Goal: Task Accomplishment & Management: Use online tool/utility

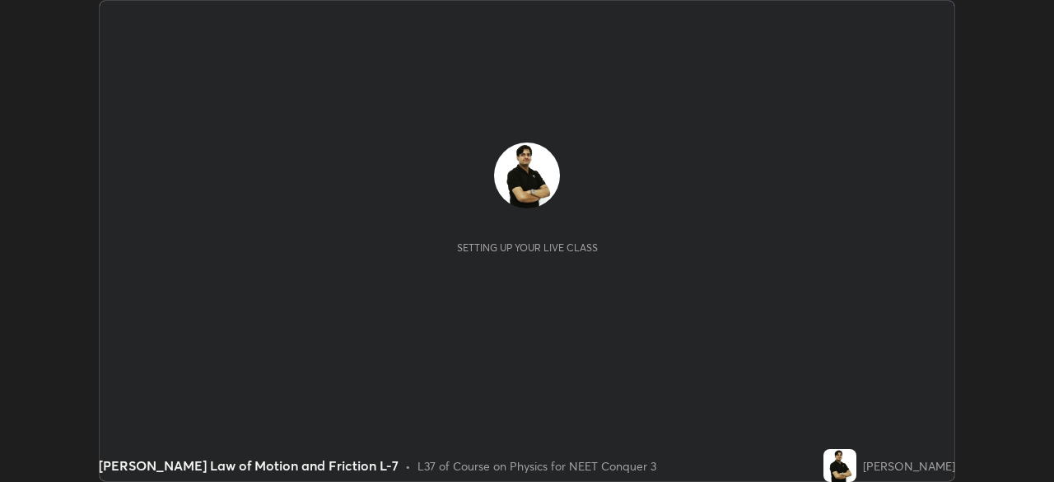
scroll to position [482, 1053]
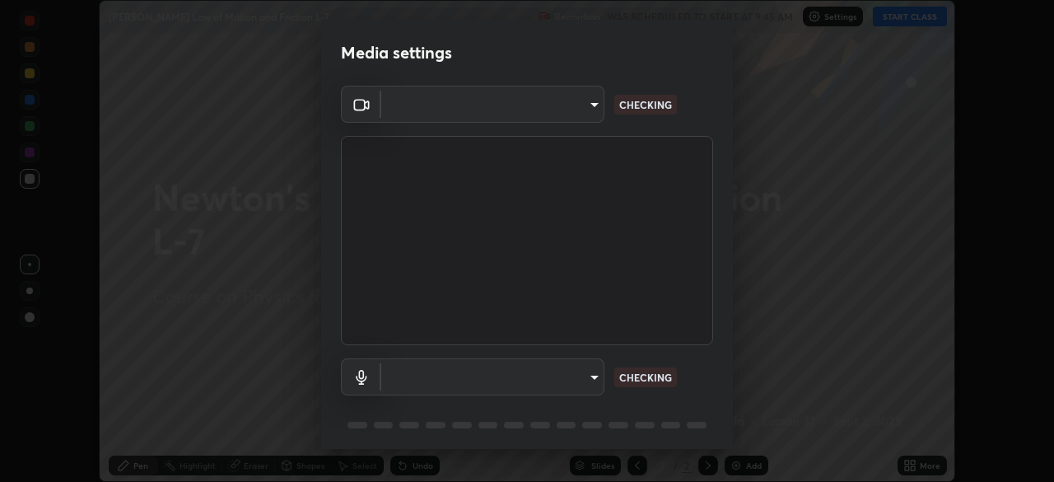
type input "cb8c6b6b4a50c5c6d626de20ccb3fd73f31987ea2ecc1878d3d31a5f1bf4ae53"
click at [589, 373] on body "Erase all [PERSON_NAME] Law of Motion and Friction L-7 Recording WAS SCHEDULED …" at bounding box center [527, 241] width 1054 height 482
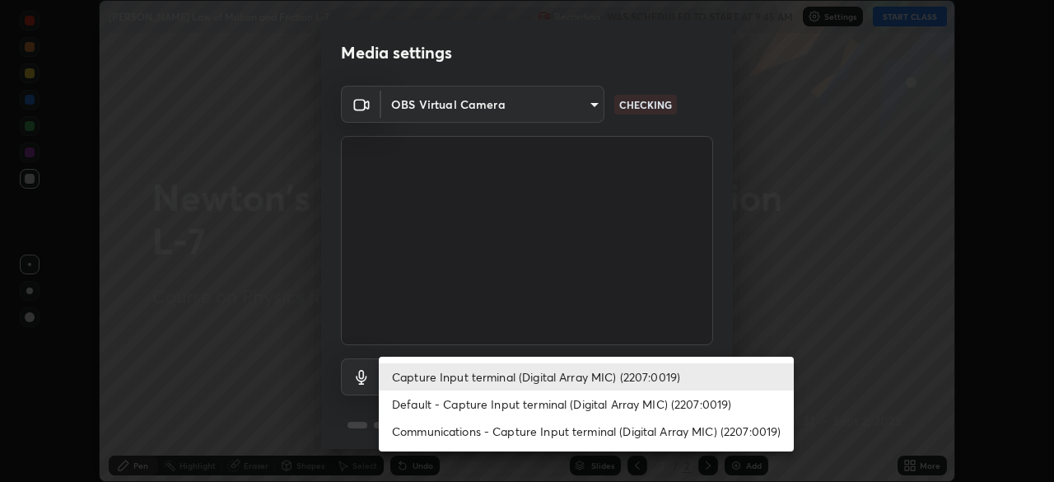
click at [660, 431] on li "Communications - Capture Input terminal (Digital Array MIC) (2207:0019)" at bounding box center [586, 430] width 415 height 27
type input "communications"
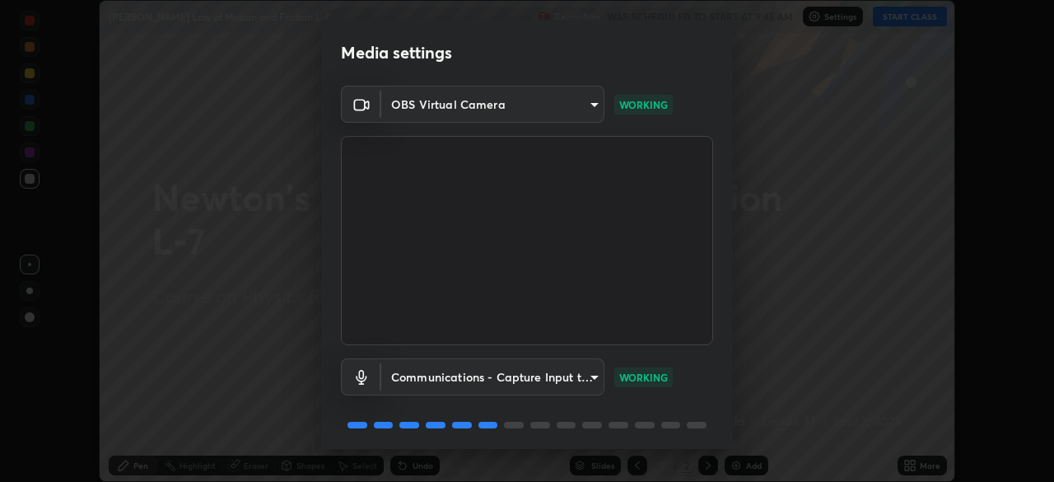
scroll to position [58, 0]
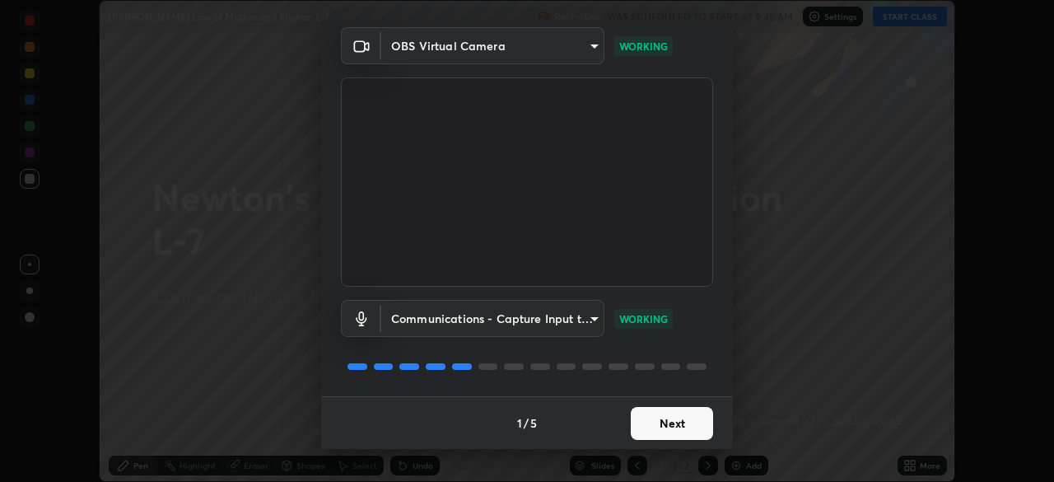
click at [668, 428] on button "Next" at bounding box center [672, 423] width 82 height 33
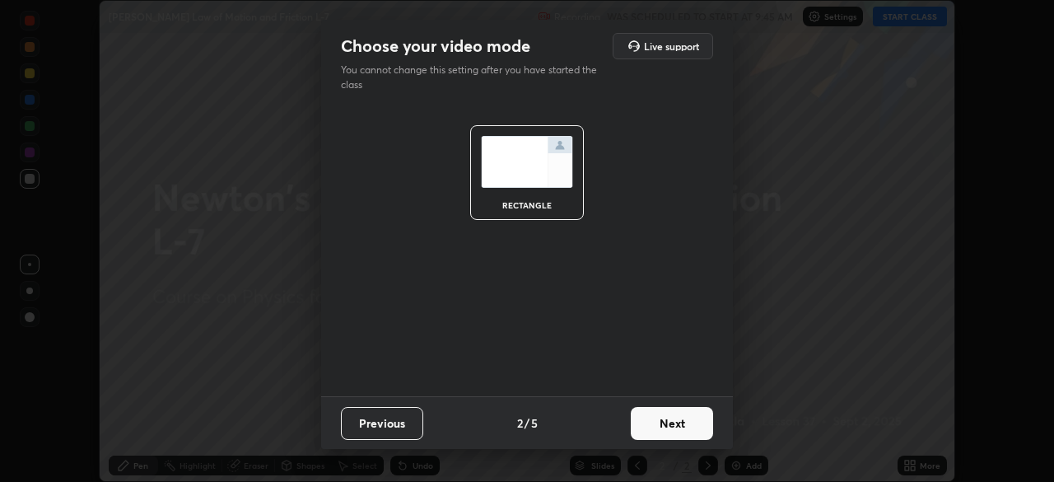
scroll to position [0, 0]
click at [675, 428] on button "Next" at bounding box center [672, 423] width 82 height 33
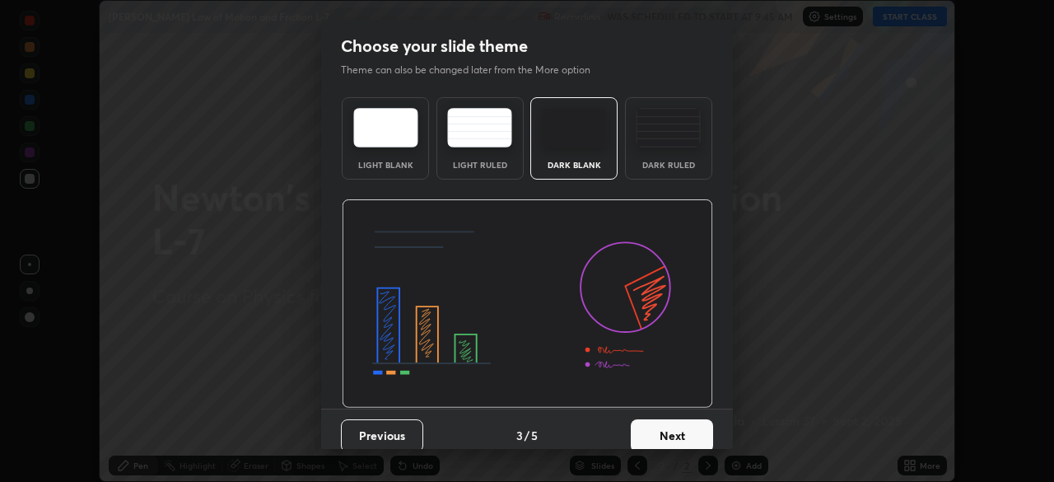
click at [694, 435] on button "Next" at bounding box center [672, 435] width 82 height 33
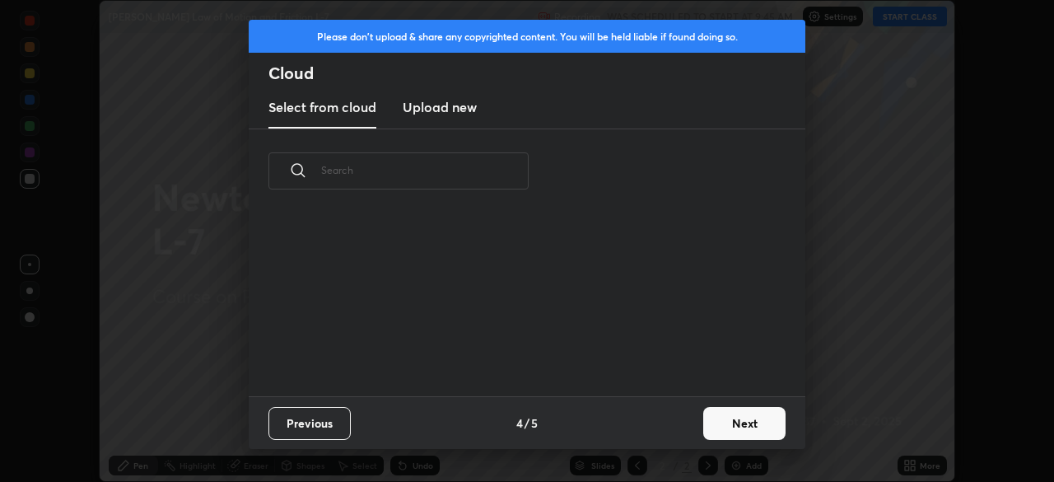
click at [741, 426] on button "Next" at bounding box center [744, 423] width 82 height 33
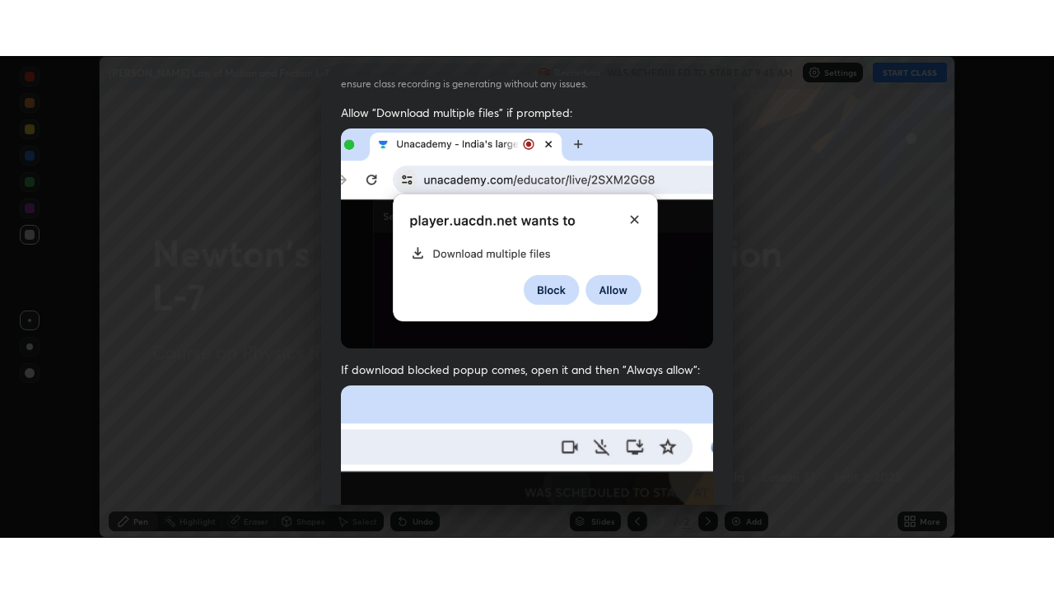
scroll to position [394, 0]
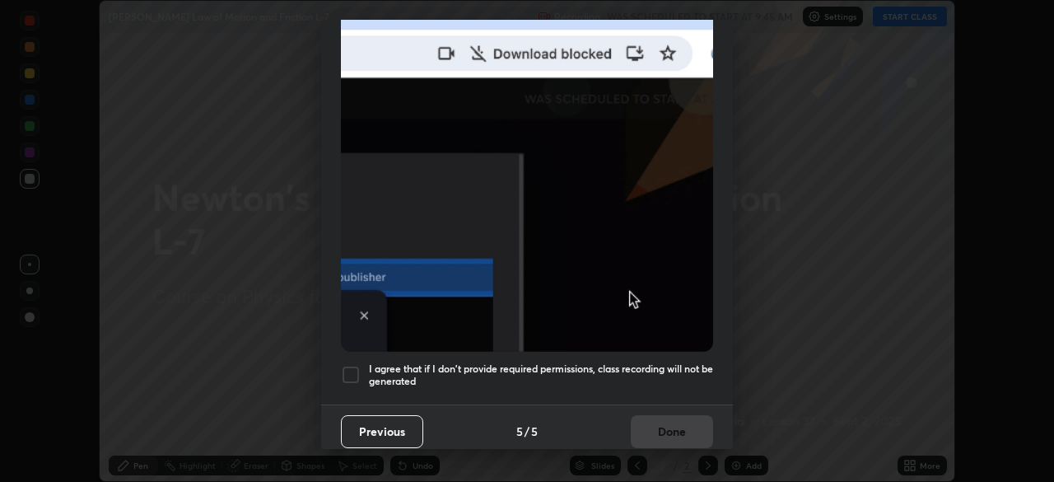
click at [357, 365] on div at bounding box center [351, 375] width 20 height 20
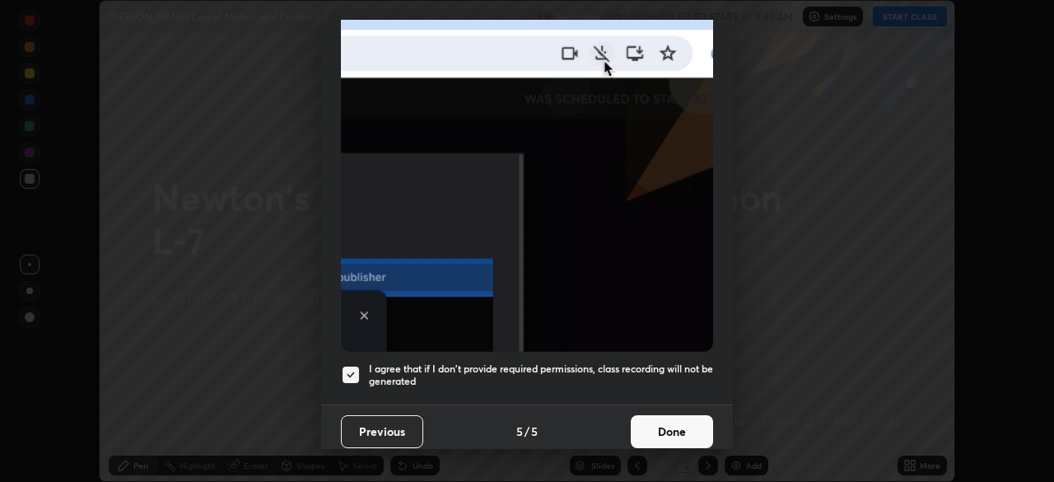
click at [680, 430] on button "Done" at bounding box center [672, 431] width 82 height 33
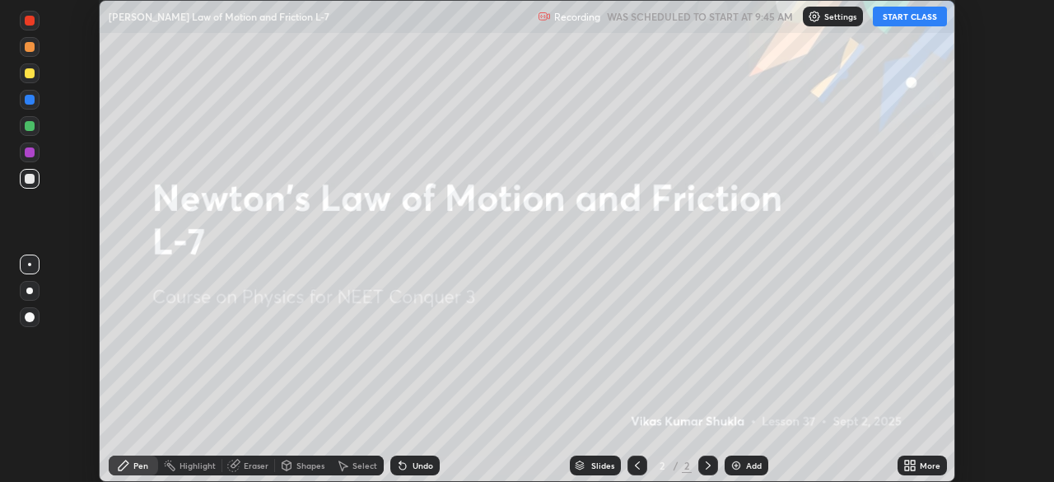
click at [918, 16] on button "START CLASS" at bounding box center [910, 17] width 74 height 20
click at [912, 462] on icon at bounding box center [913, 462] width 4 height 4
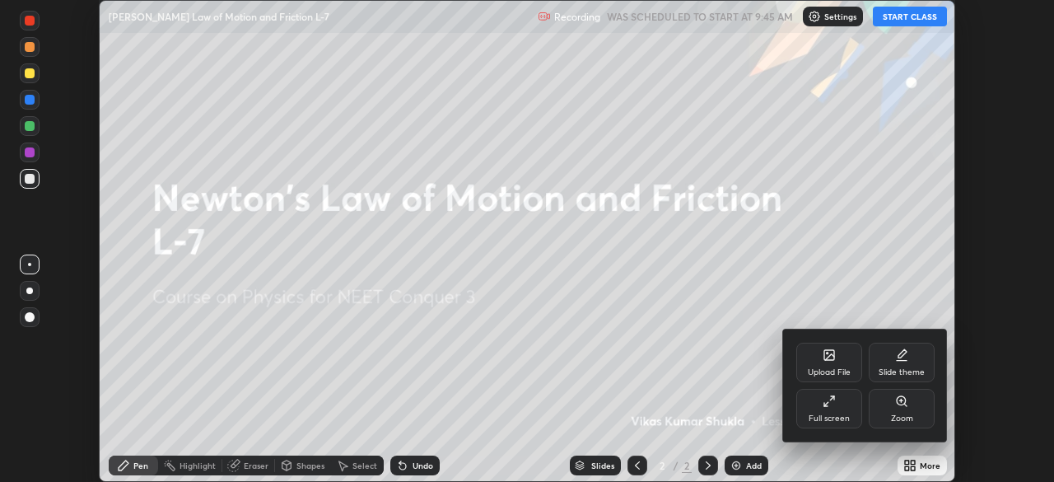
click at [829, 410] on div "Full screen" at bounding box center [829, 409] width 66 height 40
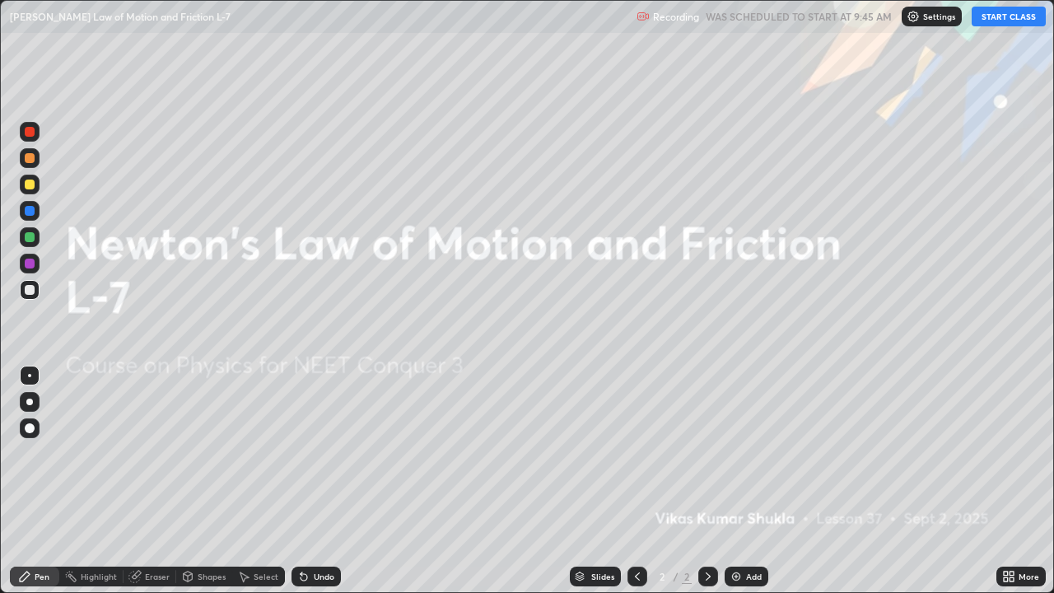
scroll to position [593, 1054]
click at [746, 481] on div "Add" at bounding box center [754, 576] width 16 height 8
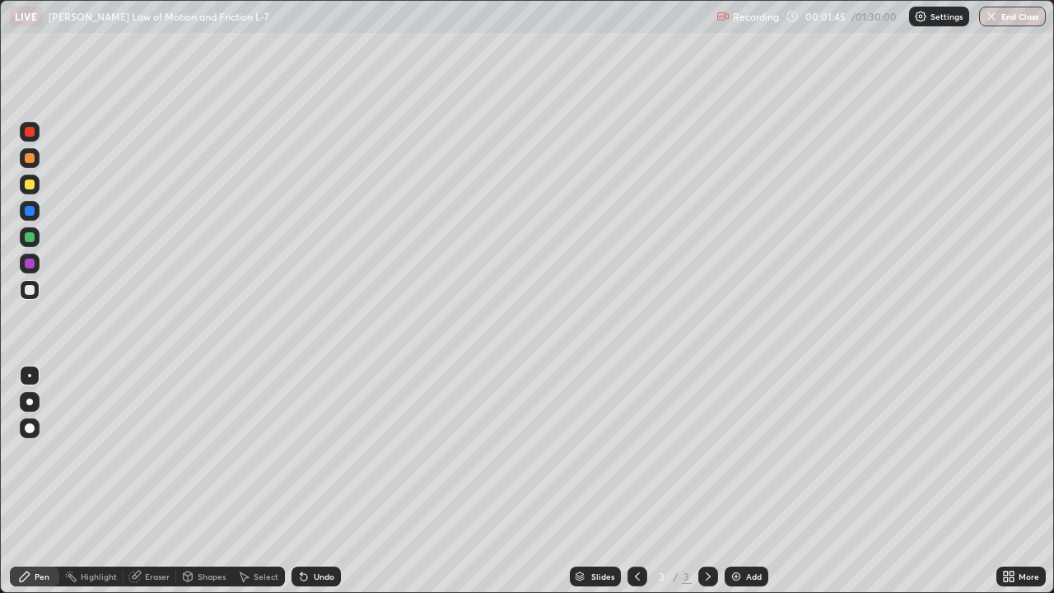
click at [27, 161] on div at bounding box center [30, 158] width 10 height 10
click at [217, 481] on div "Shapes" at bounding box center [212, 576] width 28 height 8
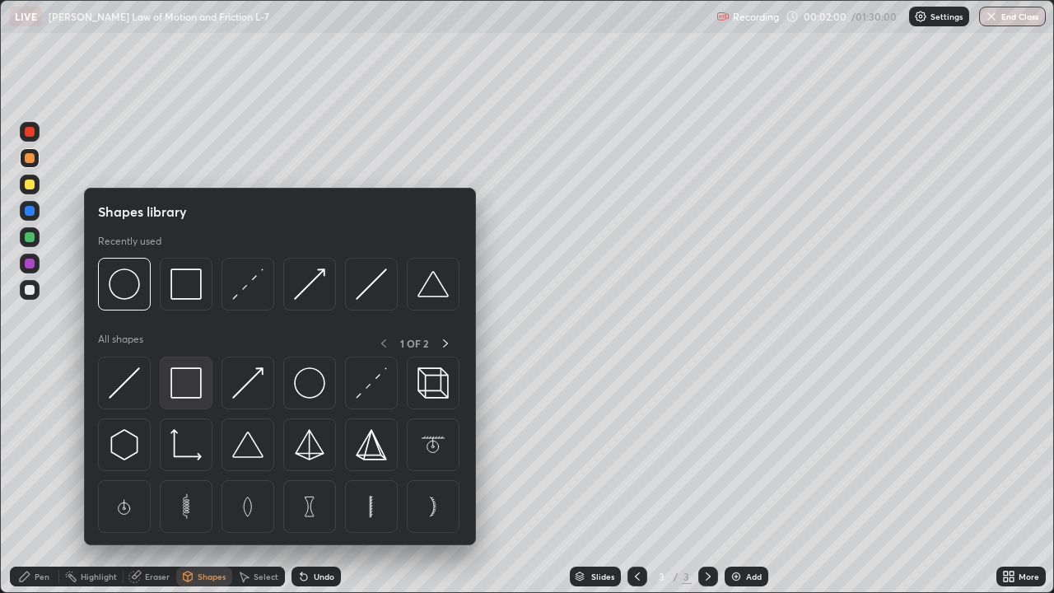
click at [189, 393] on img at bounding box center [185, 382] width 31 height 31
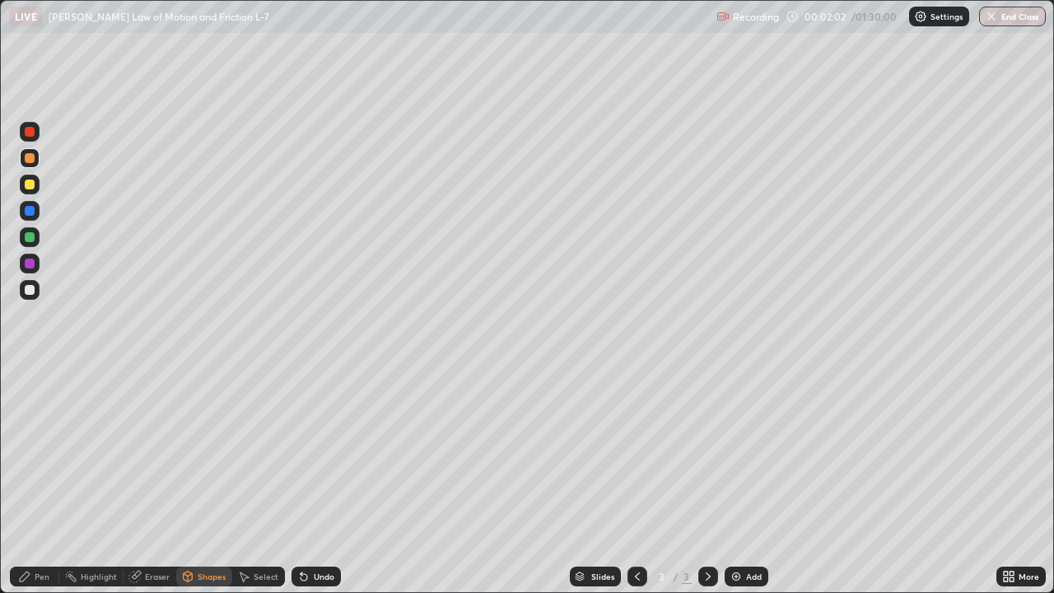
click at [31, 263] on div at bounding box center [30, 264] width 10 height 10
click at [31, 262] on div at bounding box center [30, 264] width 10 height 10
click at [31, 238] on div at bounding box center [30, 237] width 10 height 10
click at [42, 481] on div "Pen" at bounding box center [42, 576] width 15 height 8
click at [31, 291] on div at bounding box center [30, 290] width 10 height 10
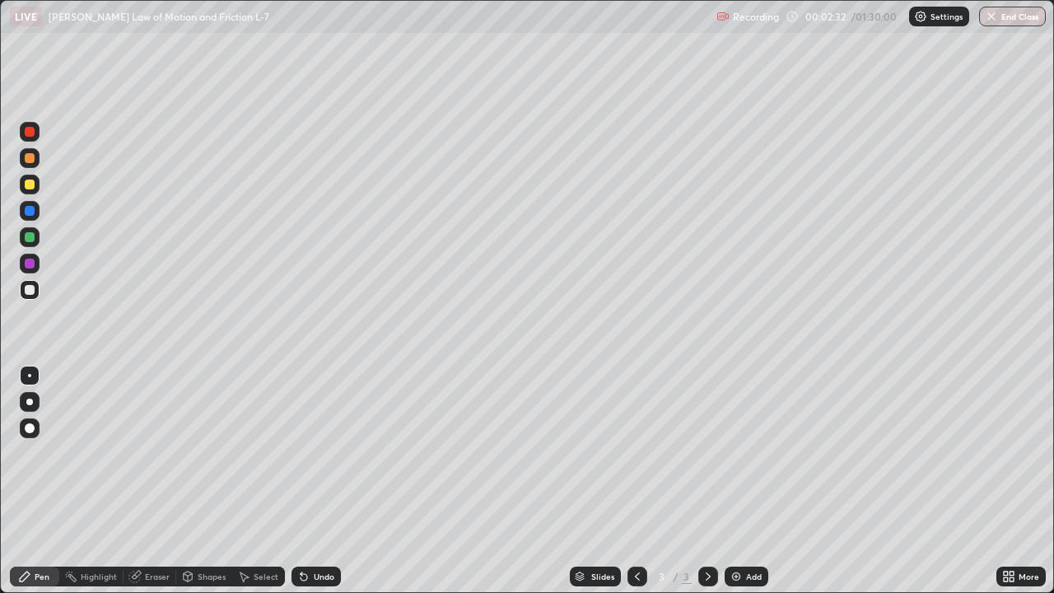
click at [28, 239] on div at bounding box center [30, 237] width 10 height 10
click at [26, 293] on div at bounding box center [30, 290] width 10 height 10
click at [33, 260] on div at bounding box center [30, 264] width 10 height 10
click at [28, 289] on div at bounding box center [30, 290] width 10 height 10
click at [33, 187] on div at bounding box center [30, 184] width 10 height 10
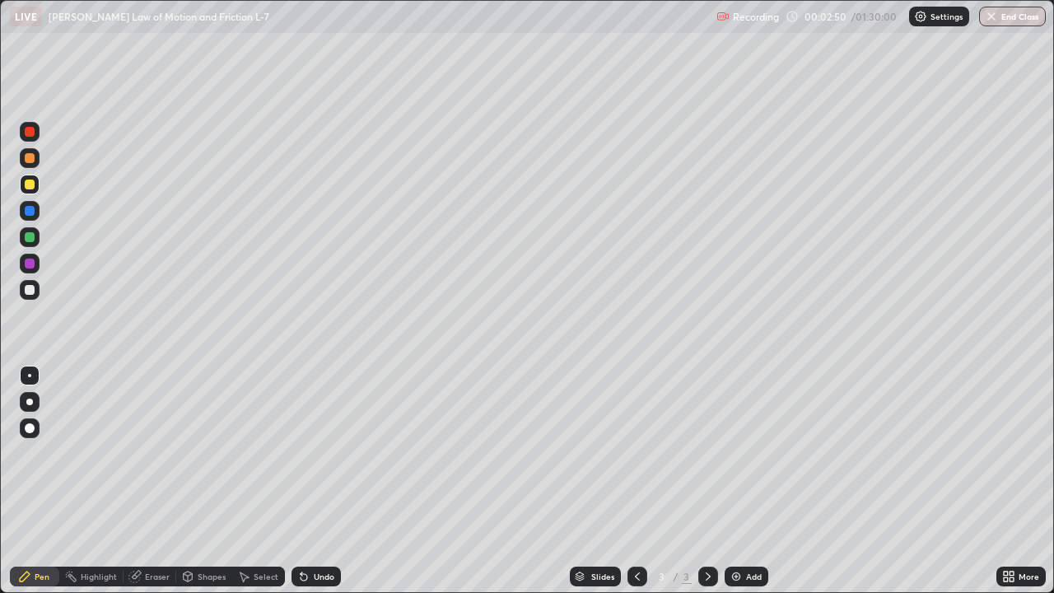
click at [267, 481] on div "Select" at bounding box center [266, 576] width 25 height 8
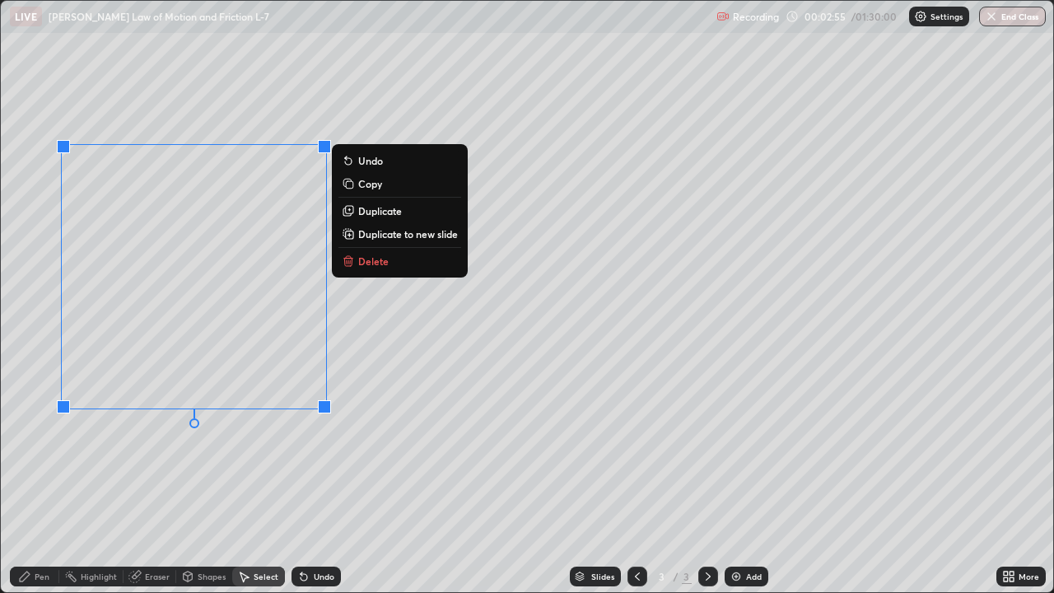
click at [368, 182] on p "Copy" at bounding box center [370, 183] width 24 height 13
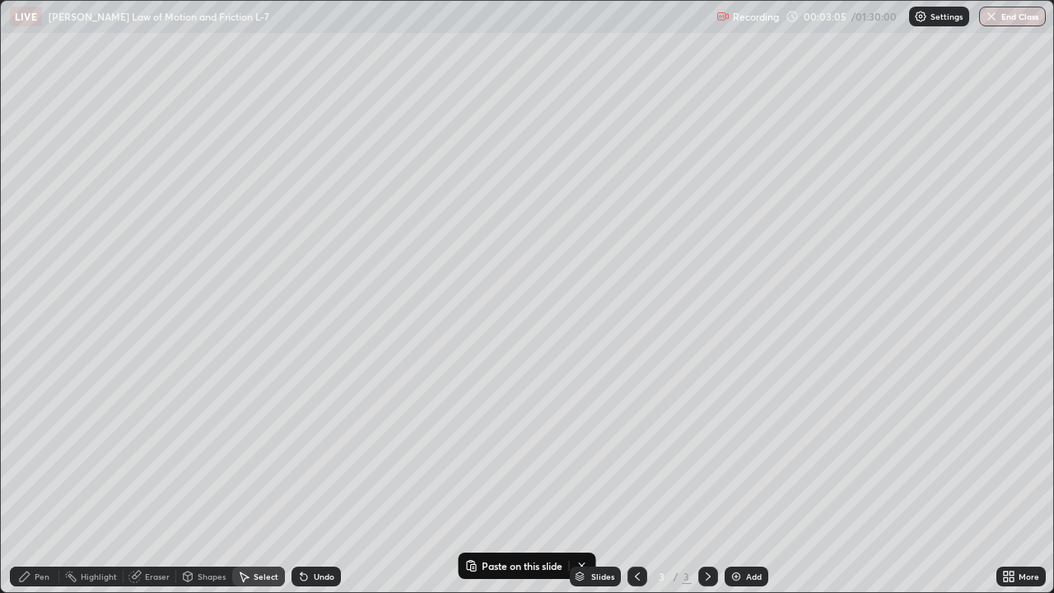
click at [201, 481] on div "Shapes" at bounding box center [204, 576] width 56 height 20
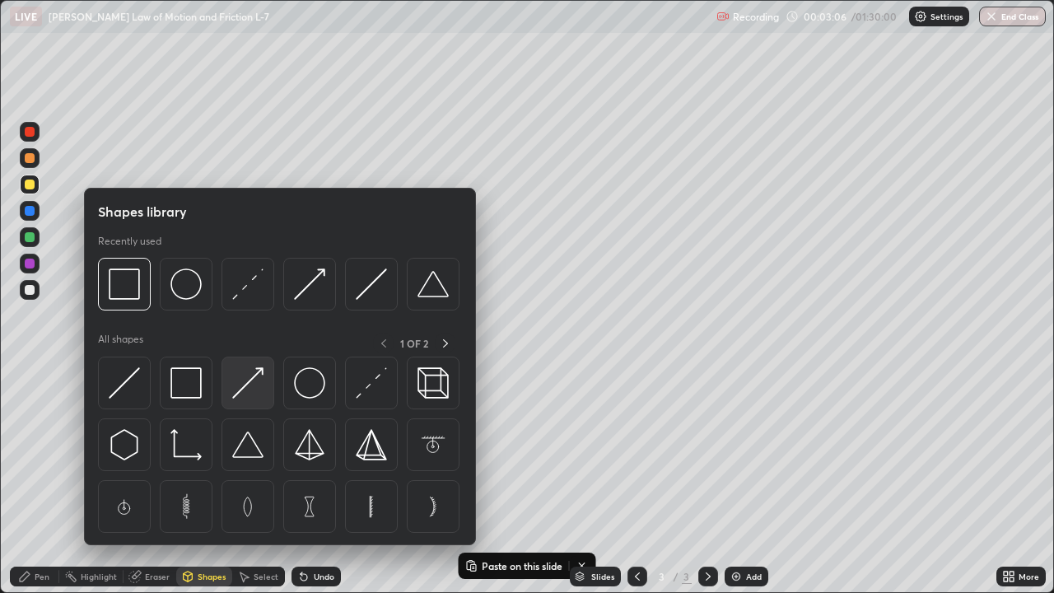
click at [246, 375] on img at bounding box center [247, 382] width 31 height 31
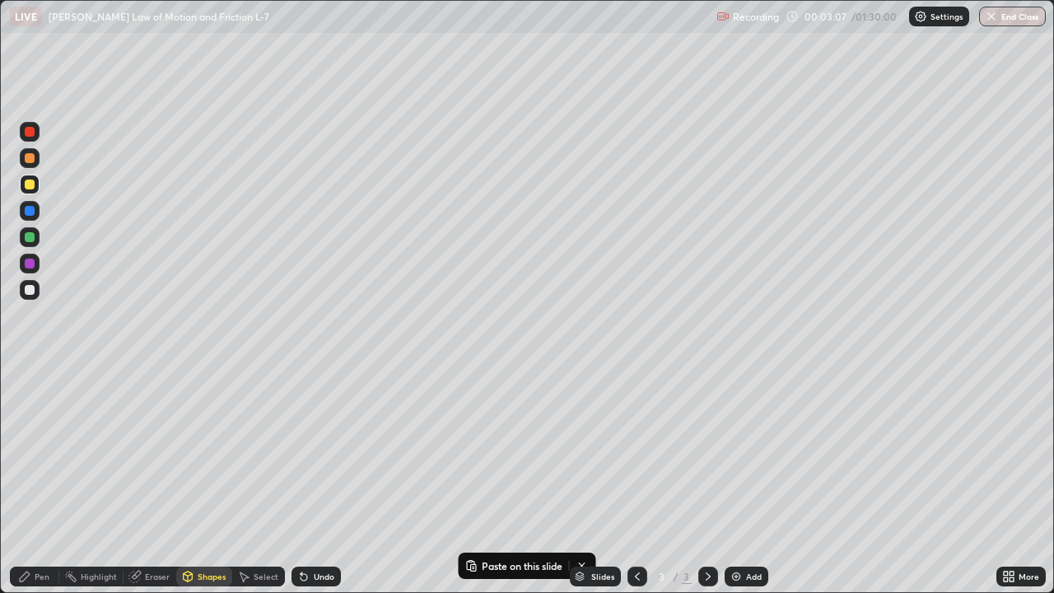
click at [32, 210] on div at bounding box center [30, 211] width 10 height 10
click at [35, 481] on div "Pen" at bounding box center [42, 576] width 15 height 8
click at [34, 290] on div at bounding box center [30, 290] width 10 height 10
click at [30, 263] on div at bounding box center [30, 264] width 10 height 10
click at [30, 287] on div at bounding box center [30, 290] width 10 height 10
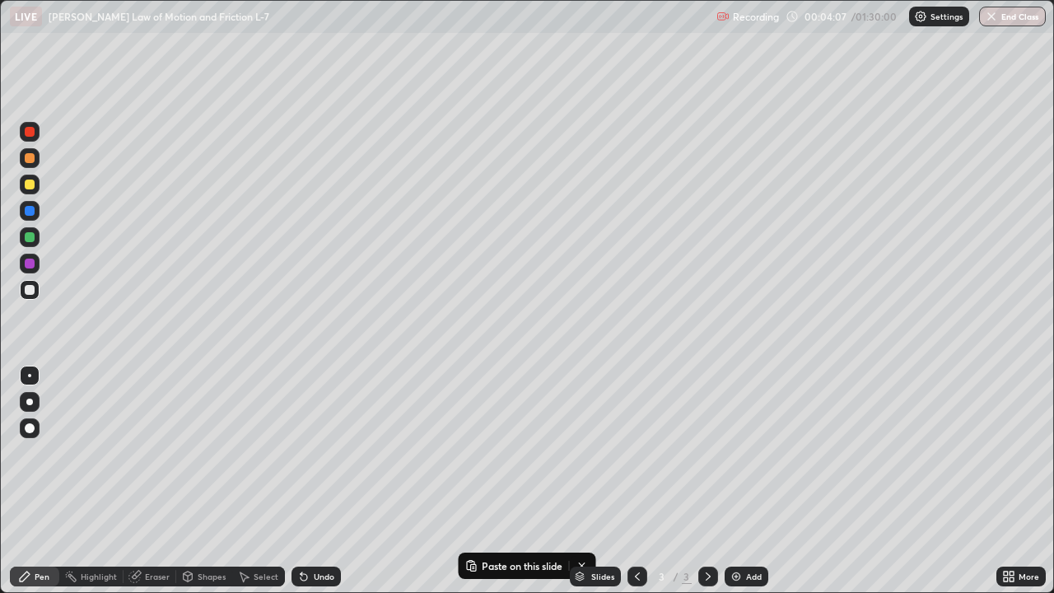
click at [209, 481] on div "Shapes" at bounding box center [204, 576] width 56 height 20
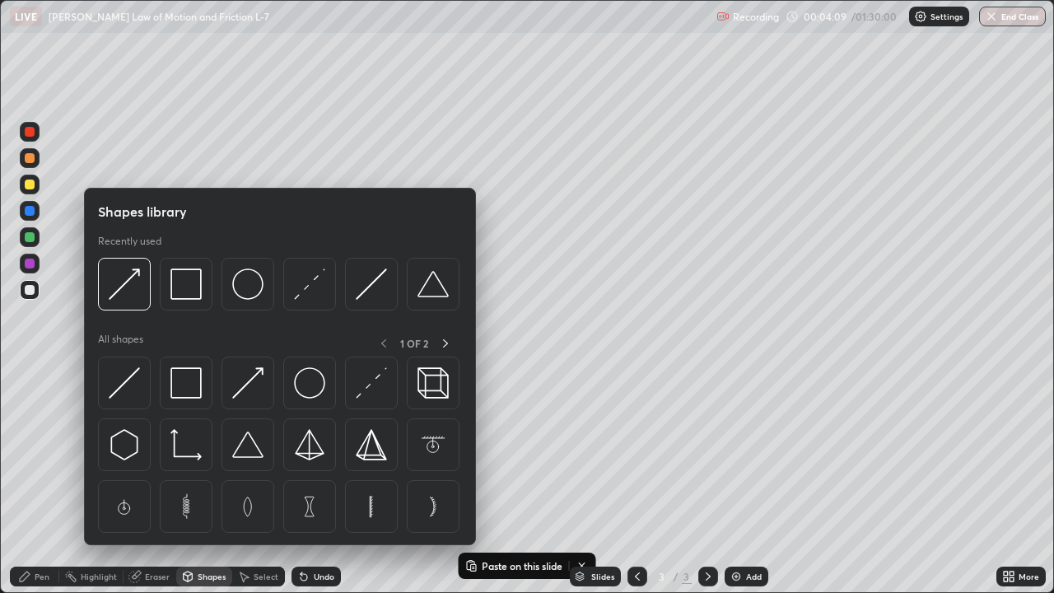
click at [259, 481] on div "Select" at bounding box center [258, 576] width 53 height 20
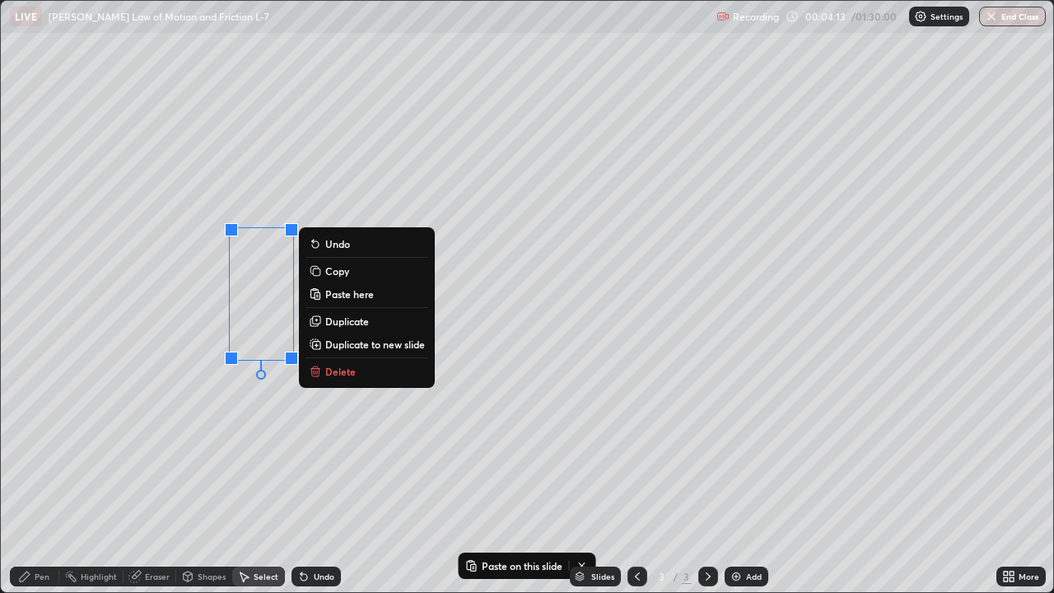
click at [350, 322] on p "Duplicate" at bounding box center [347, 321] width 44 height 13
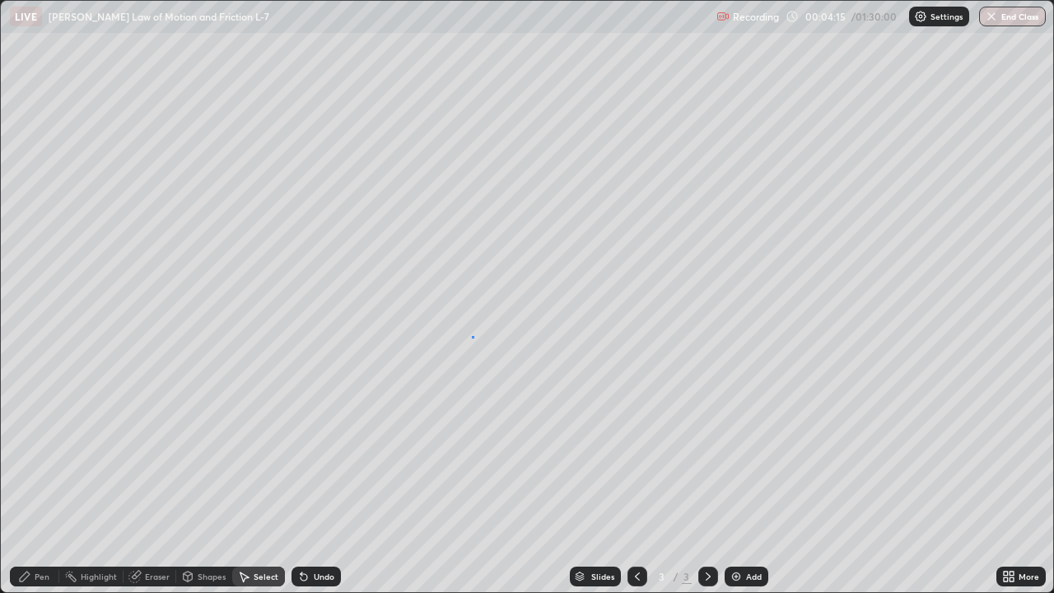
click at [472, 338] on div "0 ° Undo Copy Paste here Duplicate Duplicate to new slide Delete" at bounding box center [527, 296] width 1052 height 591
click at [36, 481] on div "Pen" at bounding box center [42, 576] width 15 height 8
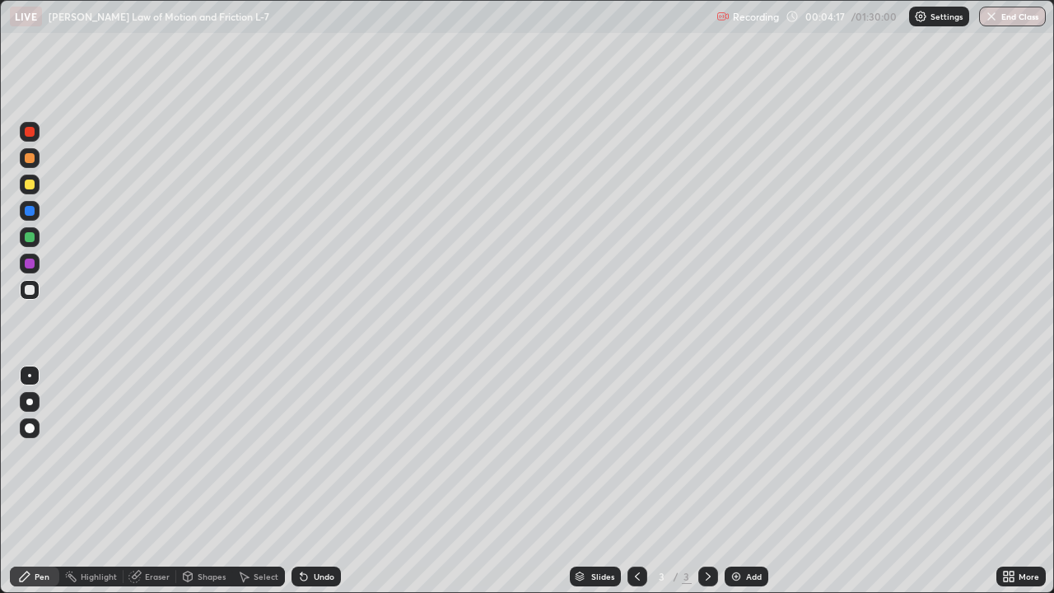
click at [32, 287] on div at bounding box center [30, 290] width 10 height 10
click at [258, 481] on div "Select" at bounding box center [266, 576] width 25 height 8
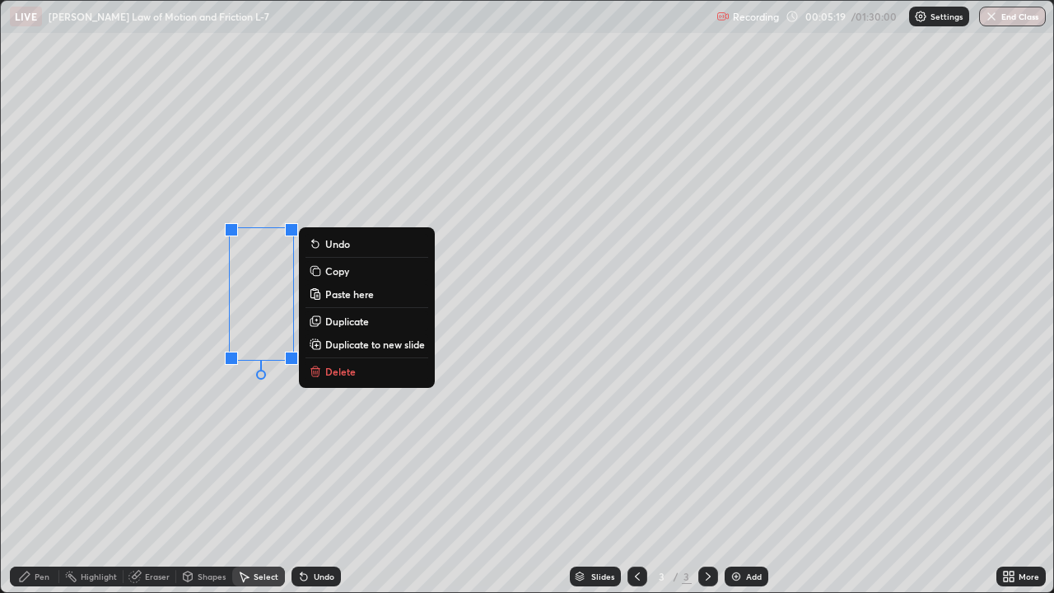
click at [352, 324] on p "Duplicate" at bounding box center [347, 321] width 44 height 13
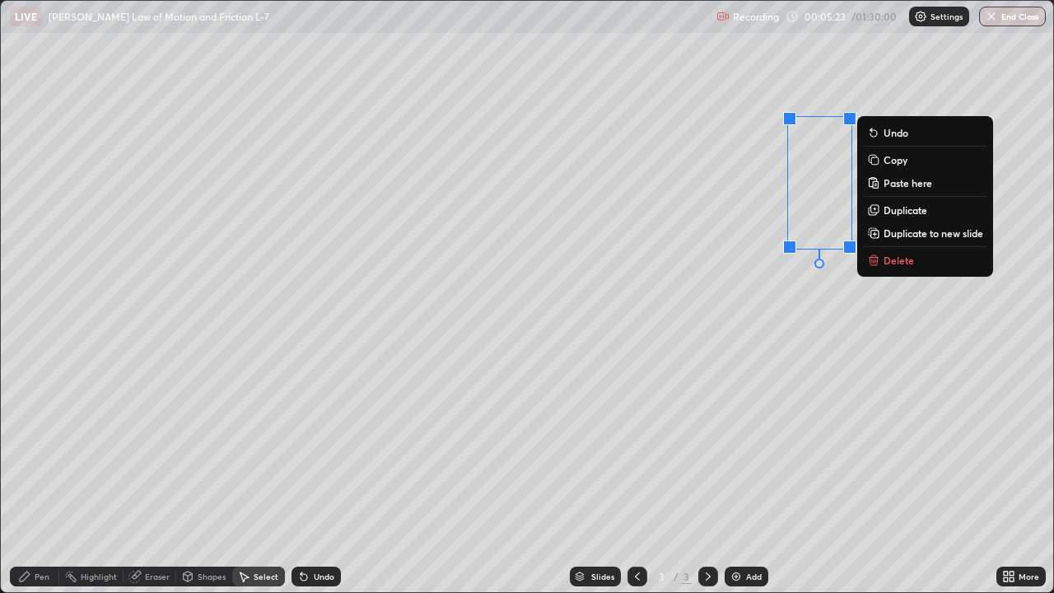
click at [784, 319] on div "0 ° Undo Copy Paste here Duplicate Duplicate to new slide Delete" at bounding box center [527, 296] width 1052 height 591
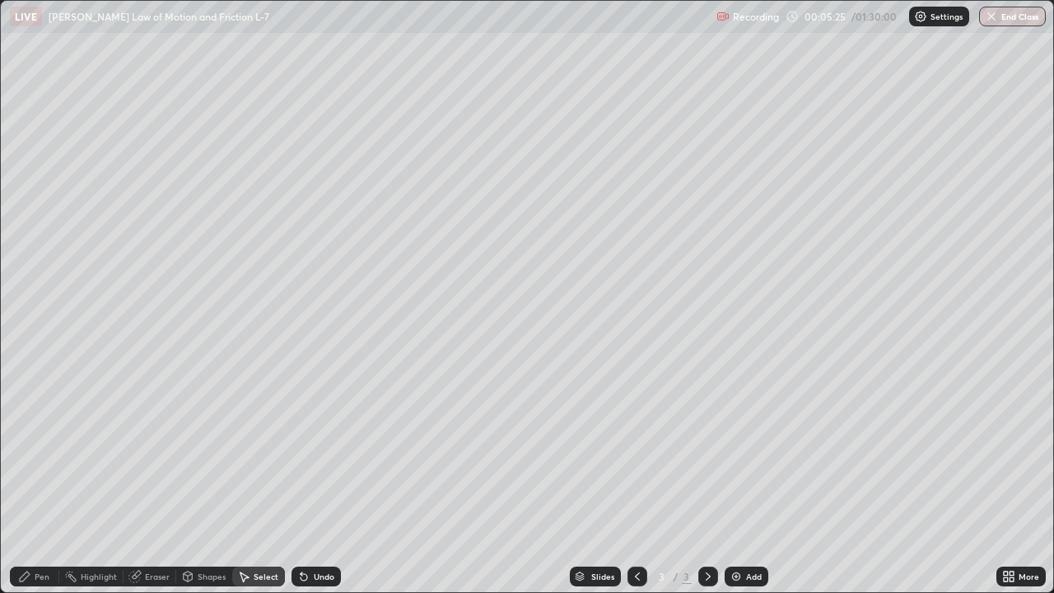
click at [49, 481] on div "Pen" at bounding box center [34, 576] width 49 height 20
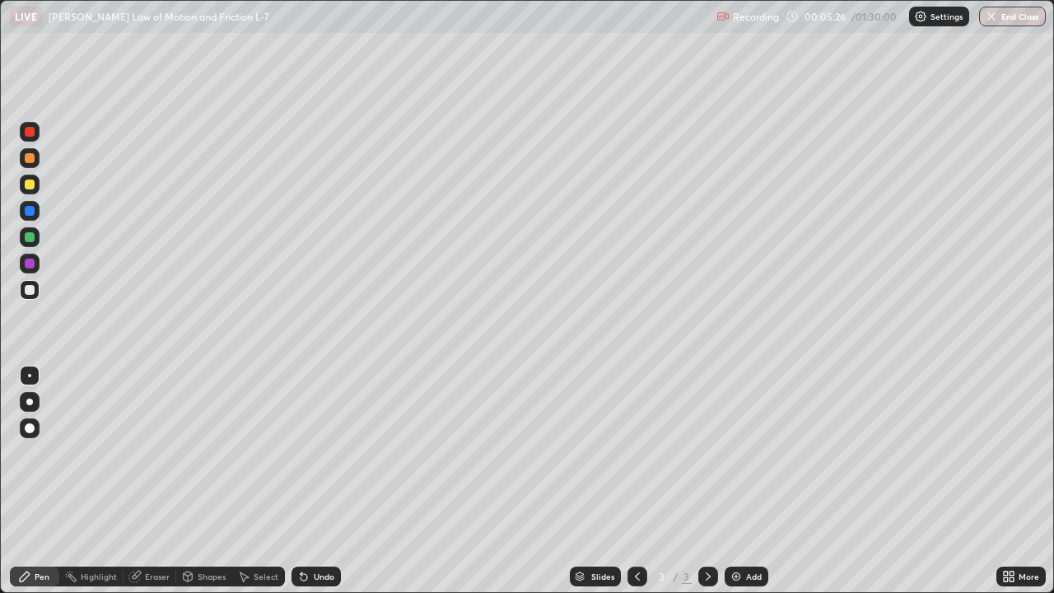
click at [31, 293] on div at bounding box center [30, 290] width 10 height 10
click at [744, 481] on div "Add" at bounding box center [747, 576] width 44 height 20
click at [30, 263] on div at bounding box center [30, 264] width 10 height 10
click at [263, 481] on div "Select" at bounding box center [266, 576] width 25 height 8
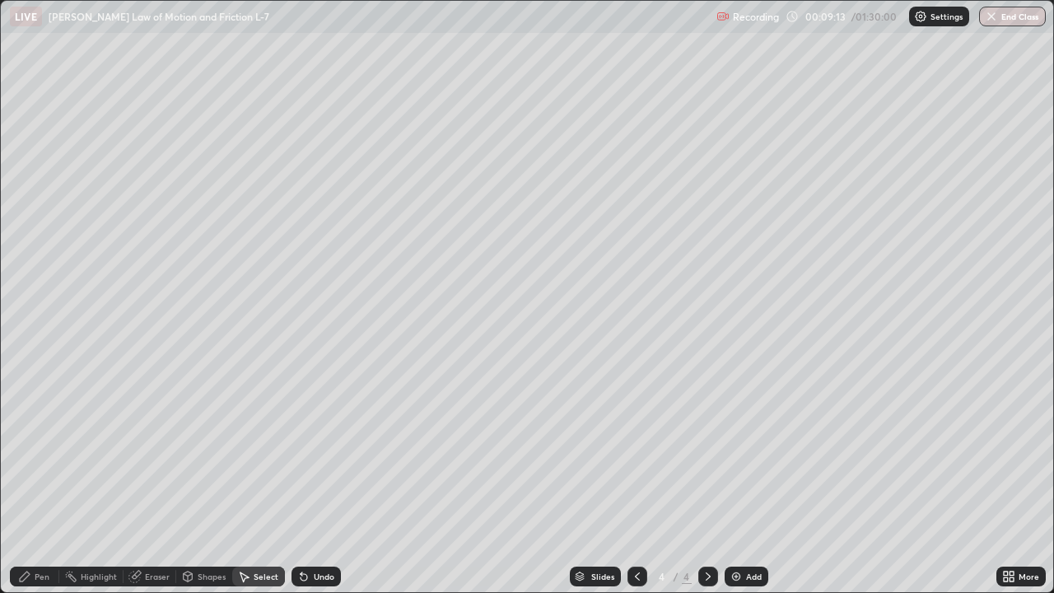
click at [217, 481] on div "Shapes" at bounding box center [212, 576] width 28 height 8
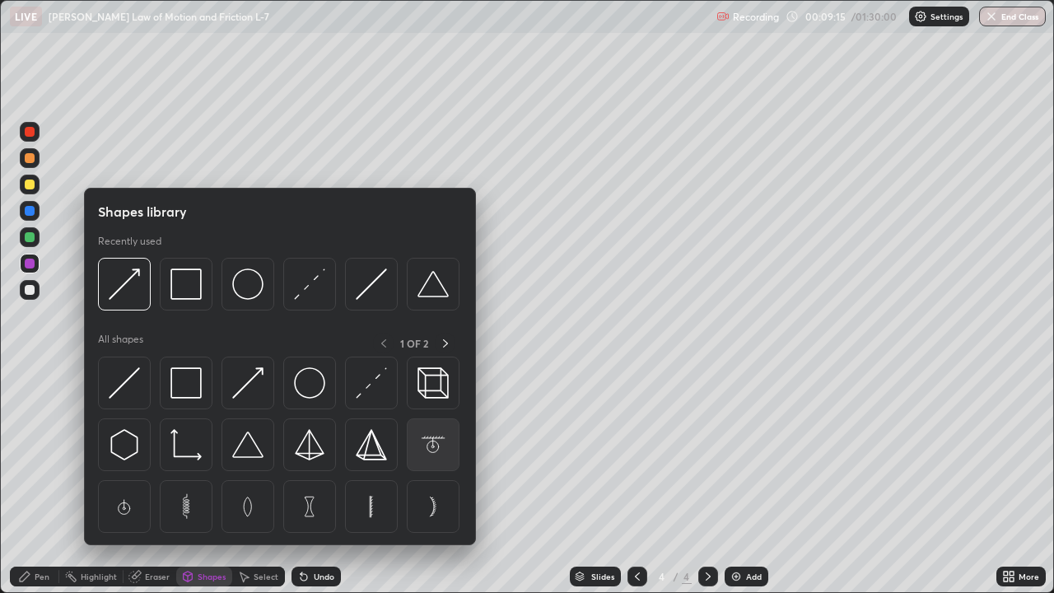
click at [431, 442] on img at bounding box center [432, 444] width 31 height 31
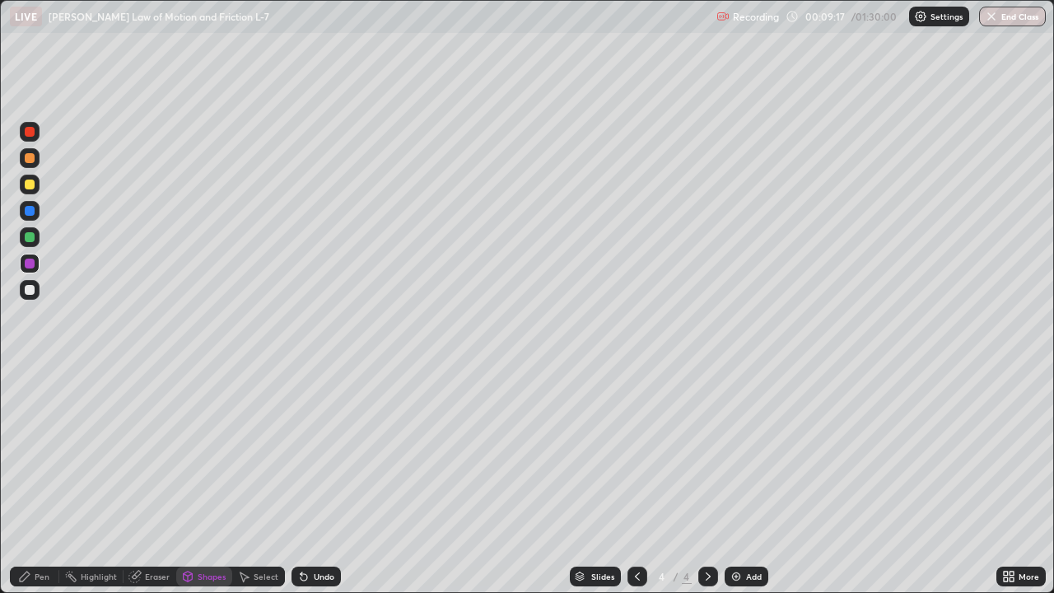
click at [35, 237] on div at bounding box center [30, 237] width 20 height 20
click at [211, 481] on div "Shapes" at bounding box center [212, 576] width 28 height 8
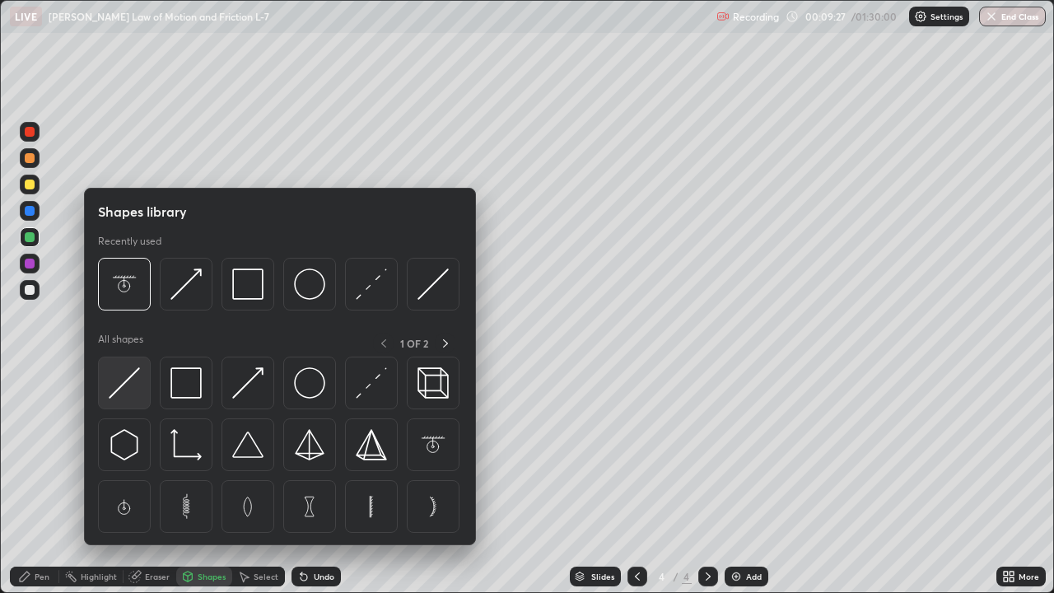
click at [127, 383] on img at bounding box center [124, 382] width 31 height 31
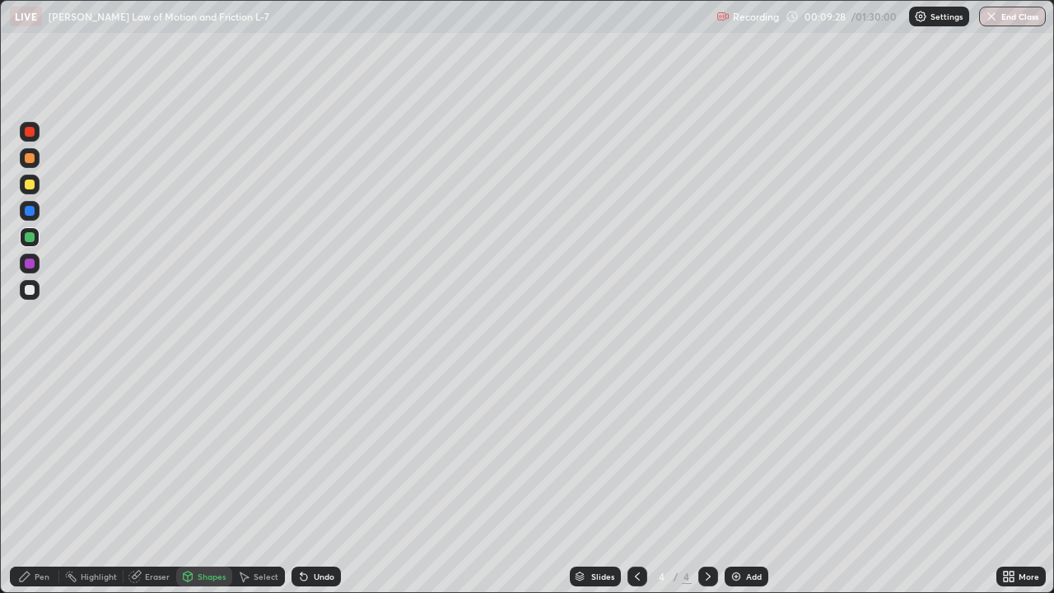
click at [30, 291] on div at bounding box center [30, 290] width 10 height 10
click at [204, 481] on div "Shapes" at bounding box center [204, 576] width 56 height 20
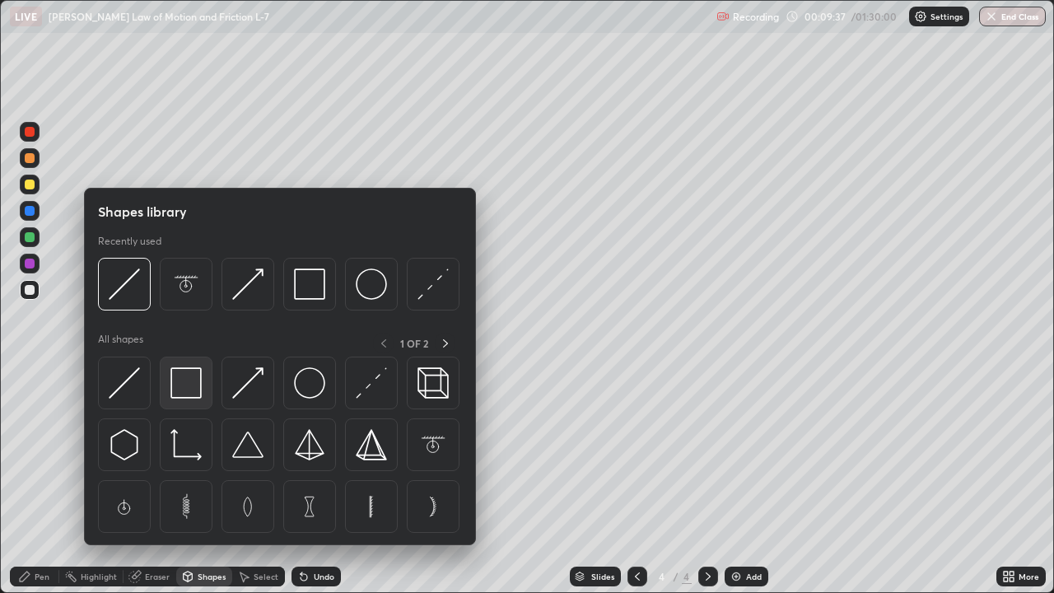
click at [198, 379] on img at bounding box center [185, 382] width 31 height 31
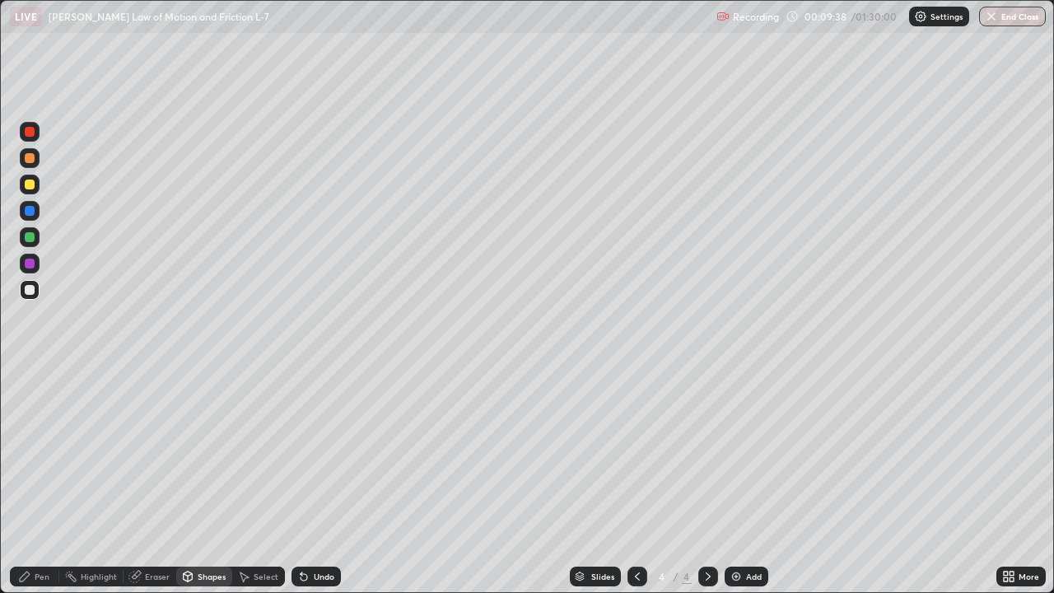
click at [30, 263] on div at bounding box center [30, 264] width 10 height 10
click at [322, 481] on div "Undo" at bounding box center [324, 576] width 21 height 8
click at [30, 237] on div at bounding box center [30, 237] width 10 height 10
click at [268, 481] on div "Select" at bounding box center [266, 576] width 25 height 8
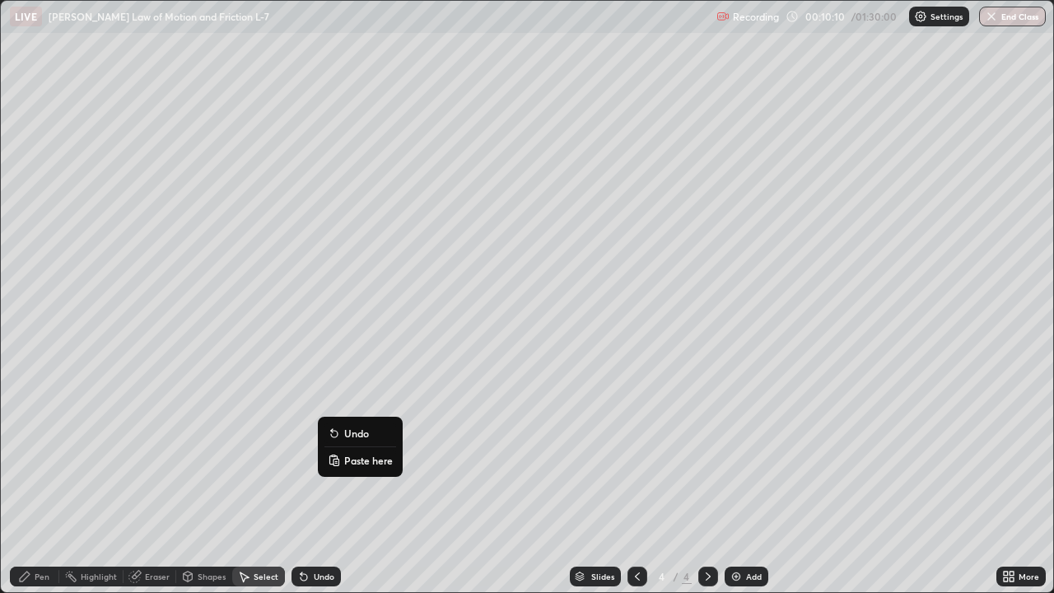
click at [278, 445] on div "0 ° Undo Copy Paste here Duplicate Duplicate to new slide Delete" at bounding box center [527, 296] width 1052 height 591
click at [157, 394] on div "0 ° Undo Copy Paste here Duplicate Duplicate to new slide Delete" at bounding box center [527, 296] width 1052 height 591
click at [48, 481] on div "Pen" at bounding box center [42, 576] width 15 height 8
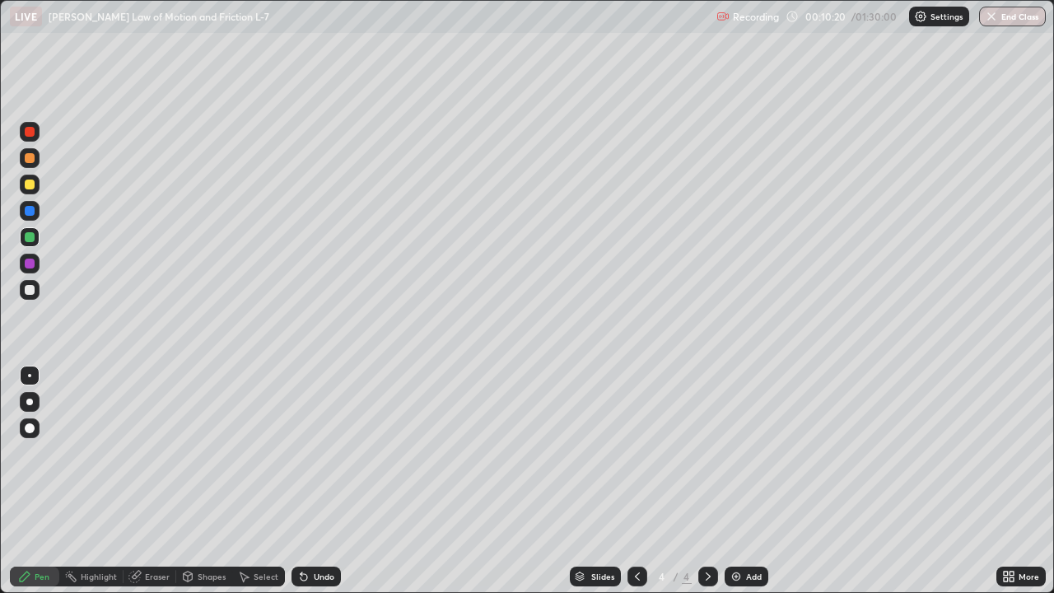
click at [30, 291] on div at bounding box center [30, 290] width 10 height 10
click at [30, 261] on div at bounding box center [30, 264] width 10 height 10
click at [31, 235] on div at bounding box center [30, 237] width 10 height 10
click at [31, 212] on div at bounding box center [30, 211] width 10 height 10
click at [30, 263] on div at bounding box center [30, 264] width 10 height 10
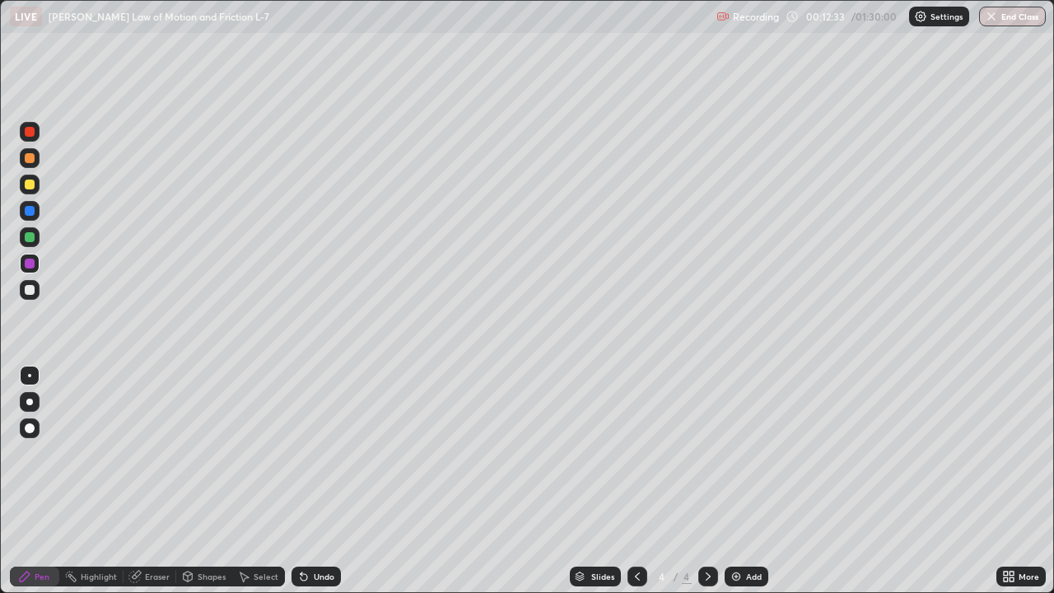
click at [266, 481] on div "Select" at bounding box center [258, 576] width 53 height 20
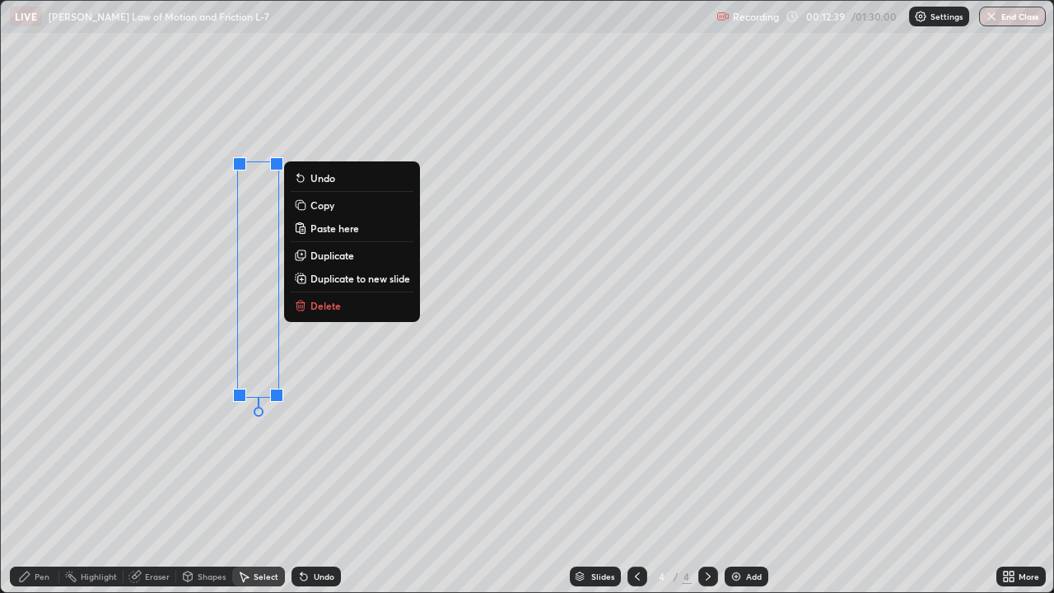
click at [333, 256] on p "Duplicate" at bounding box center [332, 255] width 44 height 13
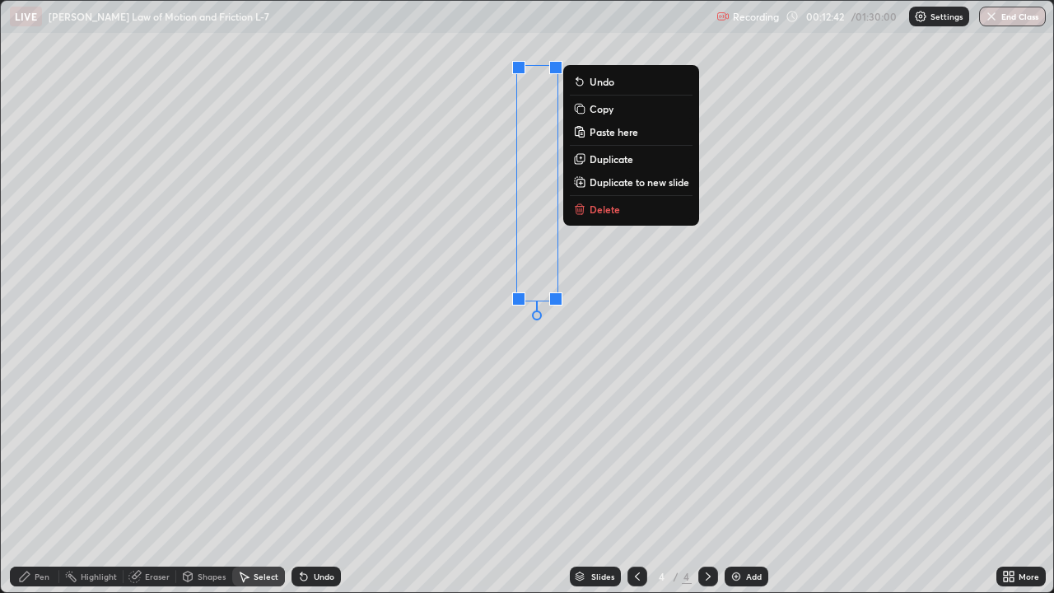
click at [496, 361] on div "0 ° Undo Copy Paste here Duplicate Duplicate to new slide Delete" at bounding box center [527, 296] width 1052 height 591
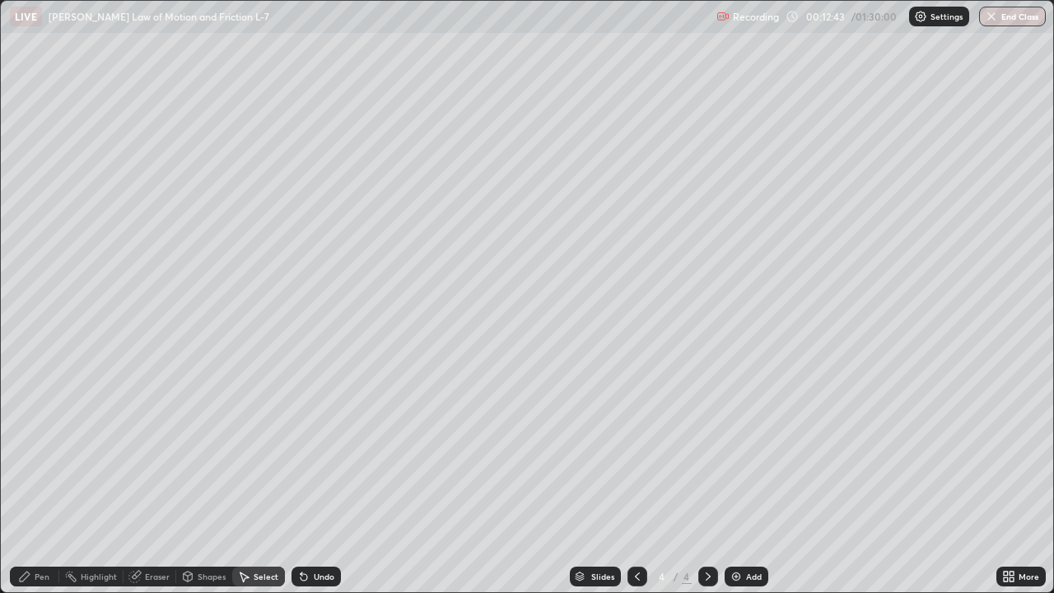
click at [44, 481] on div "Pen" at bounding box center [42, 576] width 15 height 8
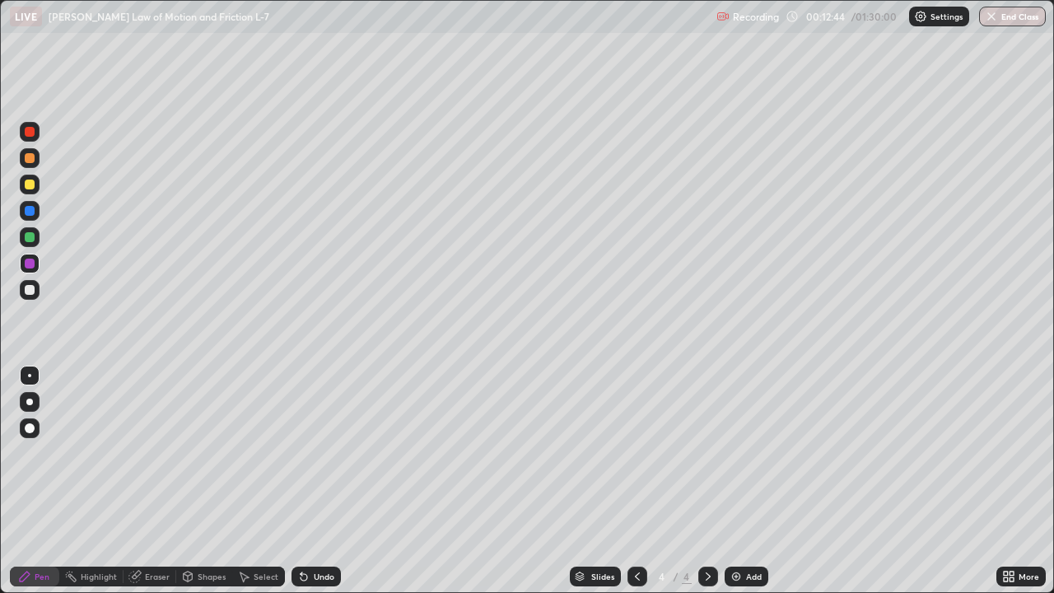
click at [33, 289] on div at bounding box center [30, 290] width 10 height 10
click at [31, 267] on div at bounding box center [30, 264] width 10 height 10
click at [28, 207] on div at bounding box center [30, 211] width 10 height 10
click at [261, 481] on div "Select" at bounding box center [266, 576] width 25 height 8
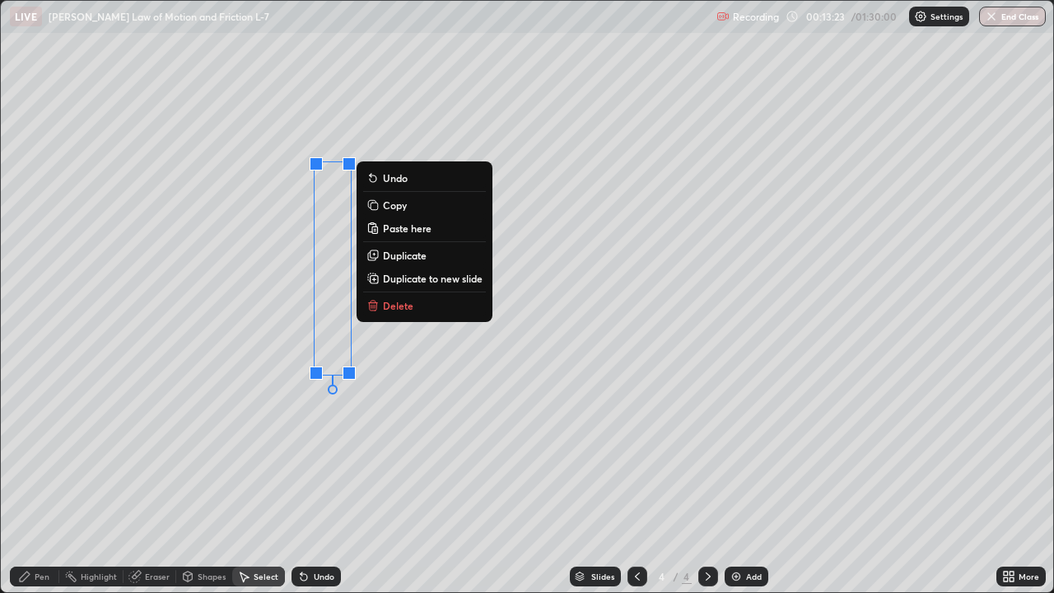
click at [406, 254] on p "Duplicate" at bounding box center [405, 255] width 44 height 13
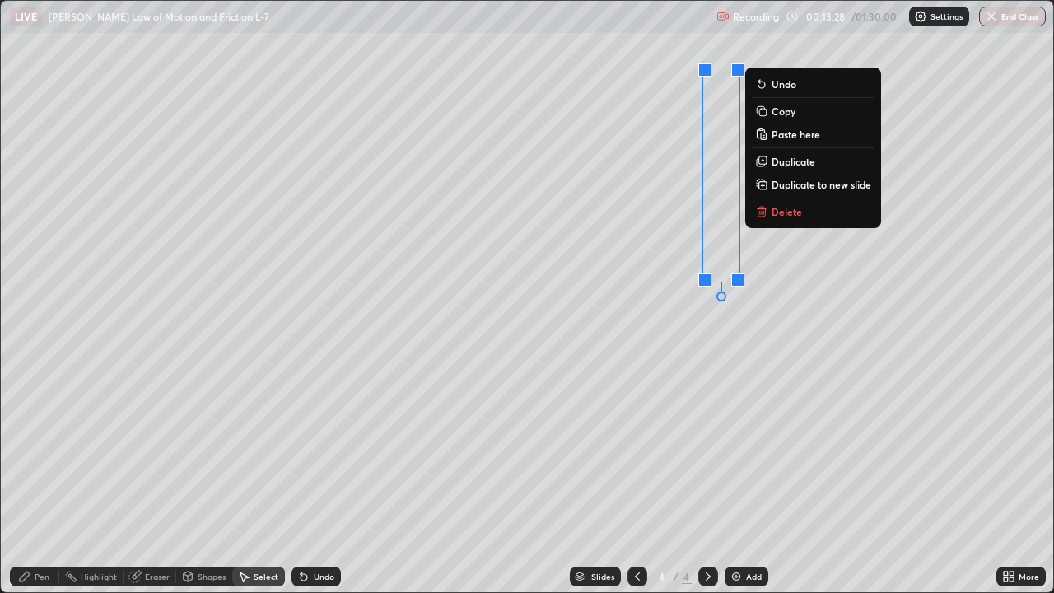
click at [655, 333] on div "0 ° Undo Copy Paste here Duplicate Duplicate to new slide Delete" at bounding box center [527, 296] width 1052 height 591
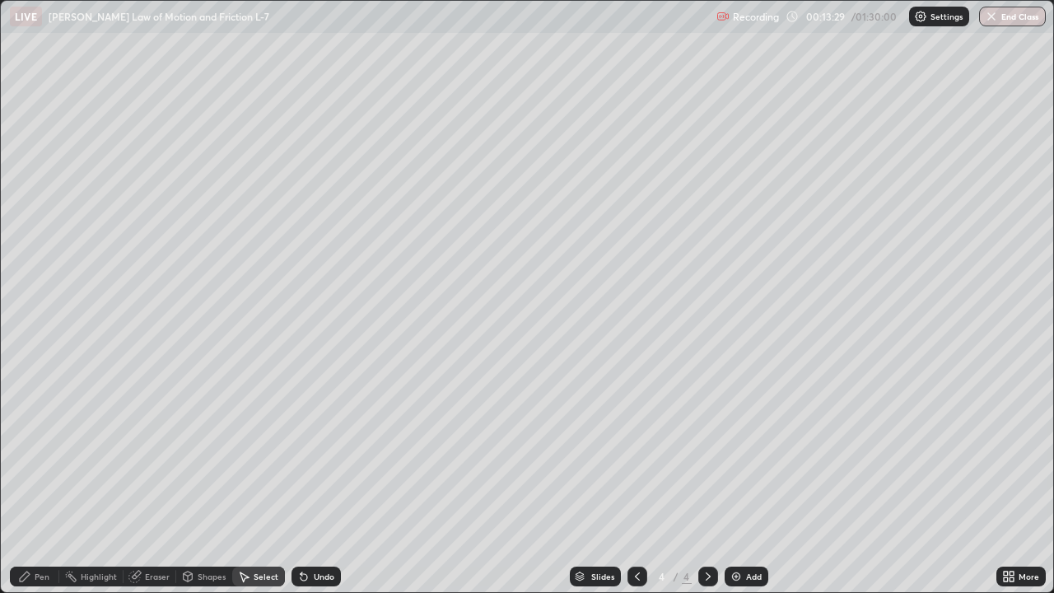
click at [44, 481] on div "Pen" at bounding box center [42, 576] width 15 height 8
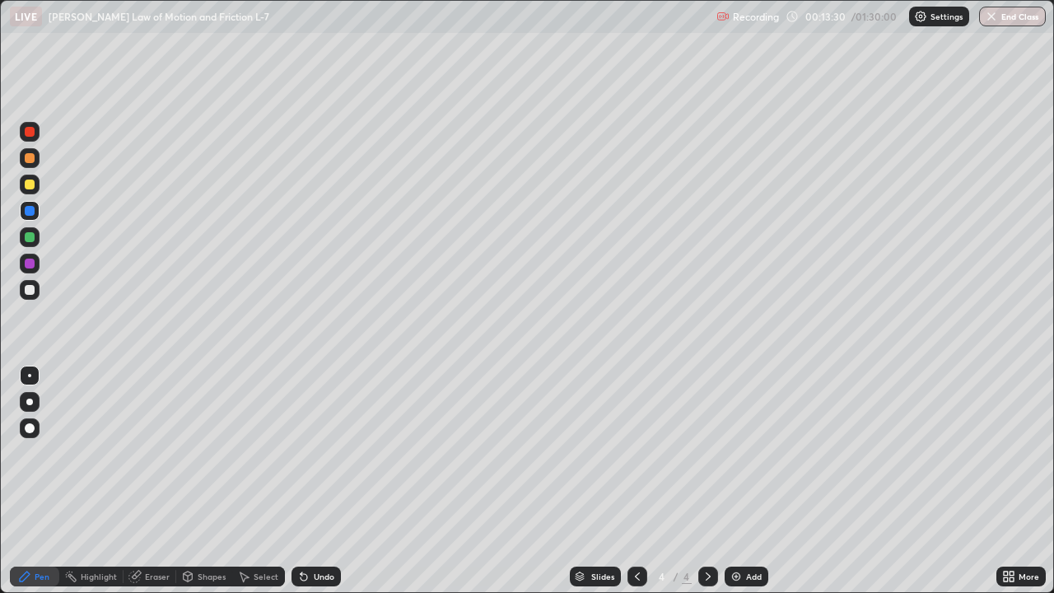
click at [28, 291] on div at bounding box center [30, 290] width 10 height 10
click at [30, 133] on div at bounding box center [30, 132] width 10 height 10
click at [315, 481] on div "Undo" at bounding box center [324, 576] width 21 height 8
click at [307, 481] on div "Undo" at bounding box center [315, 576] width 49 height 20
click at [307, 481] on icon at bounding box center [303, 576] width 13 height 13
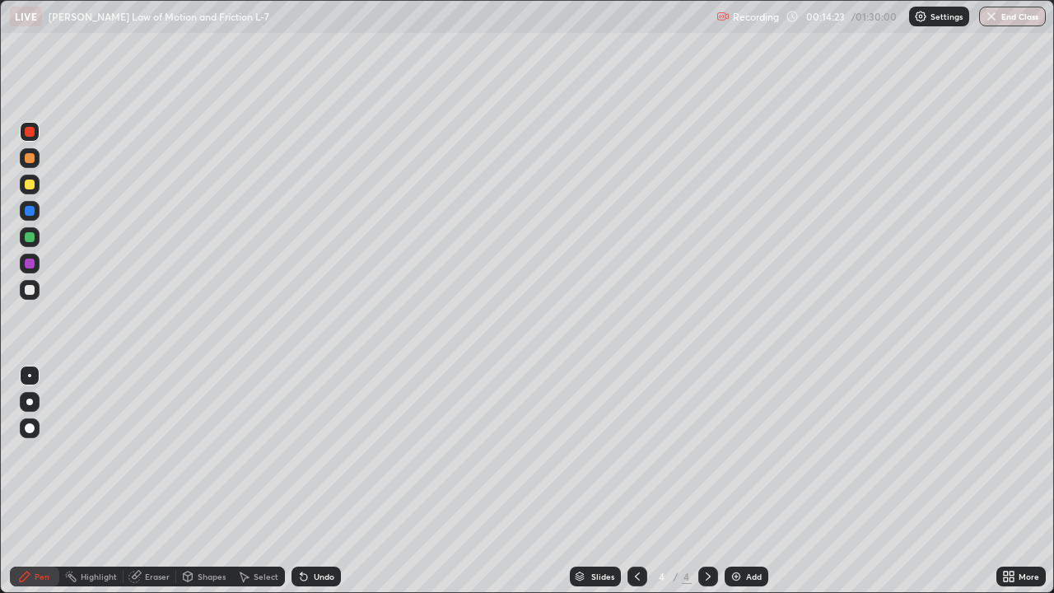
click at [308, 481] on icon at bounding box center [303, 576] width 13 height 13
click at [301, 481] on icon at bounding box center [302, 573] width 2 height 2
click at [30, 286] on div at bounding box center [30, 290] width 10 height 10
click at [636, 481] on icon at bounding box center [637, 576] width 13 height 13
click at [260, 481] on div "Select" at bounding box center [266, 576] width 25 height 8
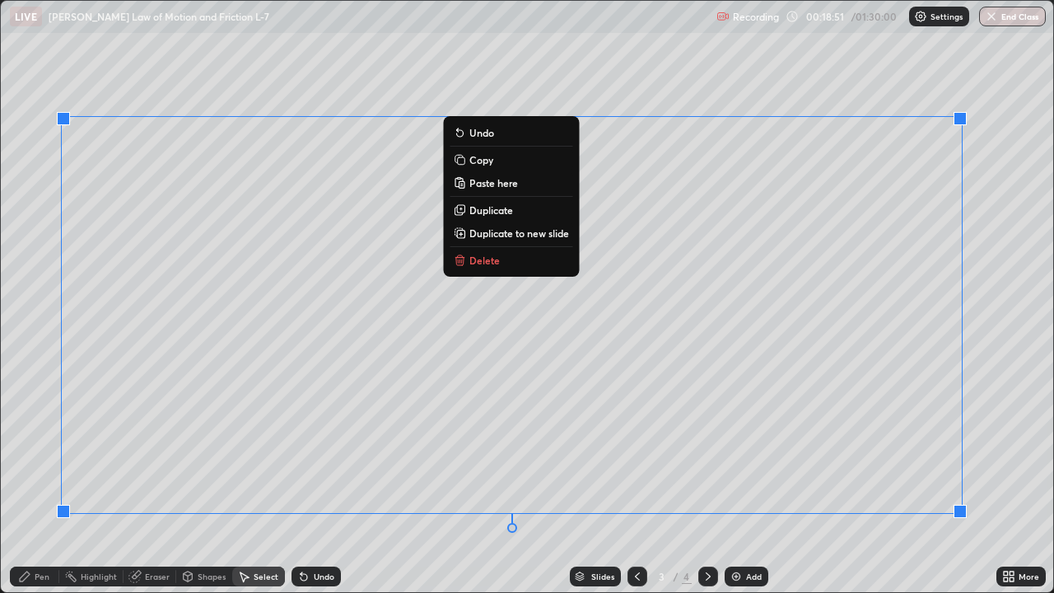
click at [539, 225] on button "Duplicate to new slide" at bounding box center [511, 233] width 123 height 20
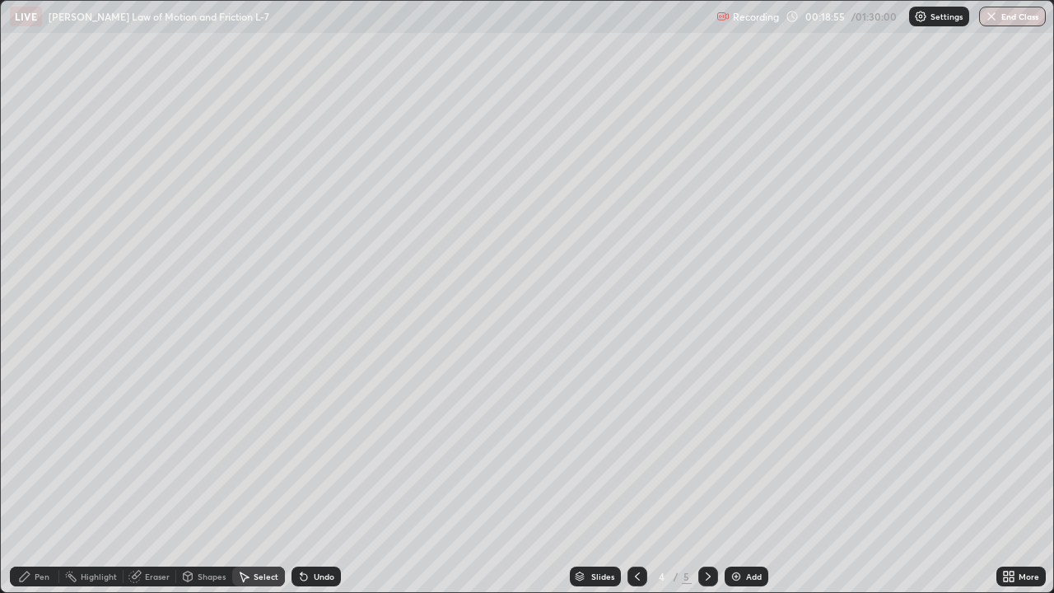
click at [157, 481] on div "Eraser" at bounding box center [157, 576] width 25 height 8
click at [40, 481] on div "Pen" at bounding box center [34, 576] width 49 height 20
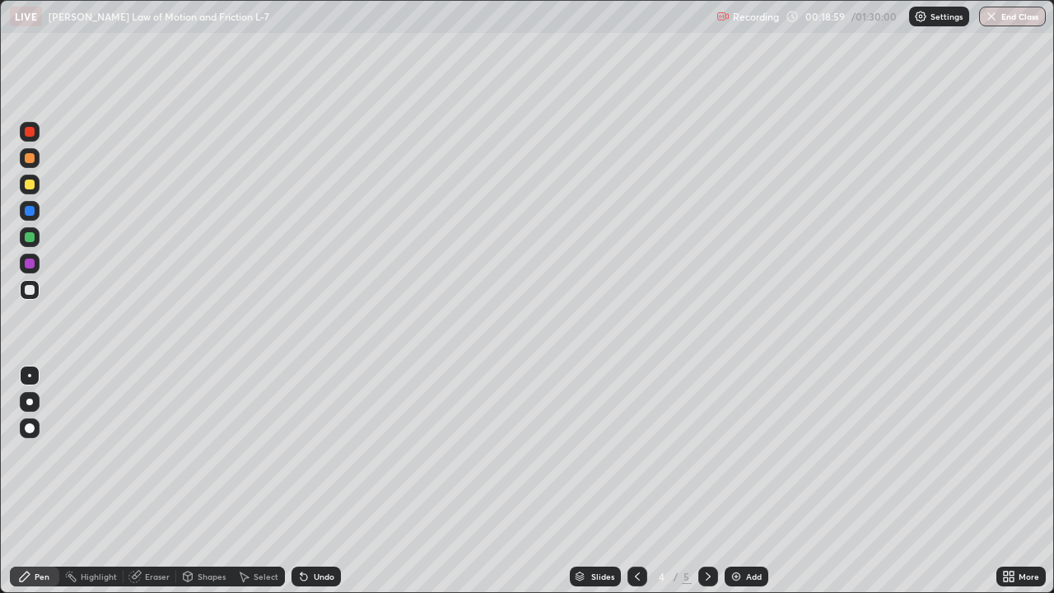
click at [33, 212] on div at bounding box center [30, 211] width 10 height 10
click at [161, 481] on div "Eraser" at bounding box center [157, 576] width 25 height 8
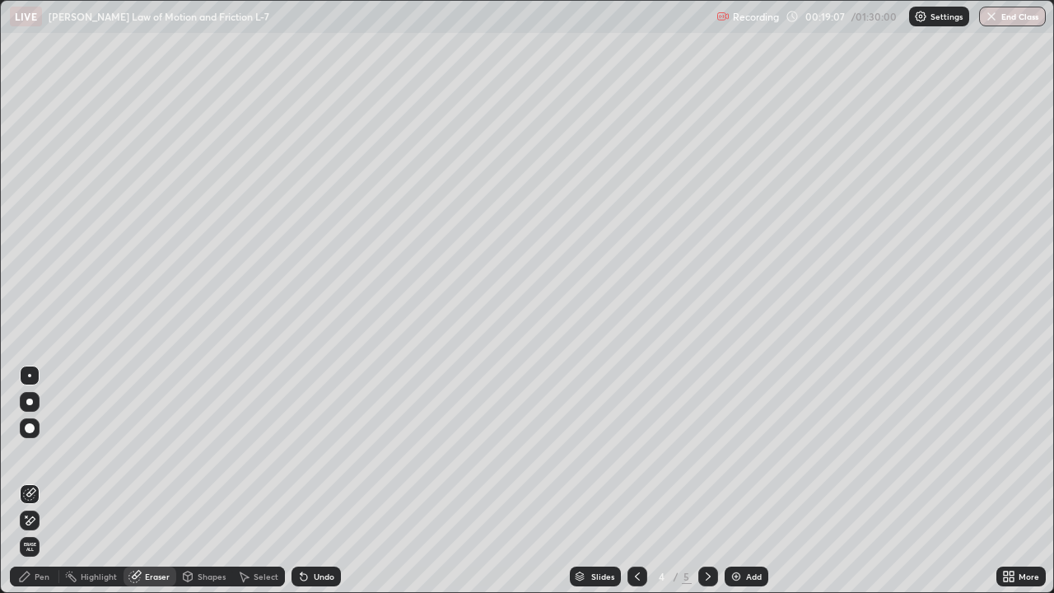
click at [266, 481] on div "Select" at bounding box center [266, 576] width 25 height 8
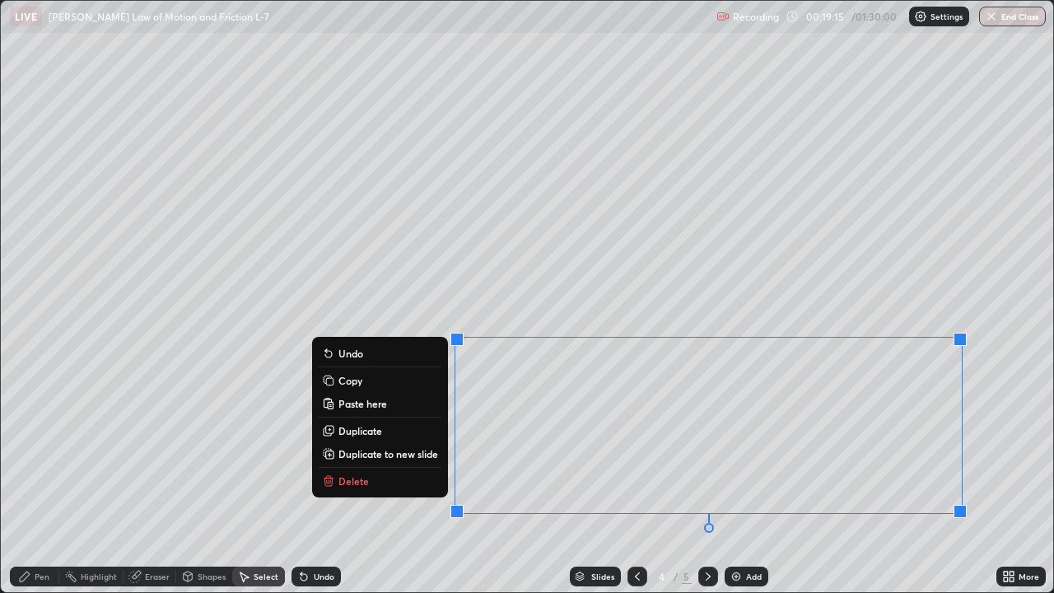
click at [365, 480] on p "Delete" at bounding box center [353, 480] width 30 height 13
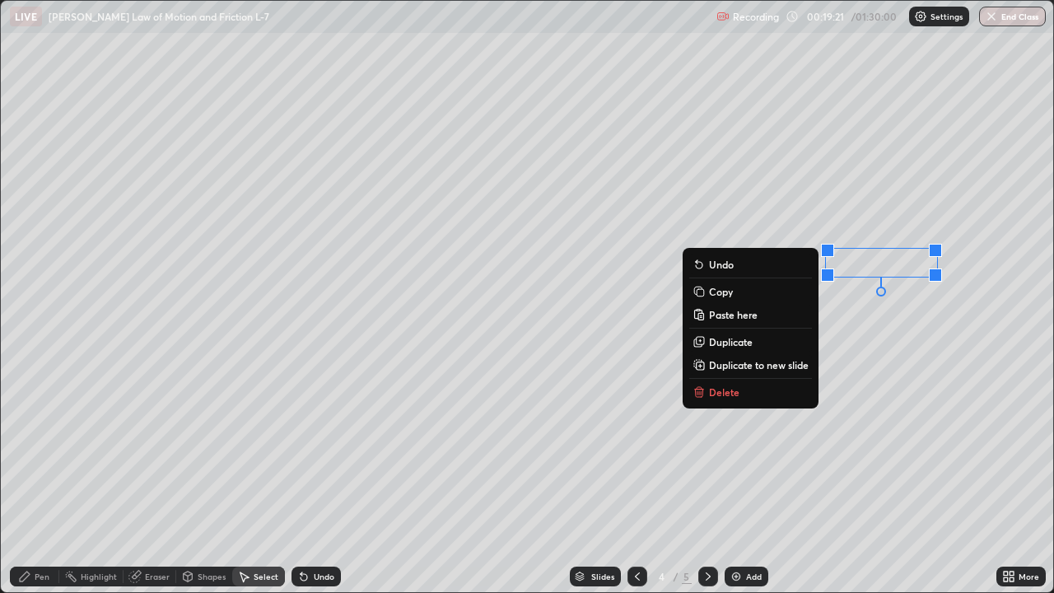
click at [730, 393] on p "Delete" at bounding box center [724, 391] width 30 height 13
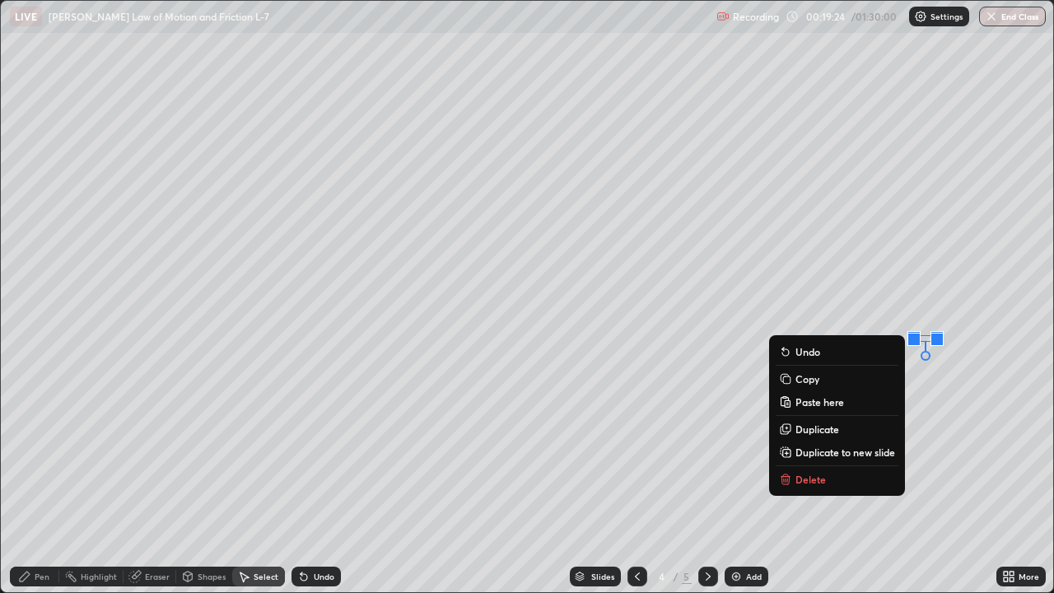
click at [811, 478] on p "Delete" at bounding box center [810, 479] width 30 height 13
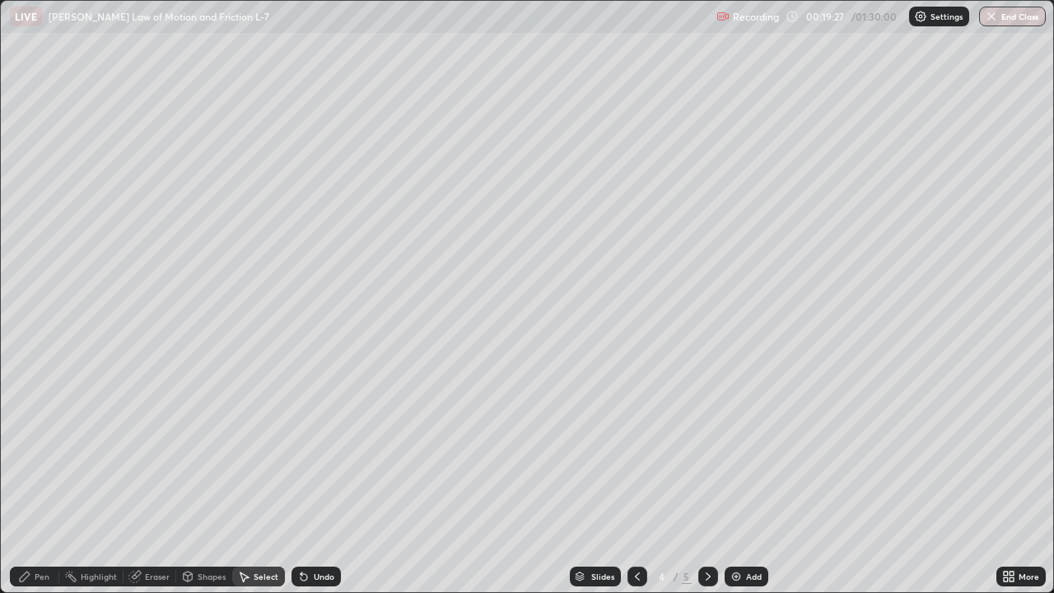
click at [156, 481] on div "Eraser" at bounding box center [150, 576] width 53 height 20
click at [30, 481] on icon at bounding box center [24, 576] width 13 height 13
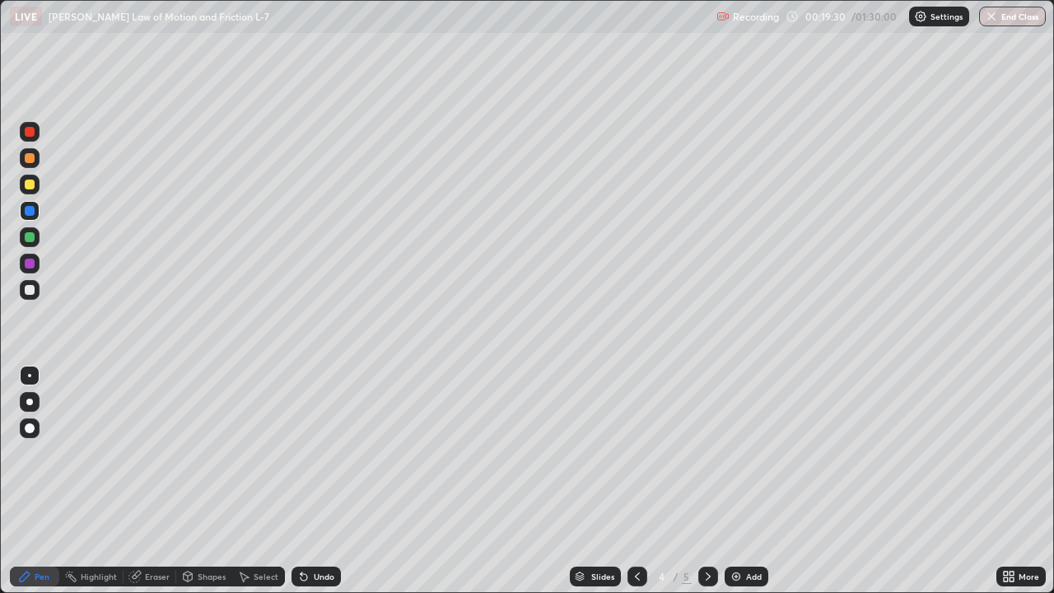
click at [30, 290] on div at bounding box center [30, 290] width 10 height 10
click at [263, 481] on div "Select" at bounding box center [266, 576] width 25 height 8
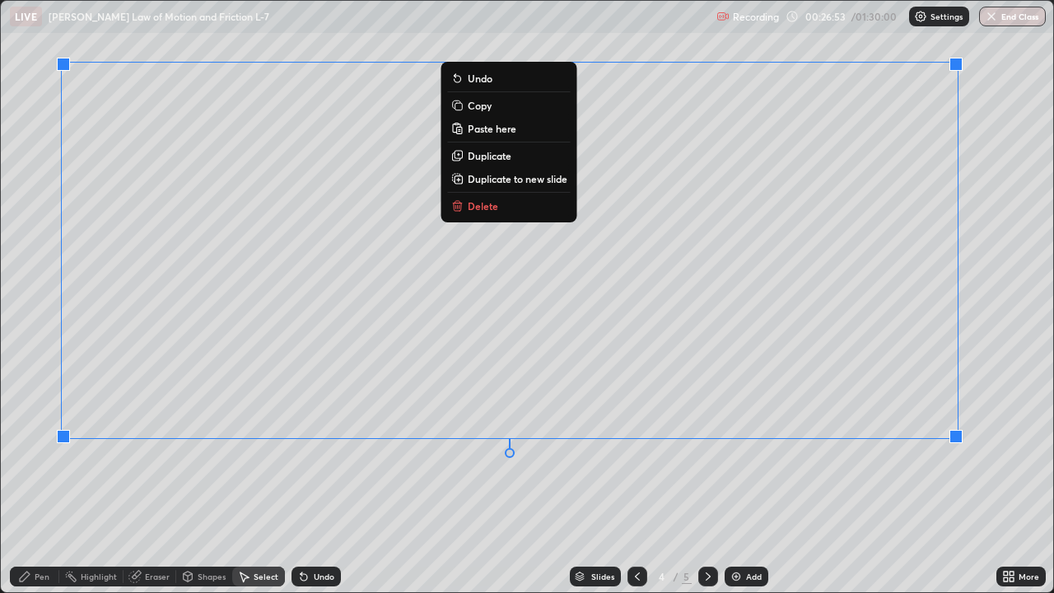
click at [521, 176] on p "Duplicate to new slide" at bounding box center [518, 178] width 100 height 13
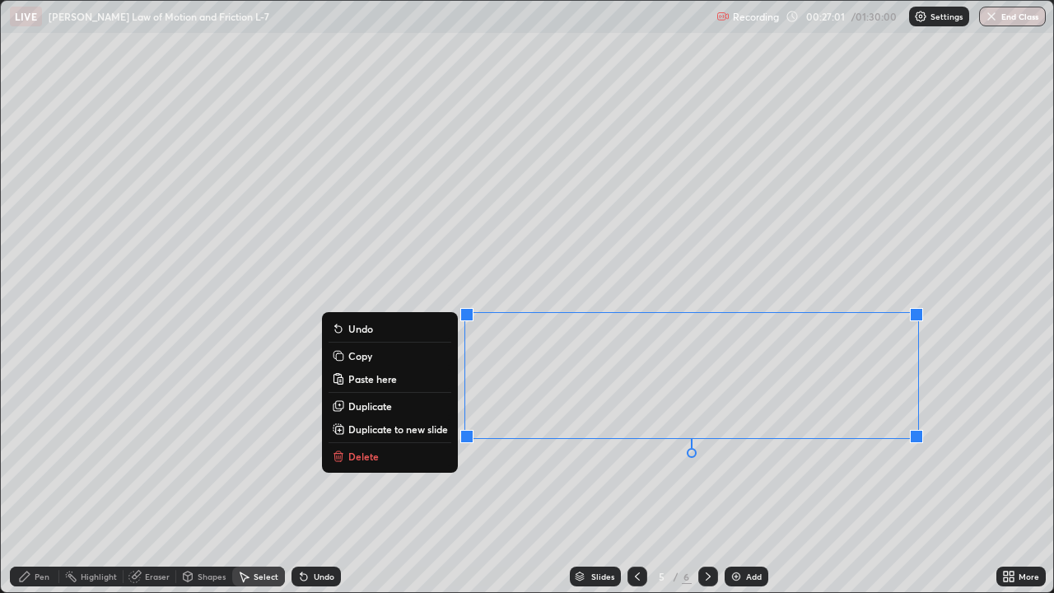
click at [369, 452] on p "Delete" at bounding box center [363, 456] width 30 height 13
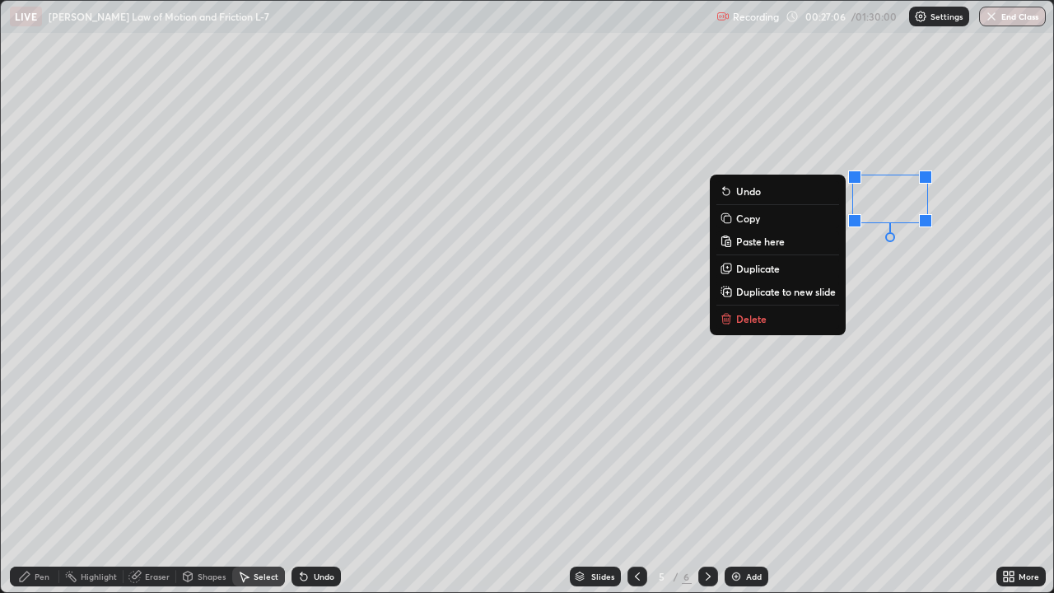
click at [926, 321] on div "0 ° Undo Copy Paste here Duplicate Duplicate to new slide Delete" at bounding box center [527, 296] width 1052 height 591
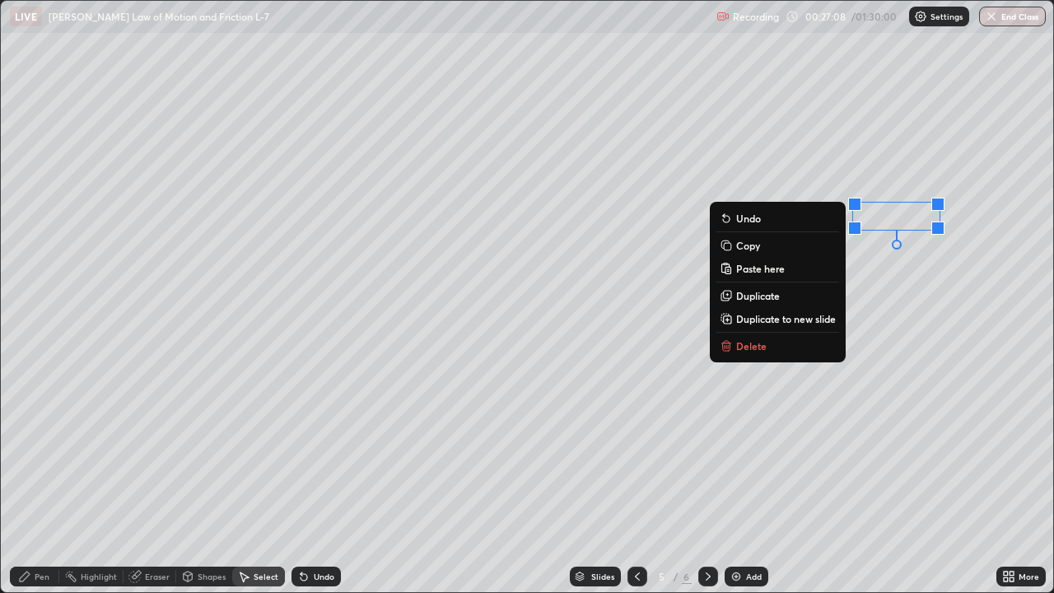
click at [909, 318] on div "0 ° Undo Copy Paste here Duplicate Duplicate to new slide Delete" at bounding box center [527, 296] width 1052 height 591
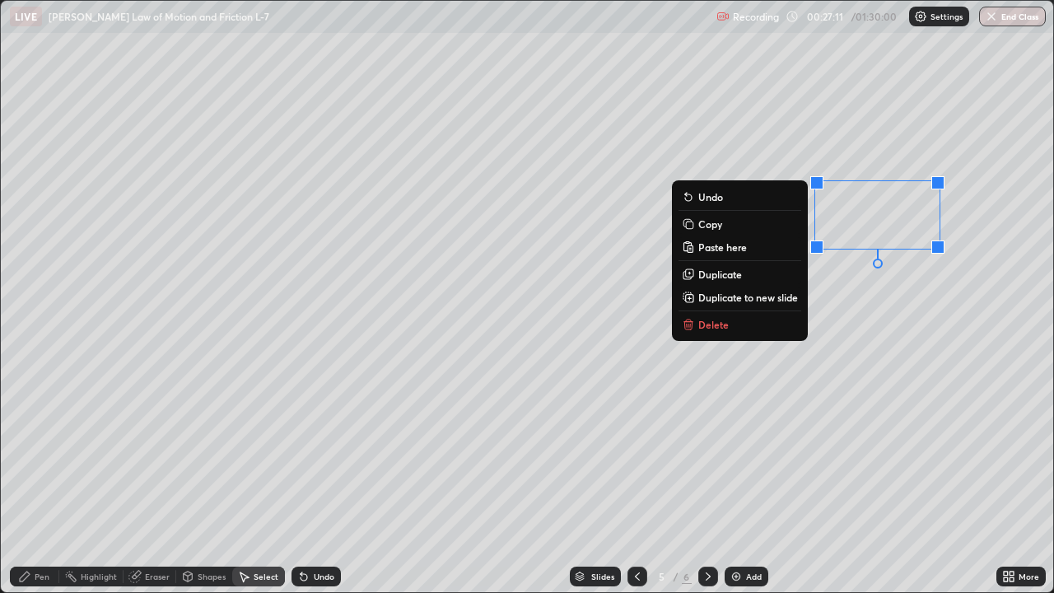
click at [719, 322] on p "Delete" at bounding box center [713, 324] width 30 height 13
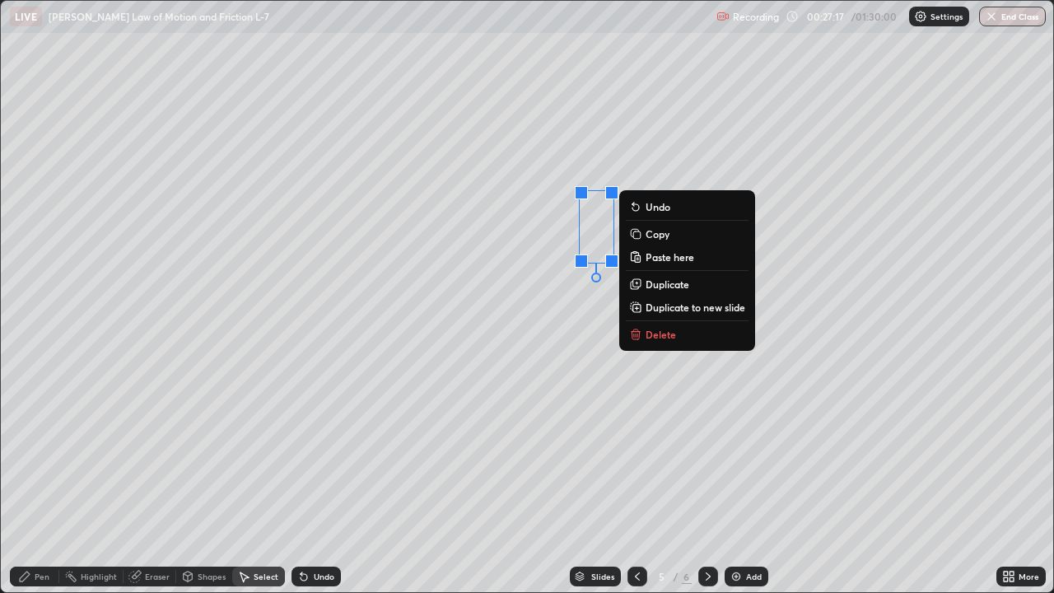
click at [649, 336] on p "Delete" at bounding box center [661, 334] width 30 height 13
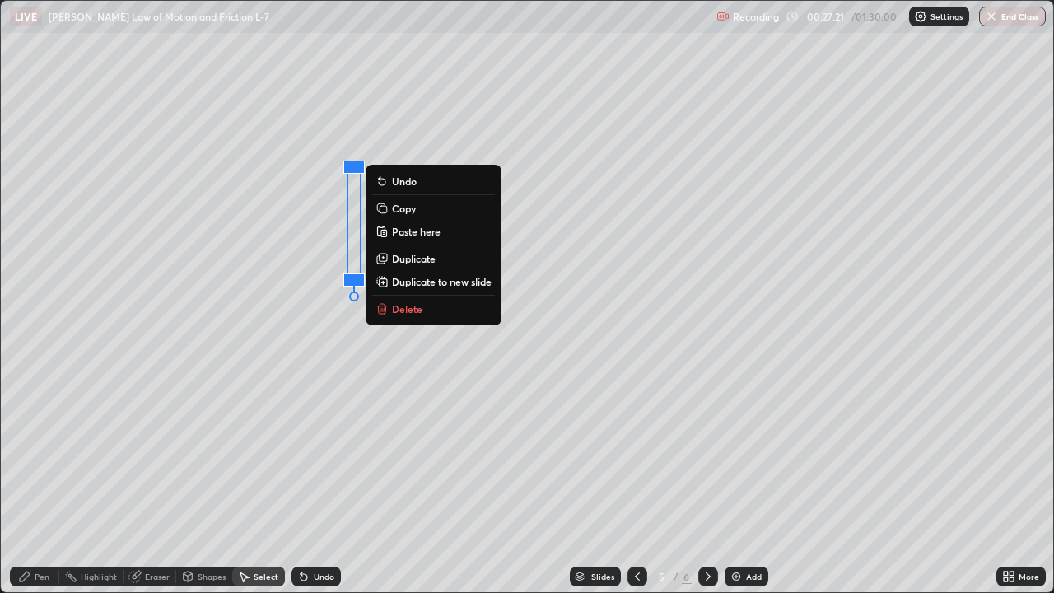
click at [409, 313] on p "Delete" at bounding box center [407, 308] width 30 height 13
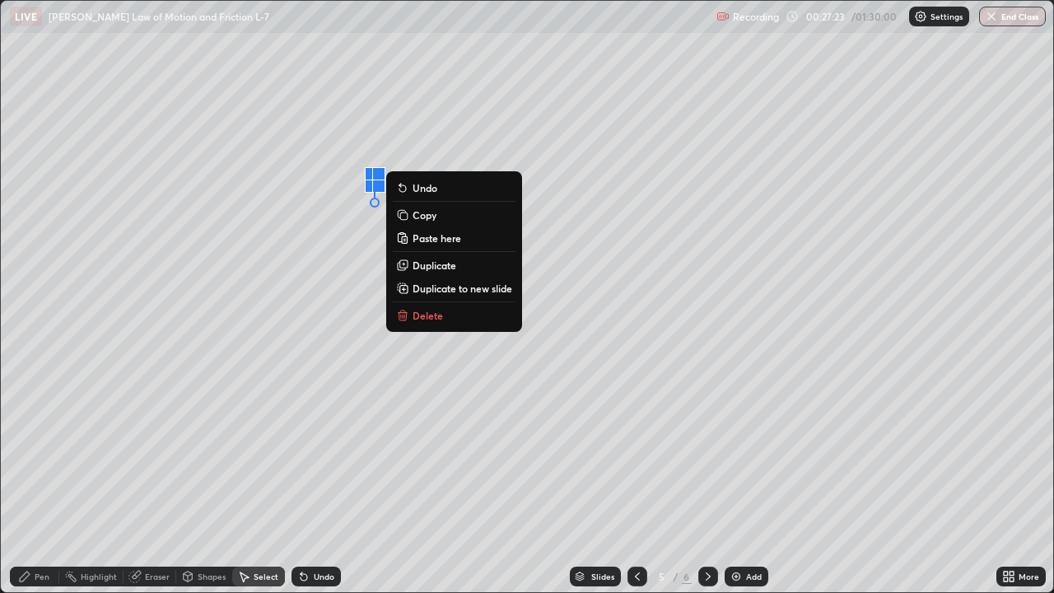
click at [424, 319] on p "Delete" at bounding box center [428, 315] width 30 height 13
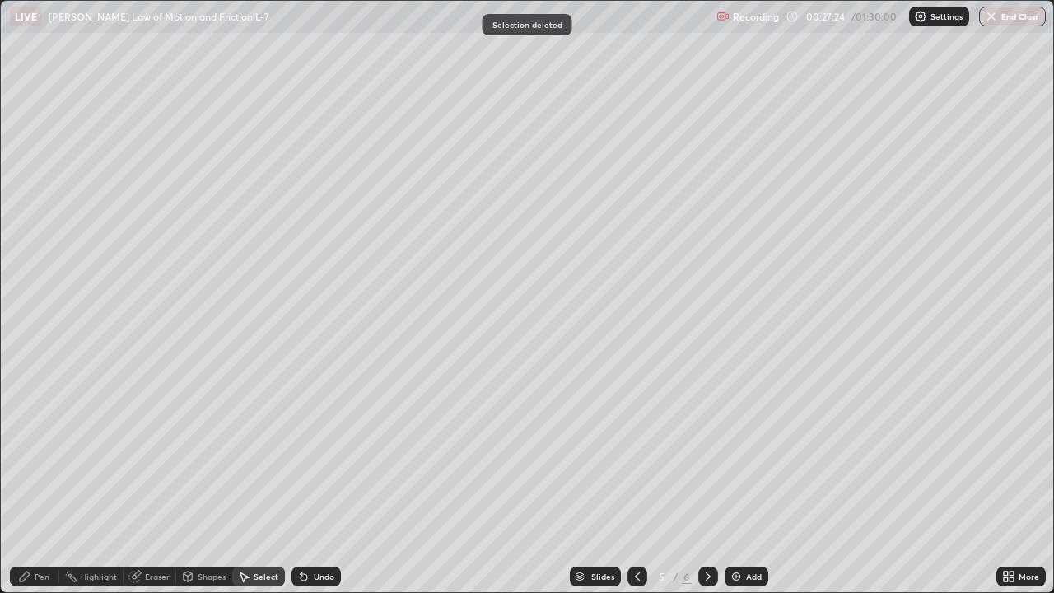
click at [49, 481] on div "Pen" at bounding box center [34, 576] width 49 height 20
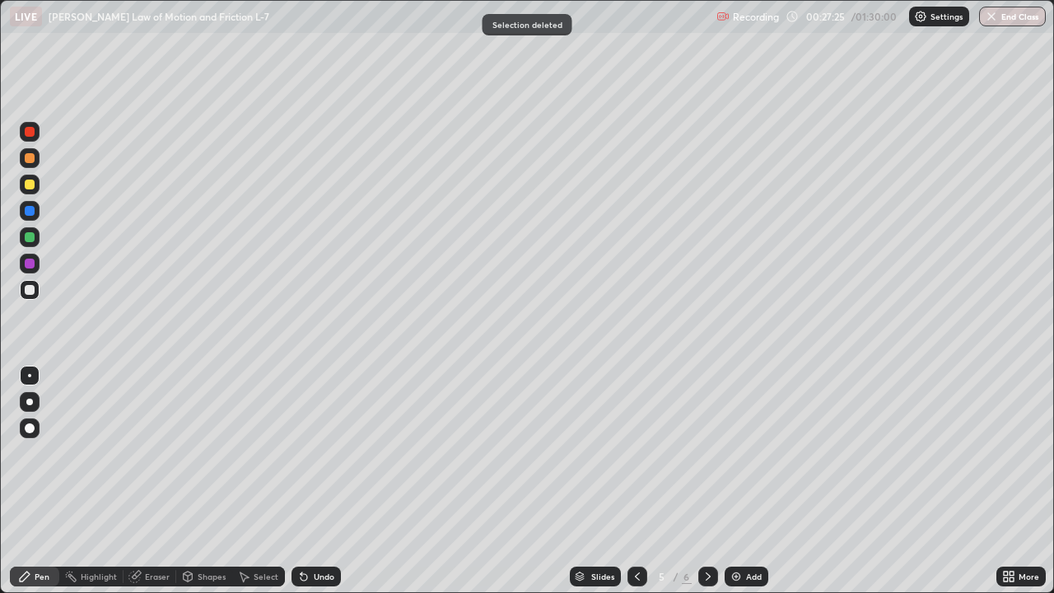
click at [30, 262] on div at bounding box center [30, 264] width 10 height 10
click at [35, 240] on div at bounding box center [30, 237] width 20 height 20
click at [751, 481] on div "Add" at bounding box center [754, 576] width 16 height 8
click at [30, 291] on div at bounding box center [30, 290] width 10 height 10
click at [636, 481] on icon at bounding box center [637, 576] width 13 height 13
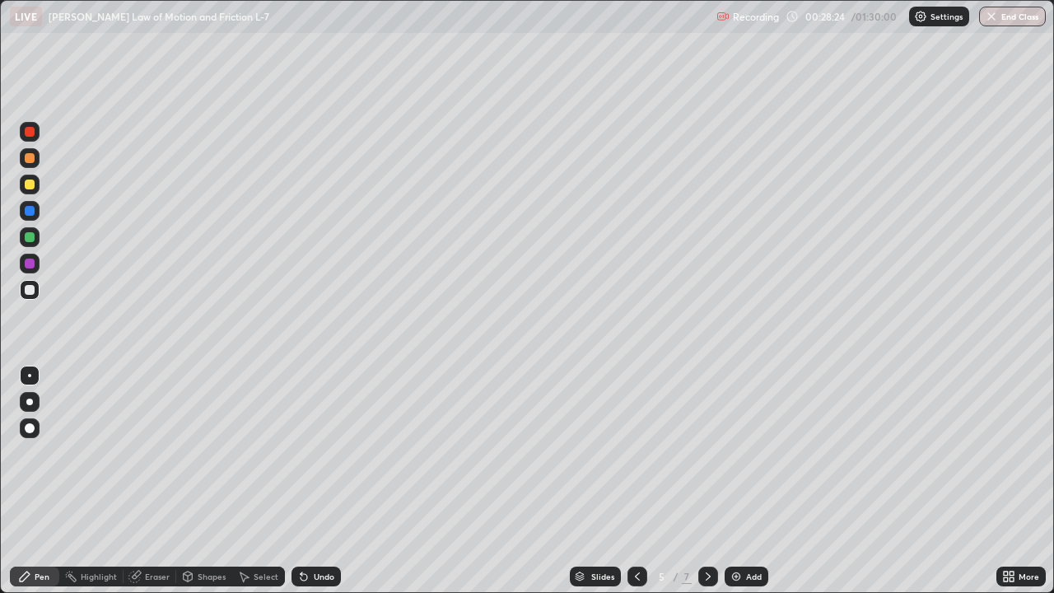
click at [635, 481] on div at bounding box center [637, 576] width 20 height 20
click at [637, 481] on div at bounding box center [637, 576] width 20 height 20
click at [632, 481] on div at bounding box center [637, 576] width 20 height 20
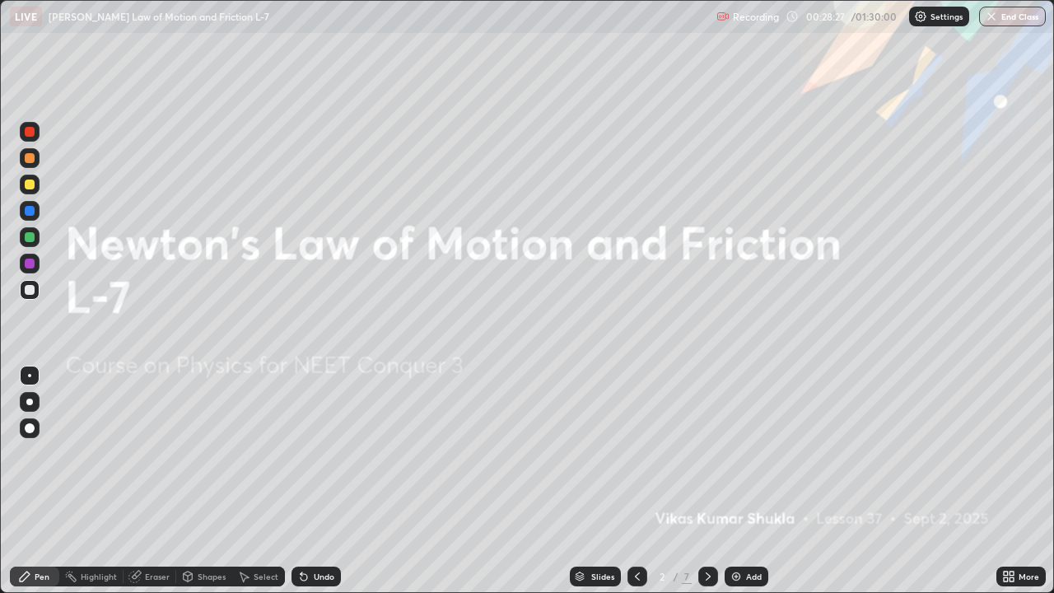
click at [706, 481] on icon at bounding box center [708, 576] width 13 height 13
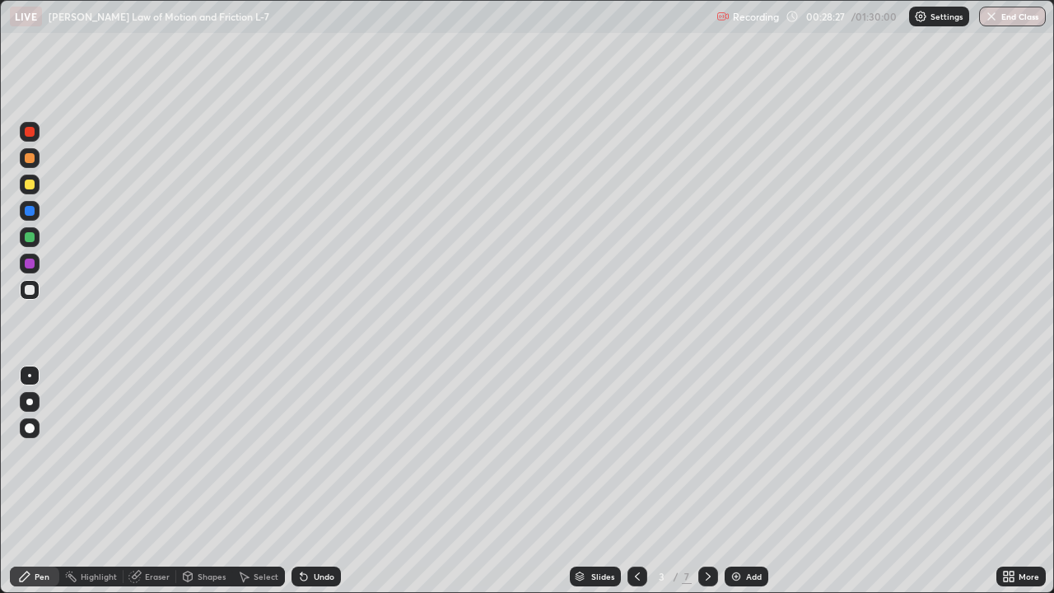
click at [708, 481] on icon at bounding box center [708, 576] width 13 height 13
click at [706, 481] on icon at bounding box center [708, 576] width 13 height 13
click at [704, 481] on icon at bounding box center [708, 576] width 13 height 13
click at [261, 481] on div "Select" at bounding box center [266, 576] width 25 height 8
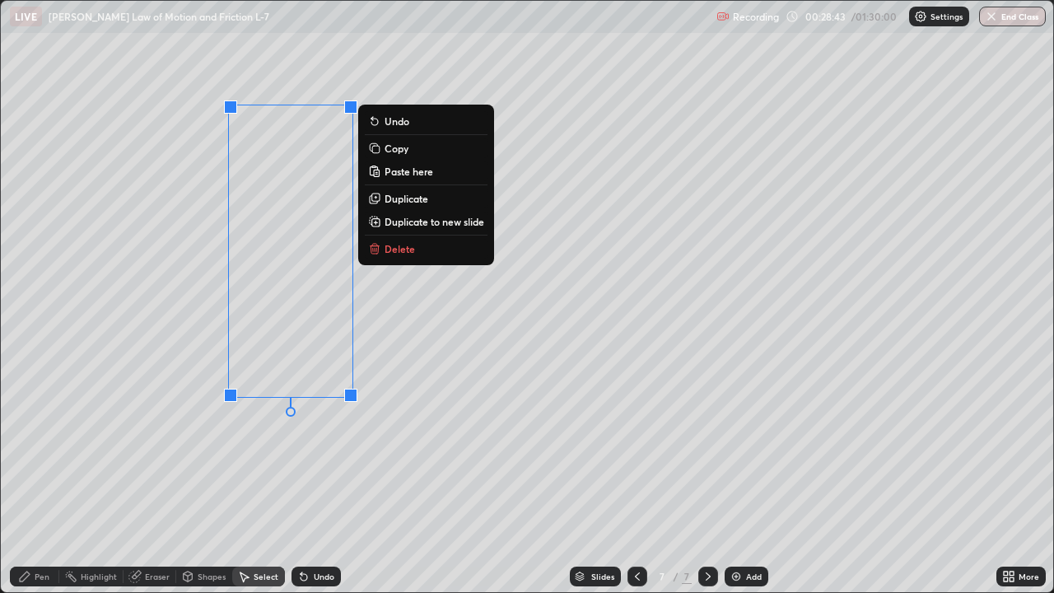
click at [421, 220] on p "Duplicate to new slide" at bounding box center [435, 221] width 100 height 13
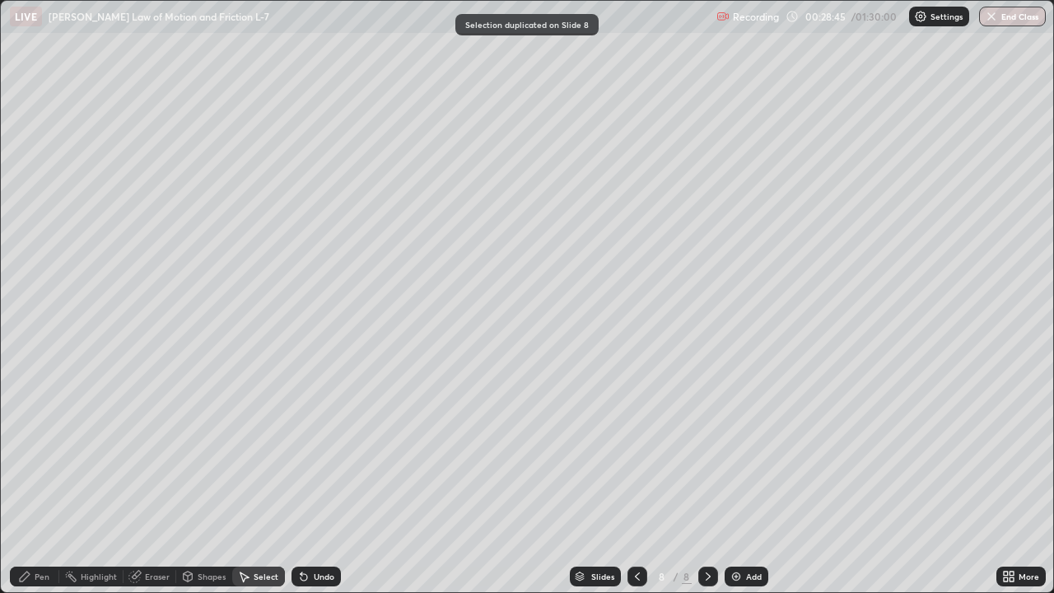
click at [38, 481] on div "Pen" at bounding box center [42, 576] width 15 height 8
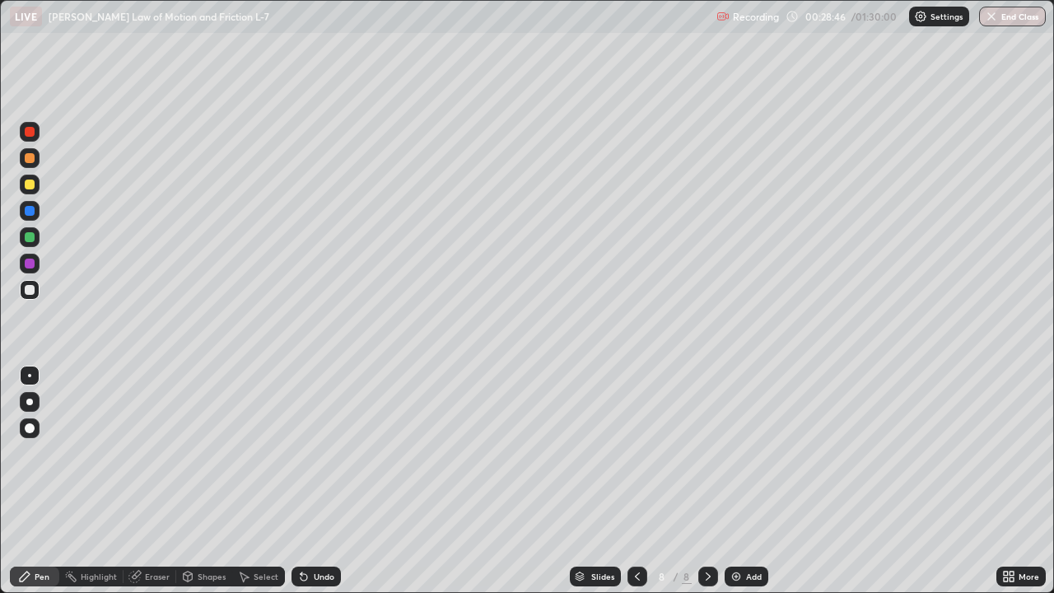
click at [28, 239] on div at bounding box center [30, 237] width 10 height 10
click at [32, 292] on div at bounding box center [30, 290] width 10 height 10
click at [217, 481] on div "Shapes" at bounding box center [212, 576] width 28 height 8
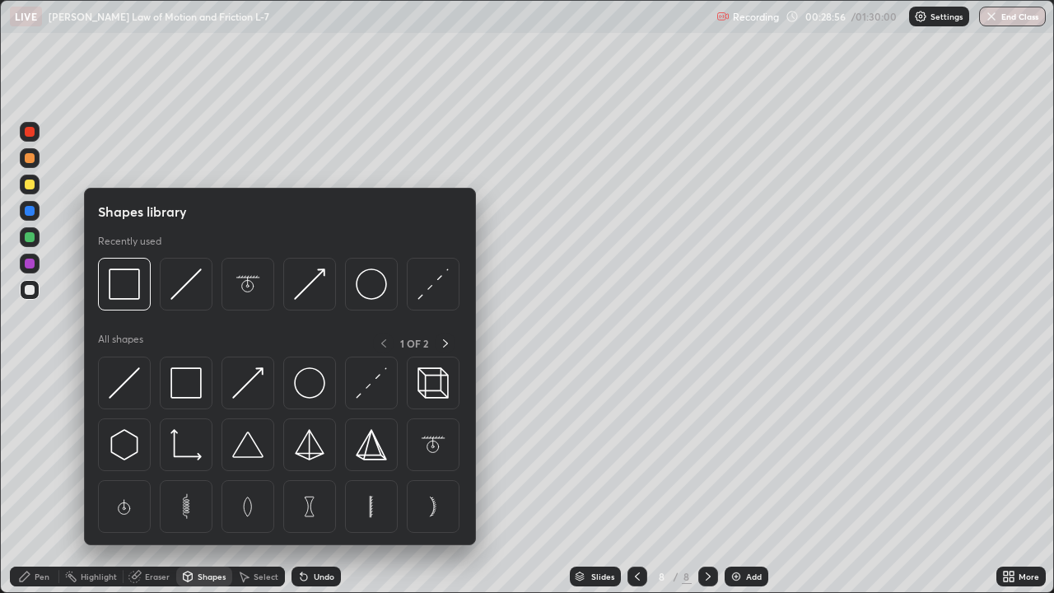
click at [42, 481] on div "Pen" at bounding box center [42, 576] width 15 height 8
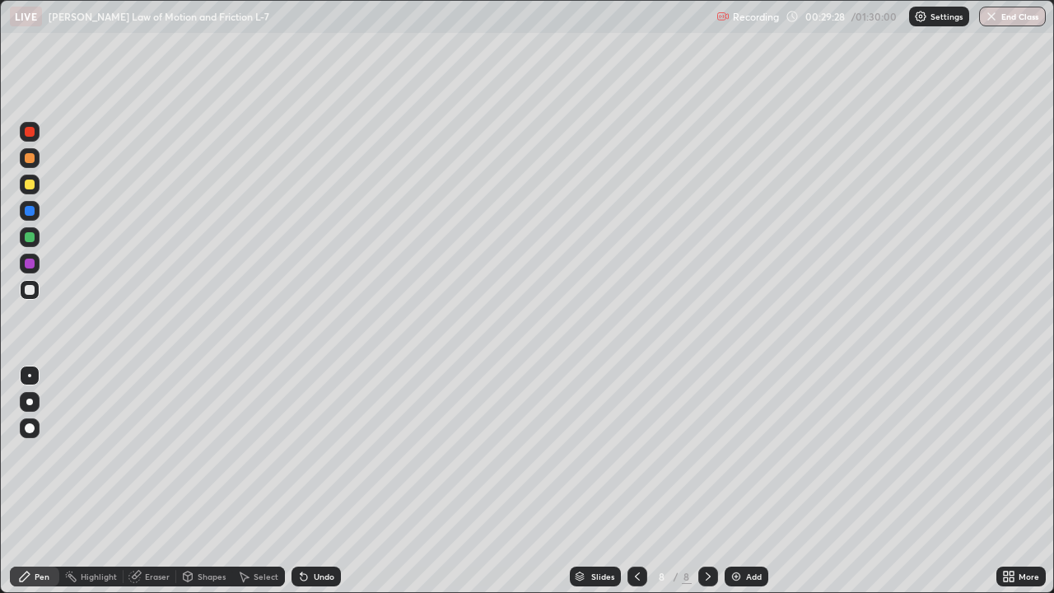
click at [36, 136] on div at bounding box center [30, 132] width 20 height 20
click at [637, 481] on div at bounding box center [637, 576] width 20 height 20
click at [707, 481] on icon at bounding box center [708, 576] width 5 height 8
click at [263, 481] on div "Select" at bounding box center [266, 576] width 25 height 8
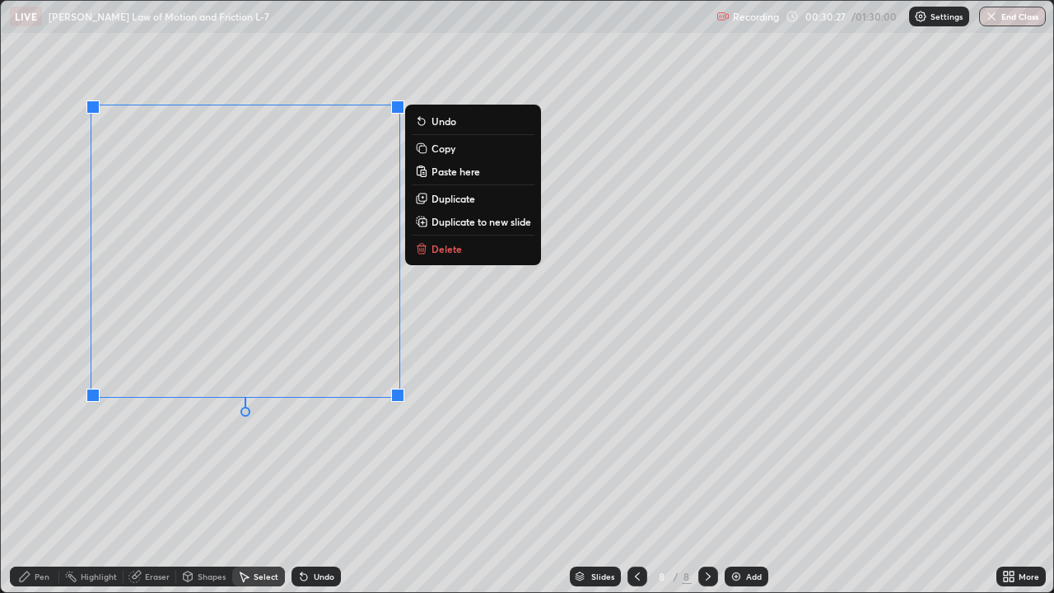
click at [487, 223] on p "Duplicate to new slide" at bounding box center [481, 221] width 100 height 13
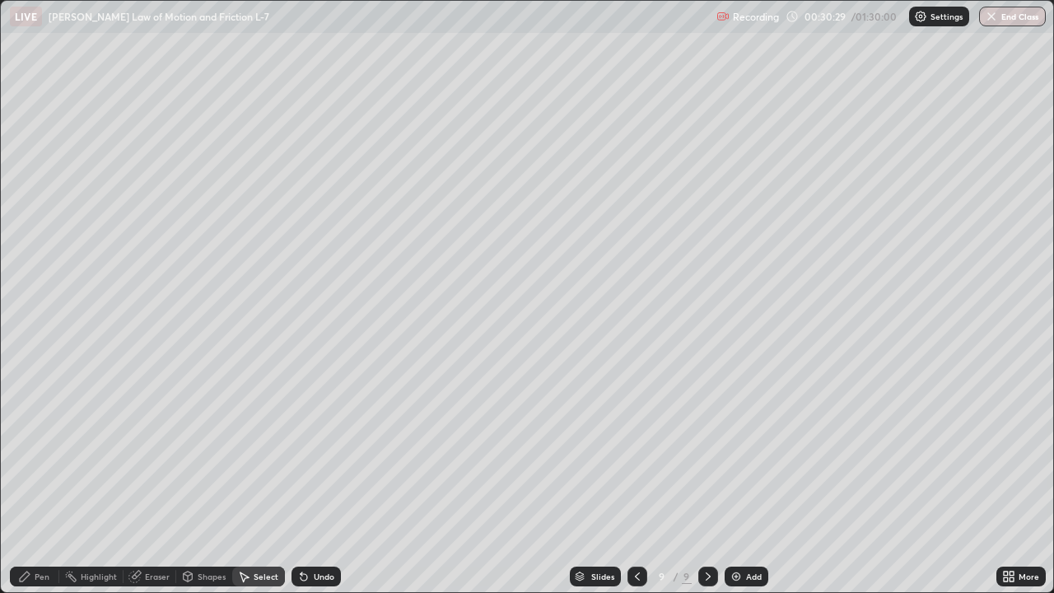
click at [212, 481] on div "Shapes" at bounding box center [212, 576] width 28 height 8
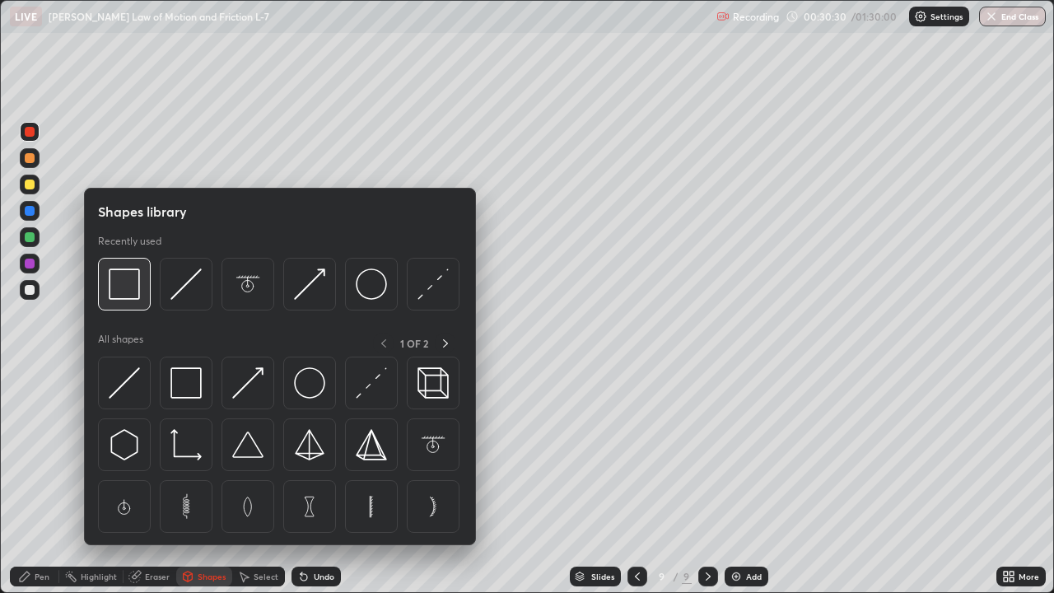
click at [128, 290] on img at bounding box center [124, 283] width 31 height 31
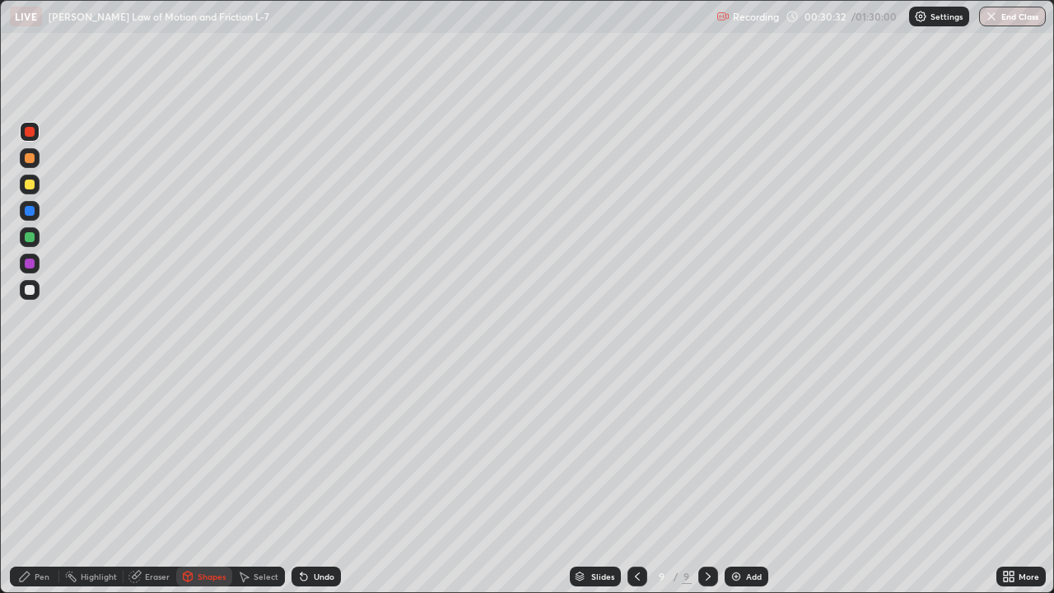
click at [31, 235] on div at bounding box center [30, 237] width 10 height 10
click at [33, 135] on div at bounding box center [30, 132] width 10 height 10
click at [33, 236] on div at bounding box center [30, 237] width 10 height 10
click at [44, 481] on div "Pen" at bounding box center [42, 576] width 15 height 8
click at [34, 292] on div at bounding box center [30, 290] width 10 height 10
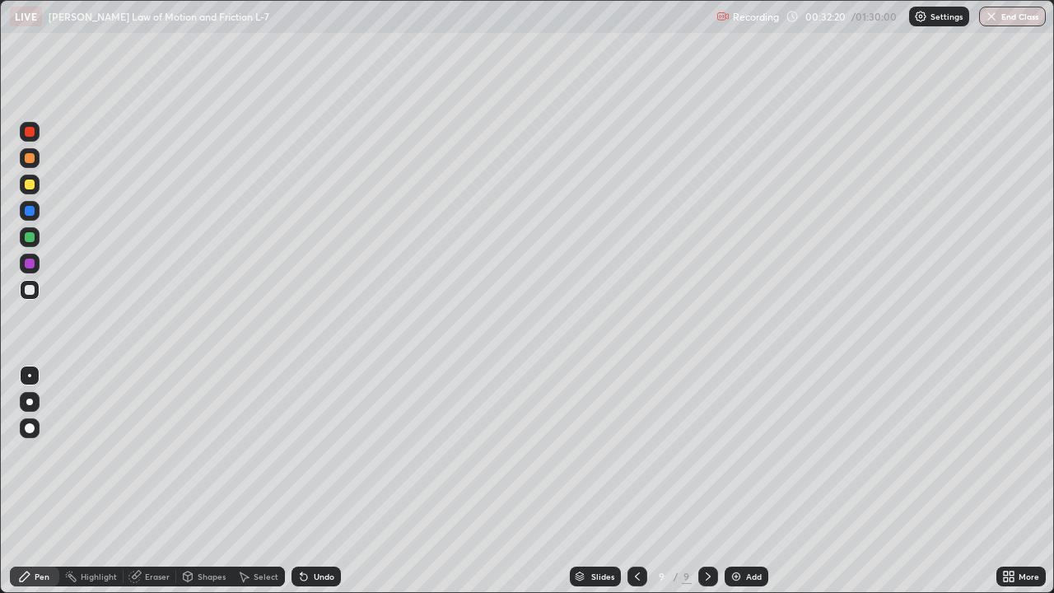
click at [255, 481] on div "Select" at bounding box center [258, 576] width 53 height 20
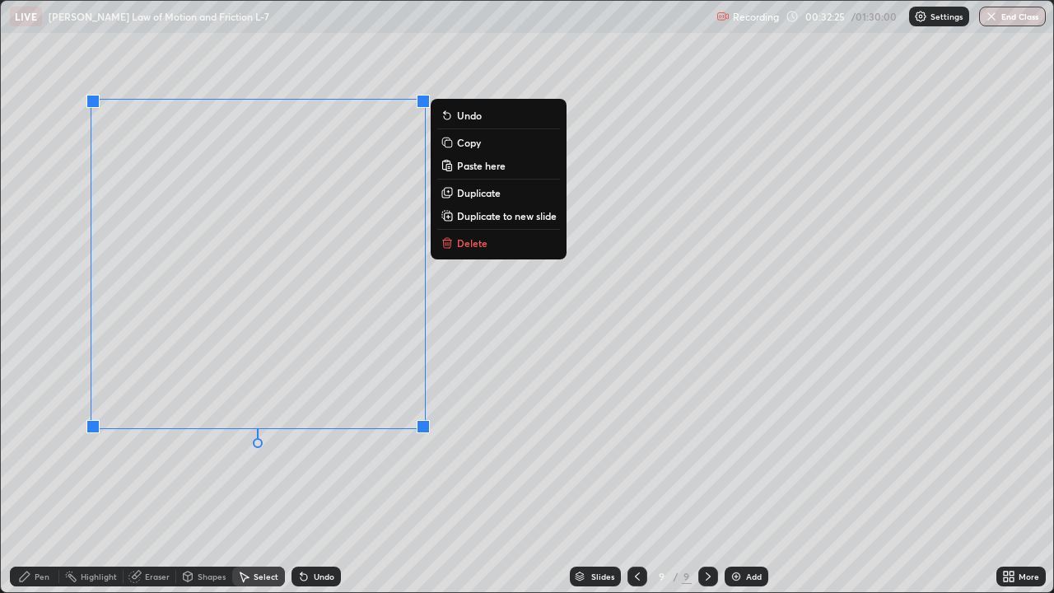
click at [483, 217] on p "Duplicate to new slide" at bounding box center [507, 215] width 100 height 13
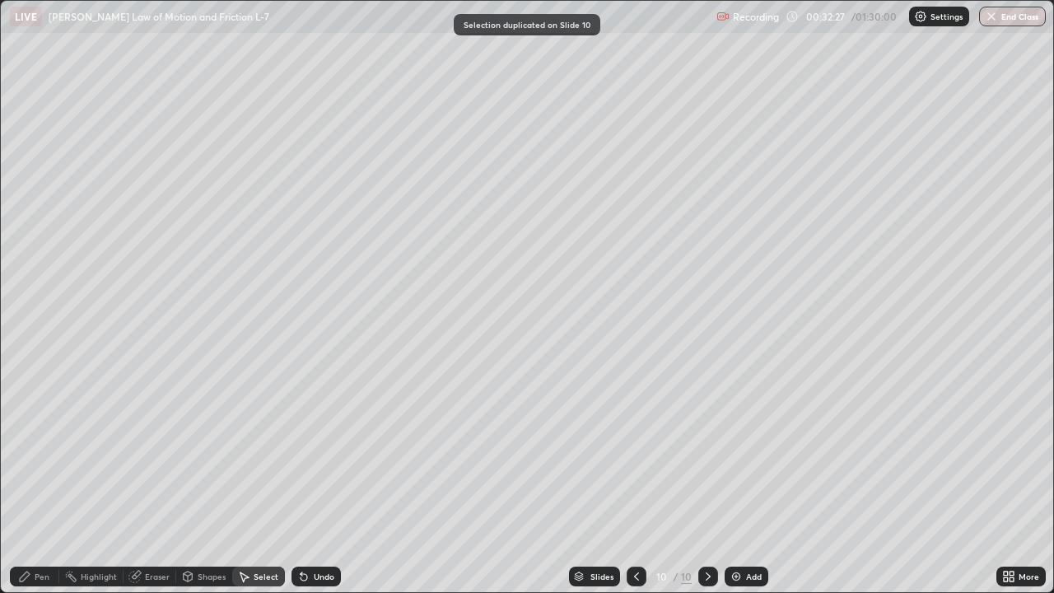
click at [157, 481] on div "Eraser" at bounding box center [157, 576] width 25 height 8
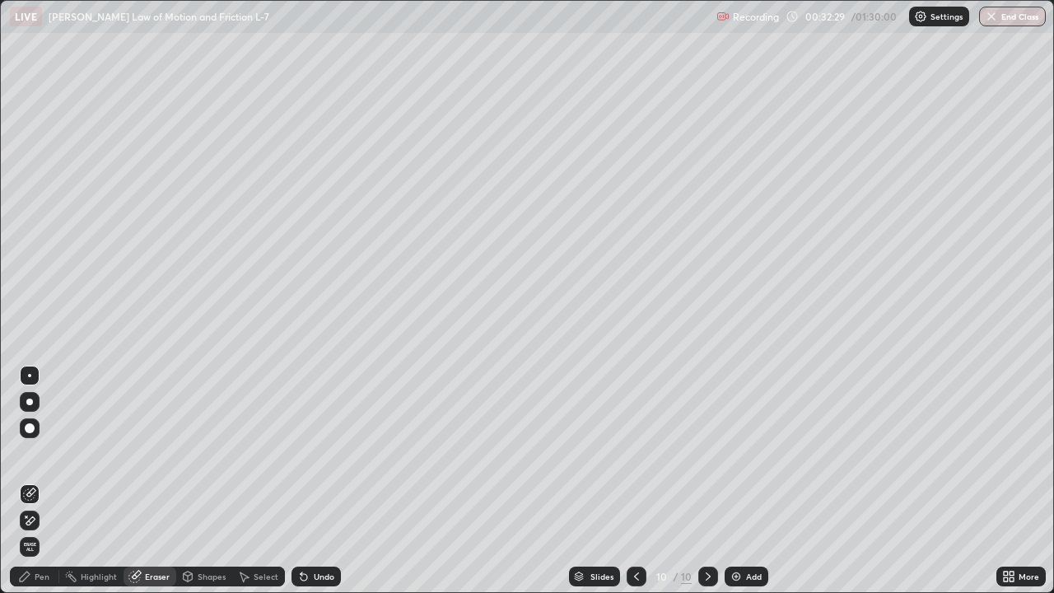
click at [35, 481] on div "Pen" at bounding box center [42, 576] width 15 height 8
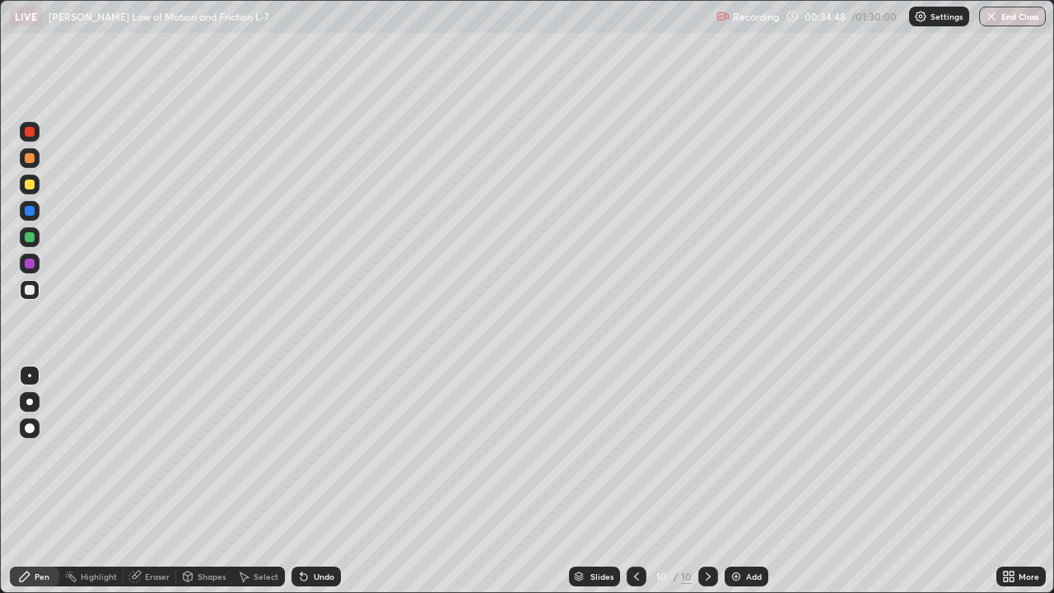
click at [750, 481] on div "Add" at bounding box center [754, 576] width 16 height 8
click at [32, 180] on div at bounding box center [30, 184] width 10 height 10
click at [324, 481] on div "Undo" at bounding box center [315, 576] width 49 height 20
click at [32, 294] on div at bounding box center [30, 290] width 10 height 10
click at [28, 133] on div at bounding box center [30, 132] width 10 height 10
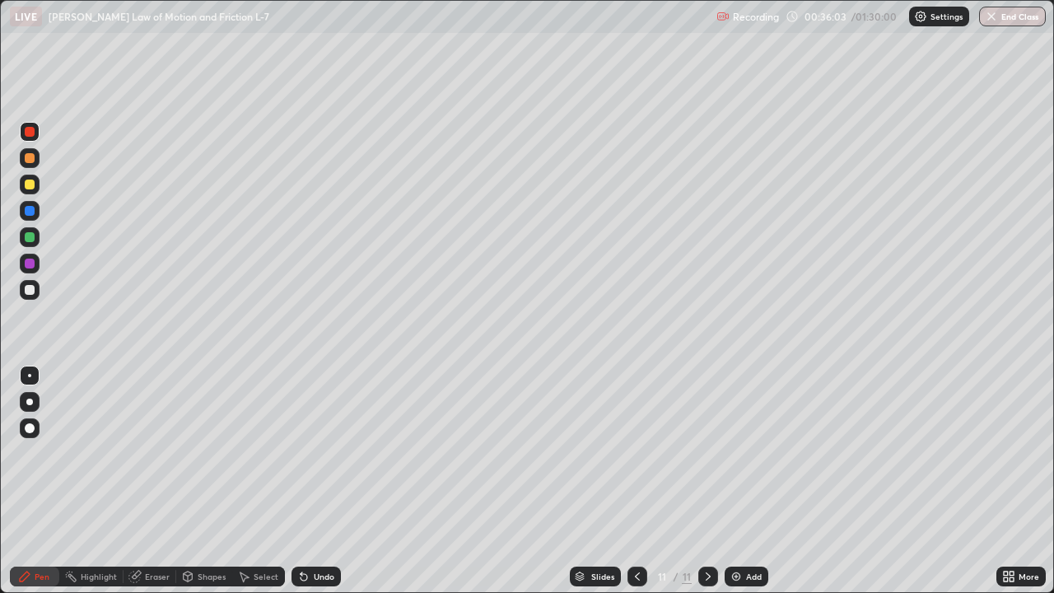
click at [323, 481] on div "Undo" at bounding box center [315, 576] width 49 height 20
click at [27, 290] on div at bounding box center [30, 290] width 10 height 10
click at [30, 187] on div at bounding box center [30, 184] width 10 height 10
click at [207, 481] on div "Shapes" at bounding box center [204, 576] width 56 height 20
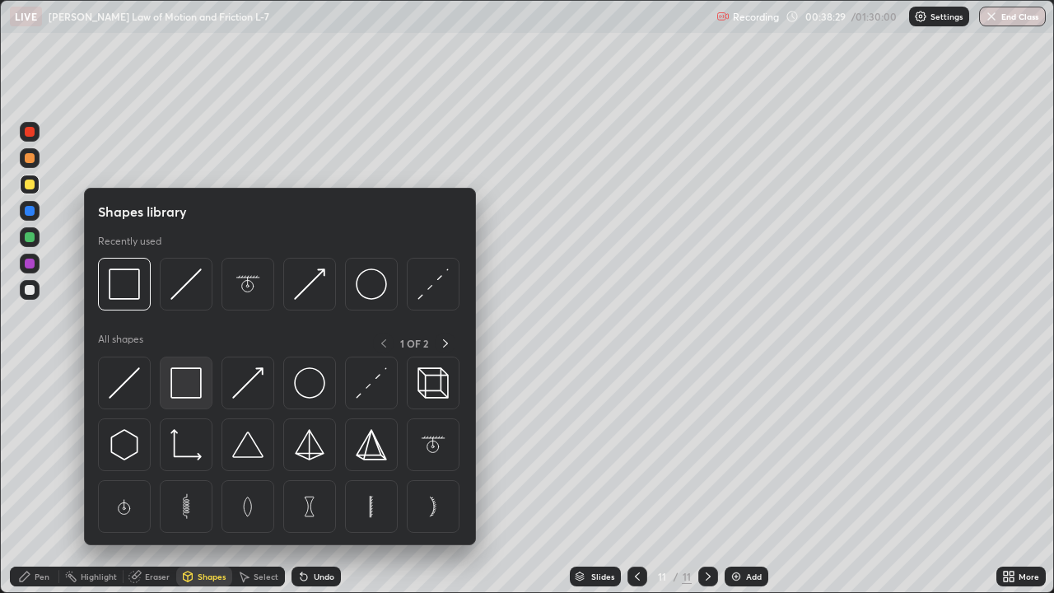
click at [189, 385] on img at bounding box center [185, 382] width 31 height 31
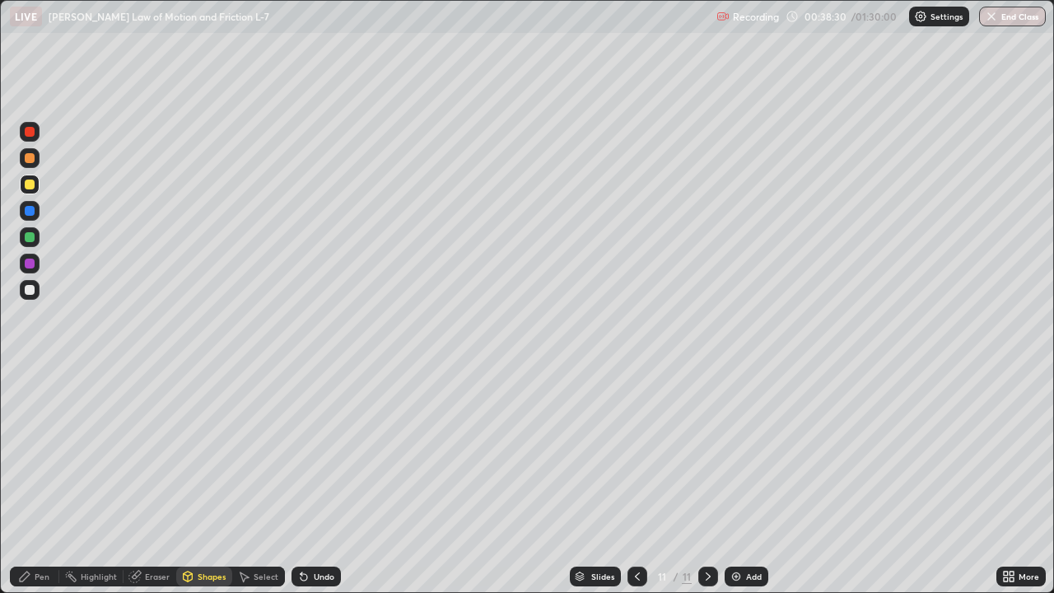
click at [30, 235] on div at bounding box center [30, 237] width 10 height 10
click at [33, 291] on div at bounding box center [30, 290] width 10 height 10
click at [203, 481] on div "Shapes" at bounding box center [212, 576] width 28 height 8
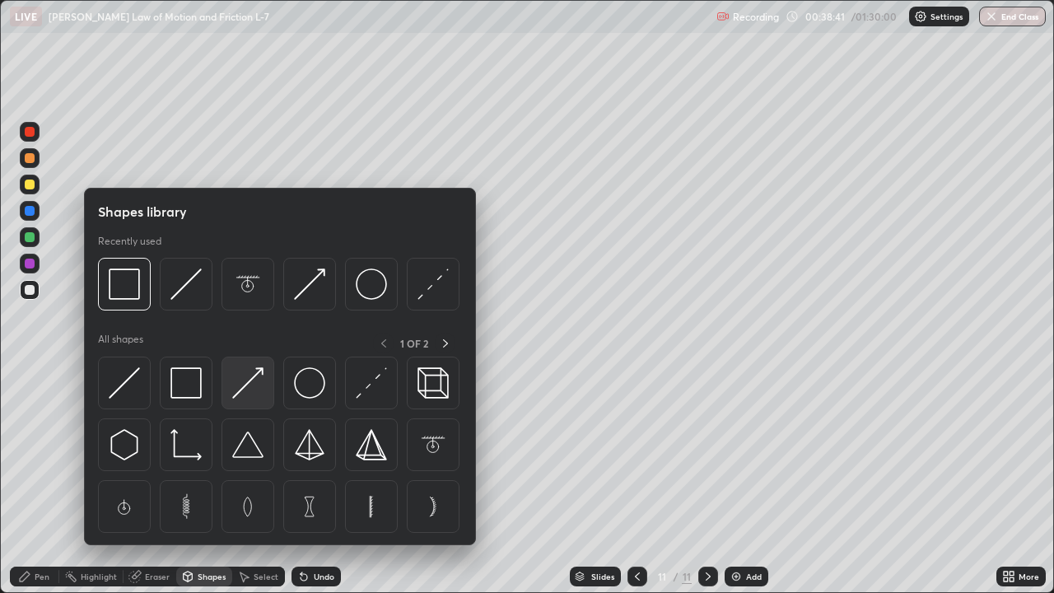
click at [251, 382] on img at bounding box center [247, 382] width 31 height 31
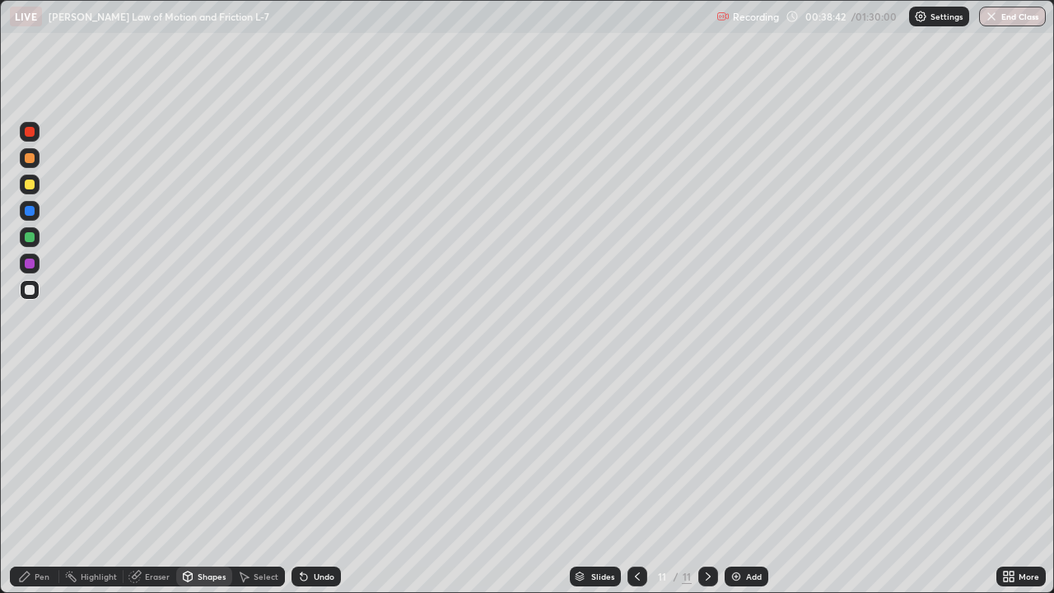
click at [30, 131] on div at bounding box center [30, 132] width 10 height 10
click at [37, 481] on div "Pen" at bounding box center [42, 576] width 15 height 8
click at [31, 262] on div at bounding box center [30, 264] width 10 height 10
click at [318, 481] on div "Undo" at bounding box center [324, 576] width 21 height 8
click at [314, 481] on div "Undo" at bounding box center [324, 576] width 21 height 8
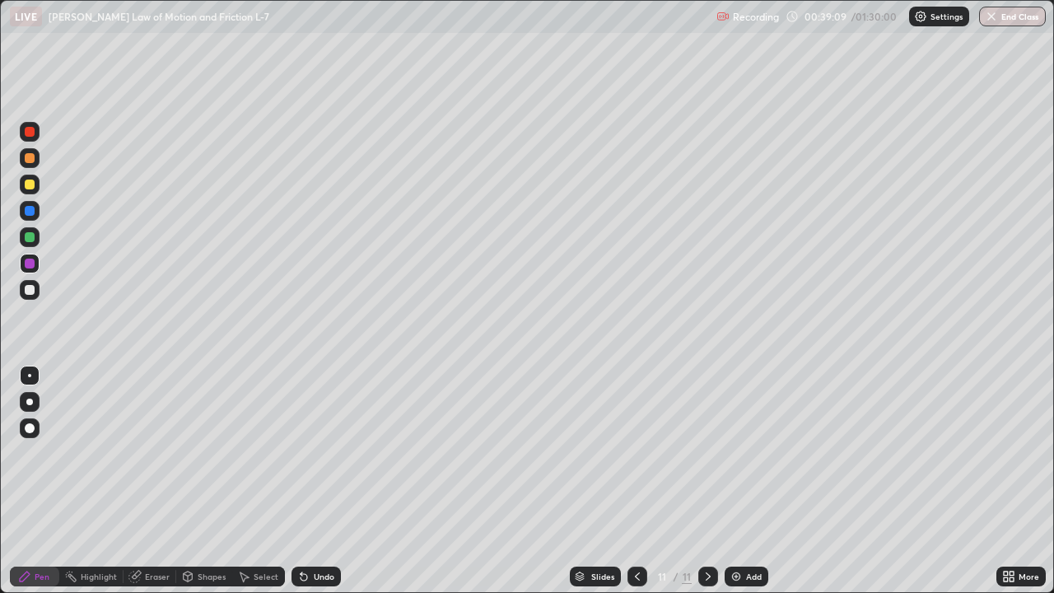
click at [306, 481] on icon at bounding box center [303, 576] width 13 height 13
click at [305, 481] on icon at bounding box center [303, 576] width 13 height 13
click at [301, 481] on icon at bounding box center [304, 577] width 7 height 7
click at [307, 481] on icon at bounding box center [303, 576] width 13 height 13
click at [29, 132] on div at bounding box center [30, 132] width 10 height 10
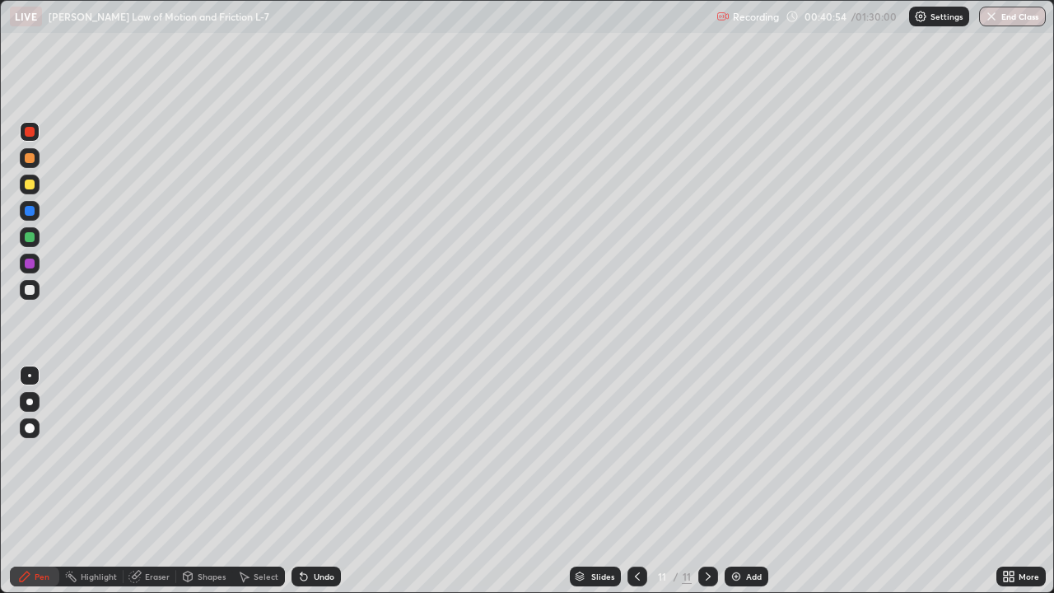
click at [29, 211] on div at bounding box center [30, 211] width 10 height 10
click at [33, 263] on div at bounding box center [30, 264] width 10 height 10
click at [323, 481] on div "Undo" at bounding box center [324, 576] width 21 height 8
click at [324, 481] on div "Undo" at bounding box center [324, 576] width 21 height 8
click at [323, 481] on div "Undo" at bounding box center [315, 576] width 49 height 20
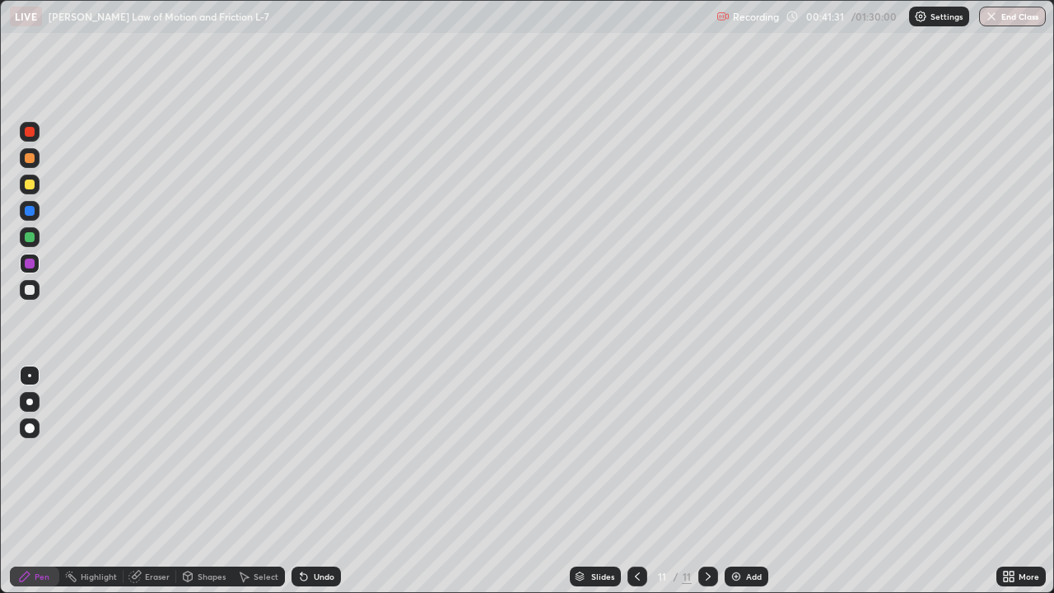
click at [322, 481] on div "Undo" at bounding box center [315, 576] width 49 height 20
click at [323, 481] on div "Undo" at bounding box center [315, 576] width 49 height 20
click at [366, 481] on div "Slides 11 / 11 Add" at bounding box center [668, 576] width 655 height 33
click at [743, 481] on div "Add" at bounding box center [747, 576] width 44 height 20
click at [211, 481] on div "Shapes" at bounding box center [212, 576] width 28 height 8
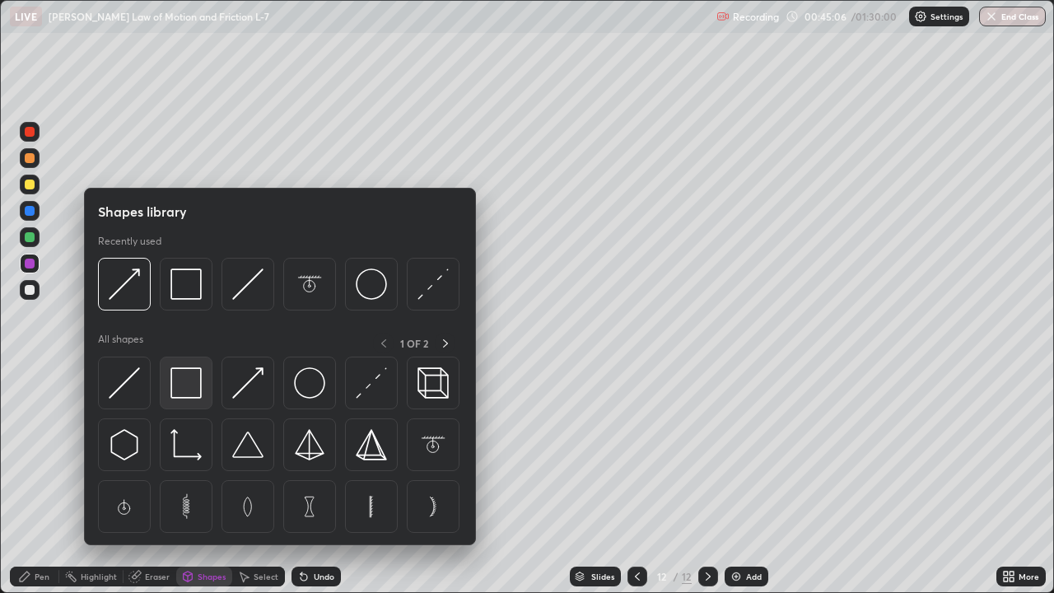
click at [189, 385] on img at bounding box center [185, 382] width 31 height 31
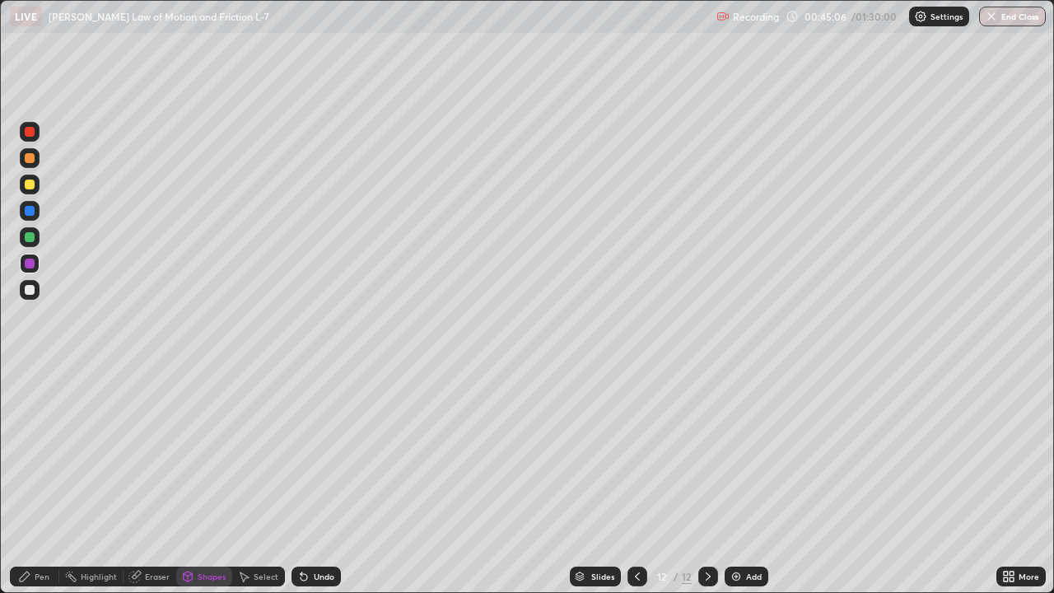
click at [29, 243] on div at bounding box center [30, 237] width 20 height 20
click at [28, 291] on div at bounding box center [30, 290] width 10 height 10
click at [212, 481] on div "Shapes" at bounding box center [212, 576] width 28 height 8
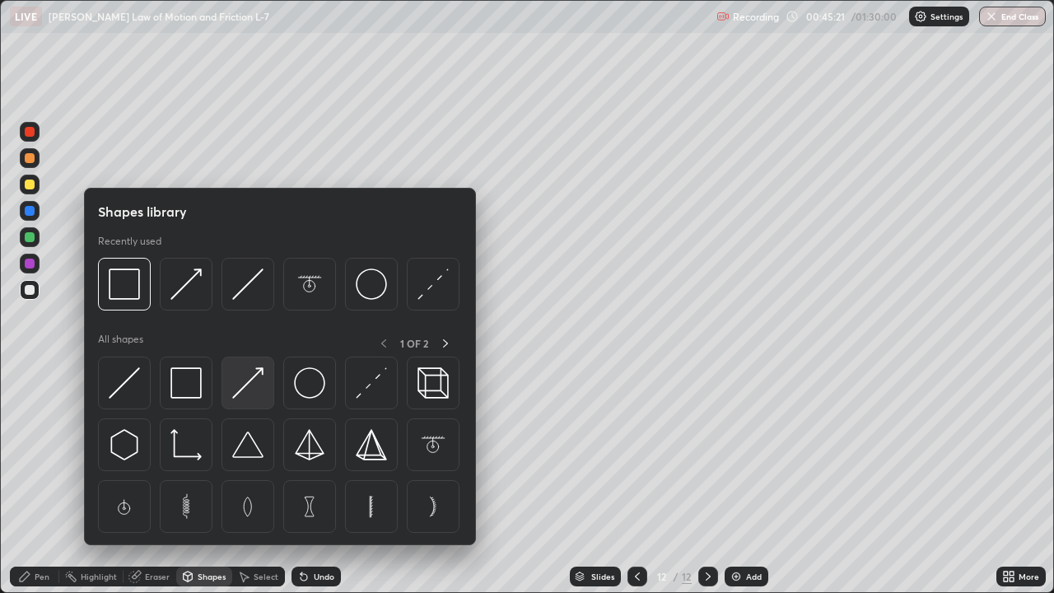
click at [246, 386] on img at bounding box center [247, 382] width 31 height 31
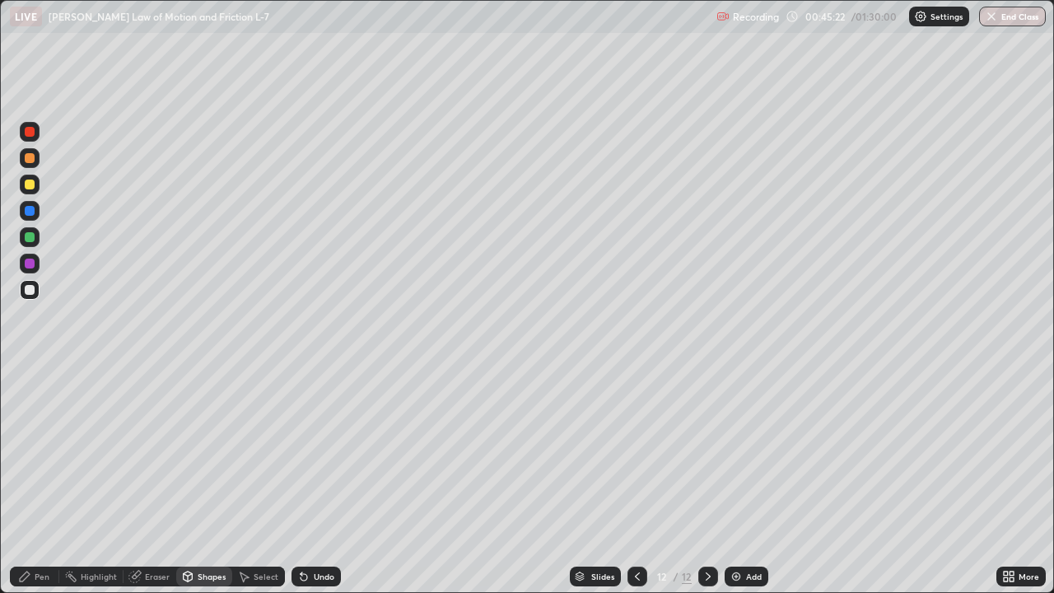
click at [32, 266] on div at bounding box center [30, 264] width 10 height 10
click at [30, 128] on div at bounding box center [30, 132] width 10 height 10
click at [30, 184] on div at bounding box center [30, 184] width 10 height 10
click at [30, 481] on div "Pen" at bounding box center [34, 576] width 49 height 20
click at [29, 288] on div at bounding box center [30, 290] width 10 height 10
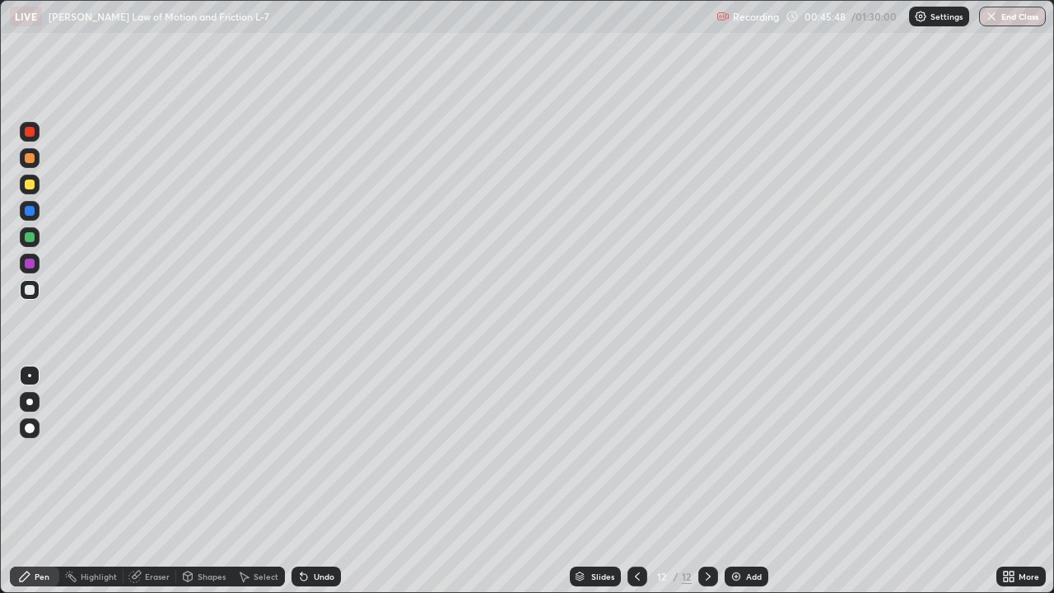
click at [30, 184] on div at bounding box center [30, 184] width 10 height 10
click at [206, 481] on div "Shapes" at bounding box center [212, 576] width 28 height 8
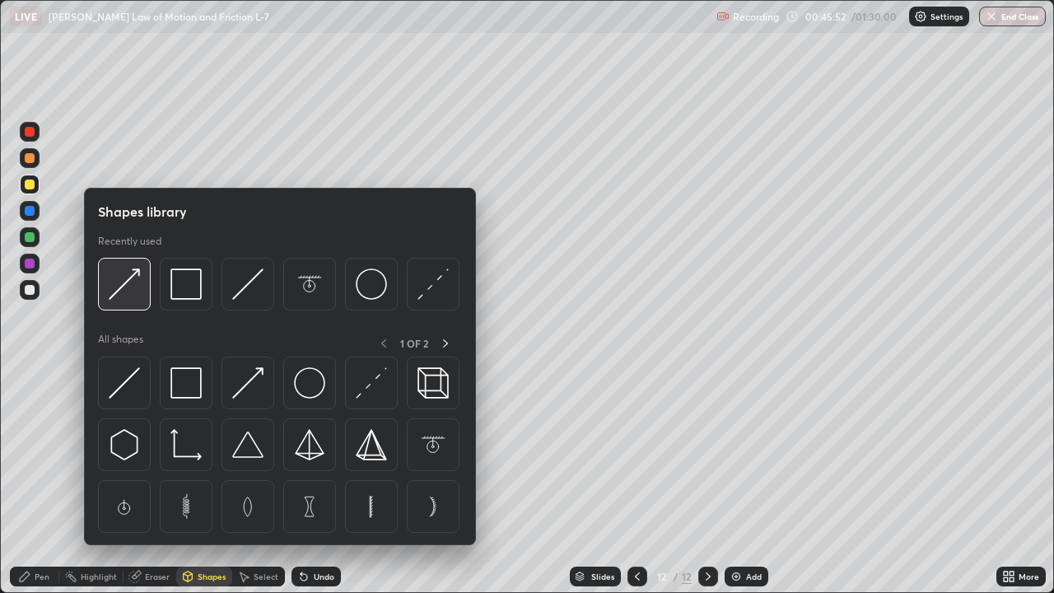
click at [128, 282] on img at bounding box center [124, 283] width 31 height 31
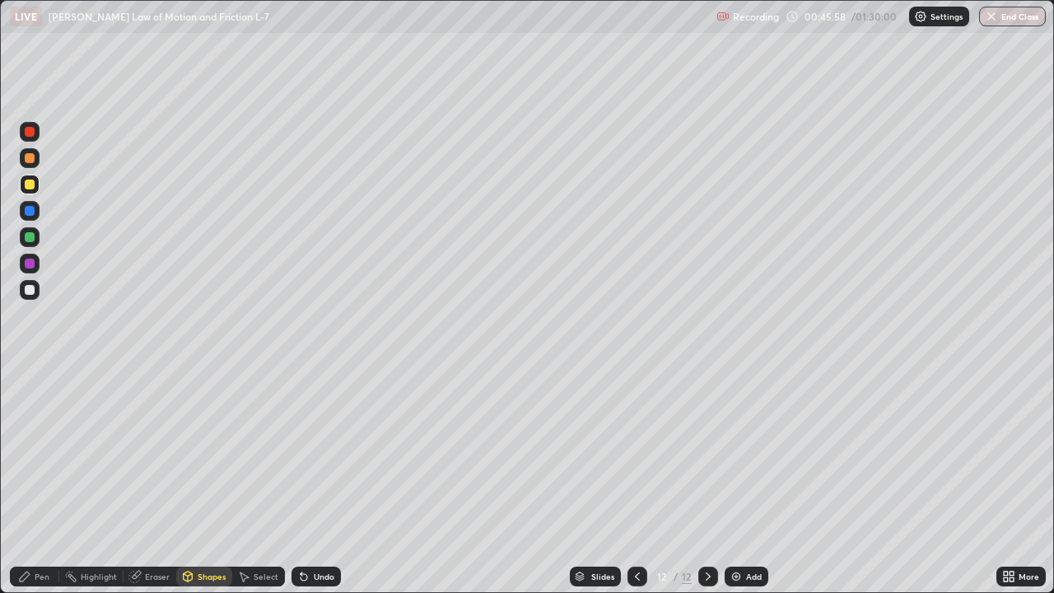
click at [37, 481] on div "Pen" at bounding box center [34, 576] width 49 height 20
click at [33, 289] on div at bounding box center [30, 290] width 10 height 10
click at [313, 481] on div "Undo" at bounding box center [315, 576] width 49 height 20
click at [314, 481] on div "Undo" at bounding box center [324, 576] width 21 height 8
click at [309, 481] on div "Undo" at bounding box center [315, 576] width 49 height 20
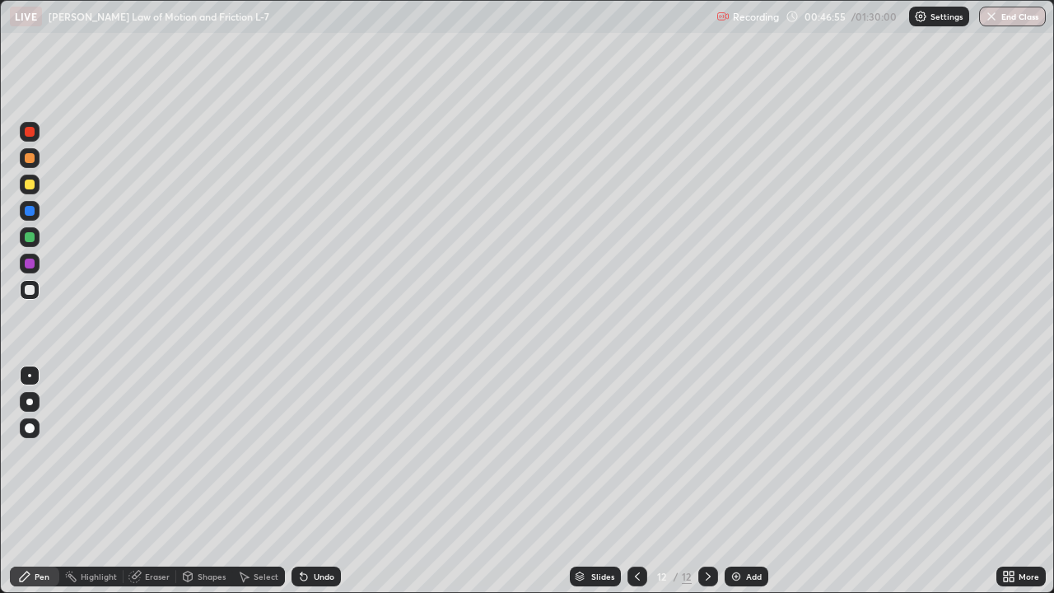
click at [310, 481] on div "Undo" at bounding box center [315, 576] width 49 height 20
click at [317, 481] on div "Undo" at bounding box center [315, 576] width 49 height 20
click at [753, 481] on div "Add" at bounding box center [754, 576] width 16 height 8
click at [30, 184] on div at bounding box center [30, 184] width 10 height 10
click at [30, 160] on div at bounding box center [30, 158] width 10 height 10
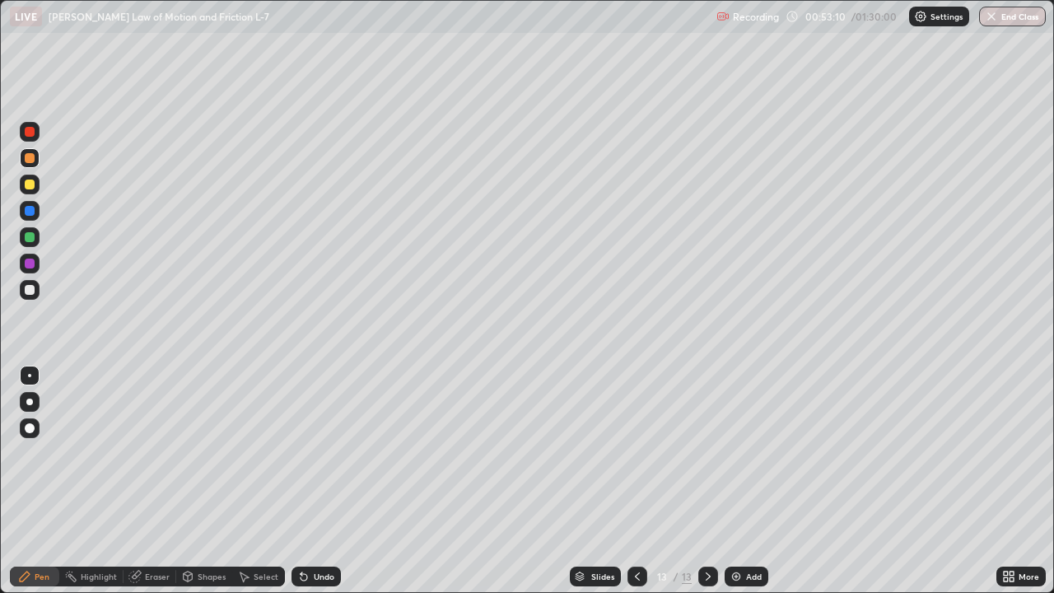
click at [34, 130] on div at bounding box center [30, 132] width 10 height 10
click at [210, 481] on div "Shapes" at bounding box center [212, 576] width 28 height 8
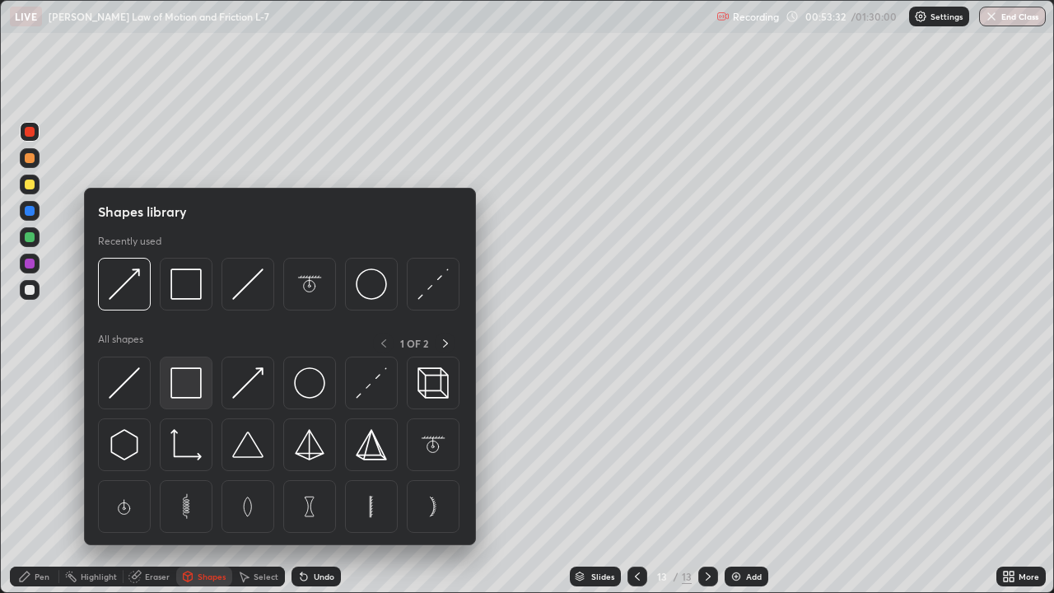
click at [197, 383] on img at bounding box center [185, 382] width 31 height 31
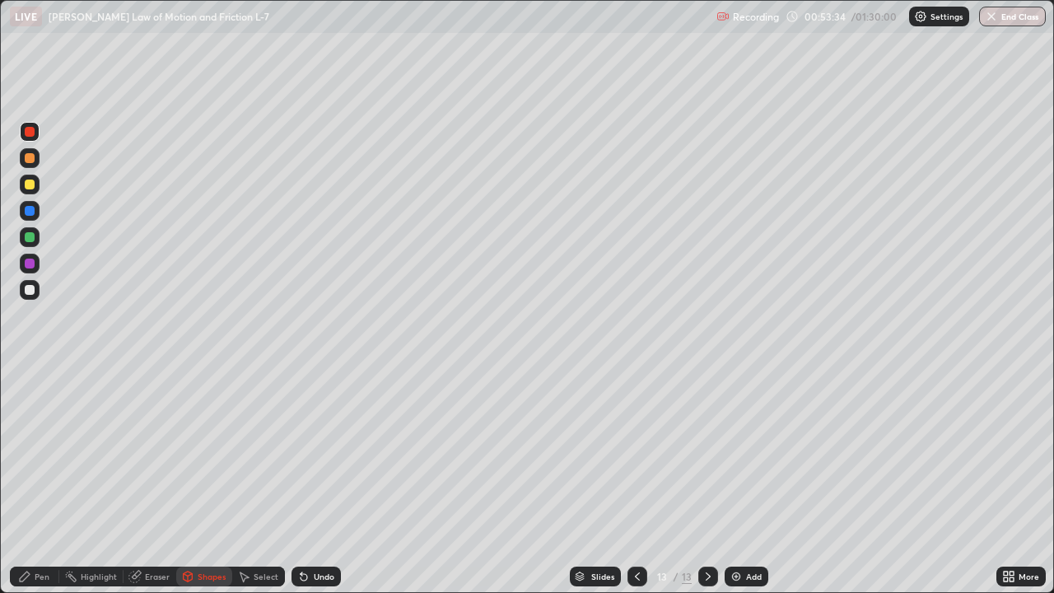
click at [44, 481] on div "Pen" at bounding box center [42, 576] width 15 height 8
click at [33, 184] on div at bounding box center [30, 184] width 10 height 10
click at [216, 481] on div "Shapes" at bounding box center [212, 576] width 28 height 8
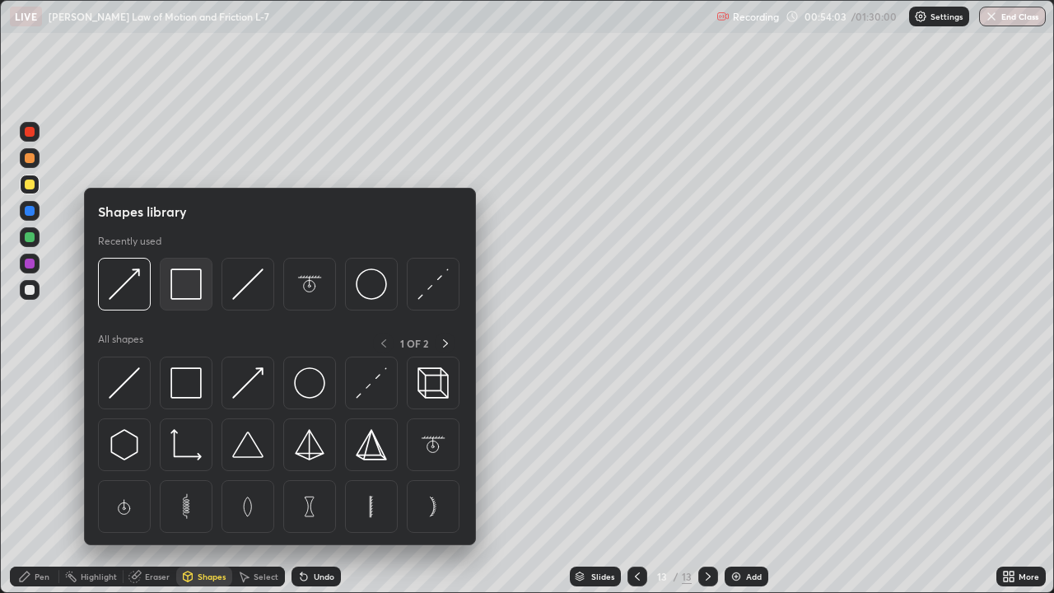
click at [191, 289] on img at bounding box center [185, 283] width 31 height 31
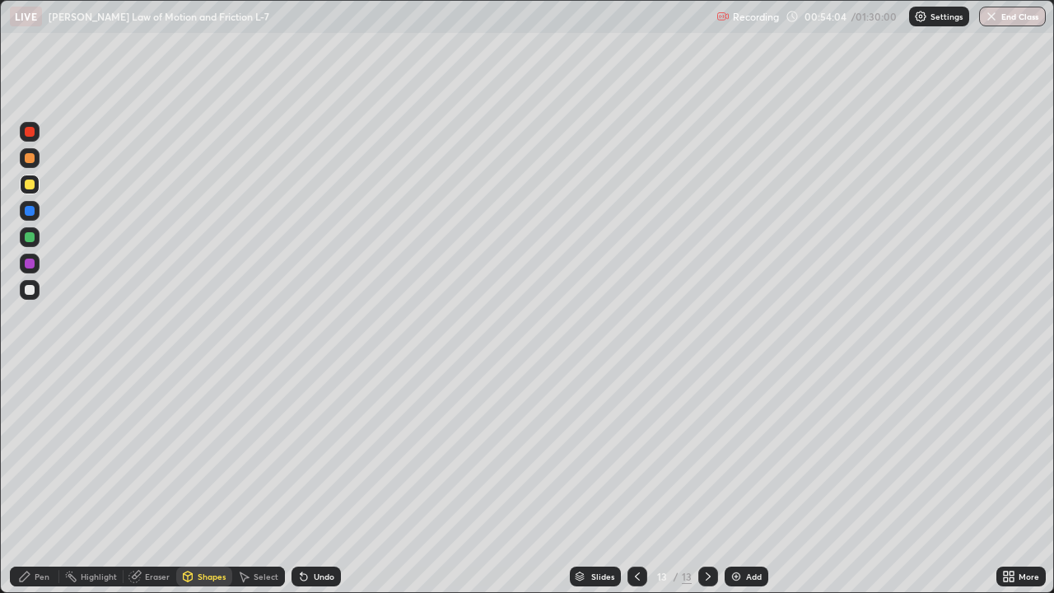
click at [30, 238] on div at bounding box center [30, 237] width 10 height 10
click at [36, 481] on div "Pen" at bounding box center [42, 576] width 15 height 8
click at [198, 481] on div "Shapes" at bounding box center [212, 576] width 28 height 8
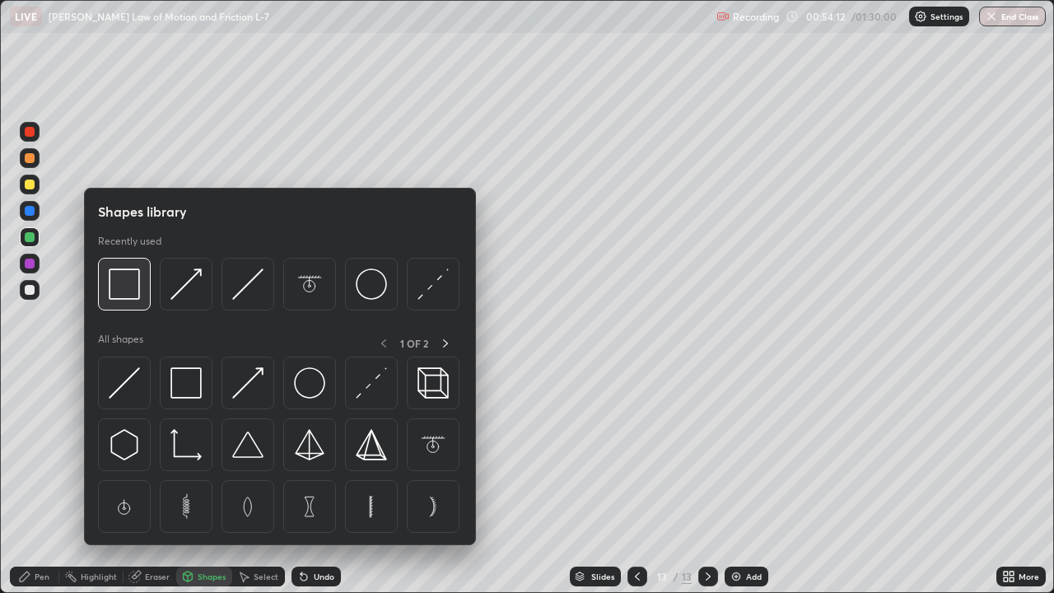
click at [135, 294] on img at bounding box center [124, 283] width 31 height 31
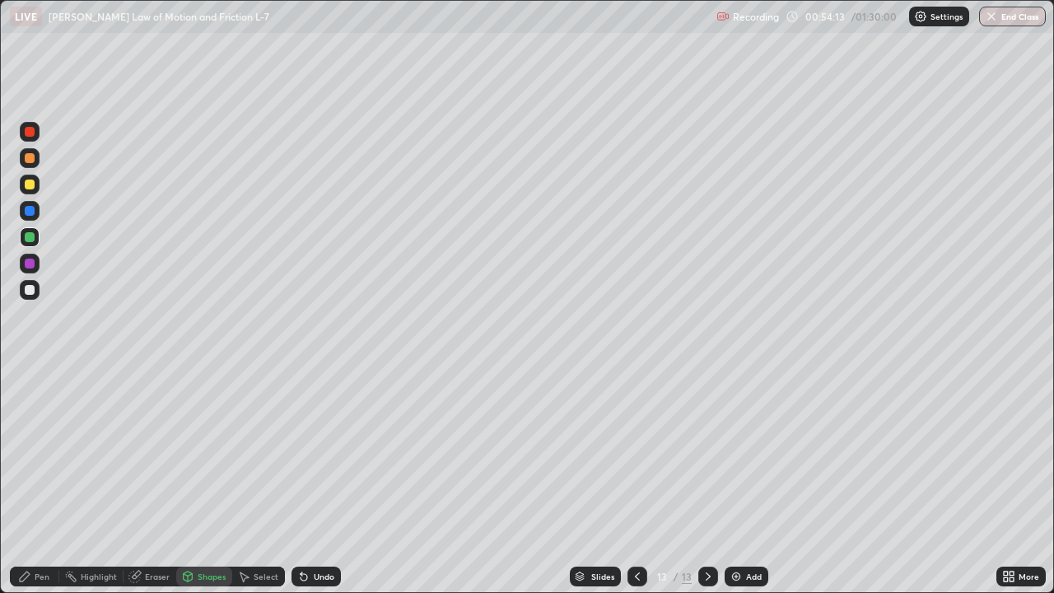
click at [30, 289] on div at bounding box center [30, 290] width 10 height 10
click at [33, 239] on div at bounding box center [30, 237] width 10 height 10
click at [29, 157] on div at bounding box center [30, 158] width 10 height 10
click at [43, 481] on div "Pen" at bounding box center [42, 576] width 15 height 8
click at [29, 292] on div at bounding box center [30, 290] width 10 height 10
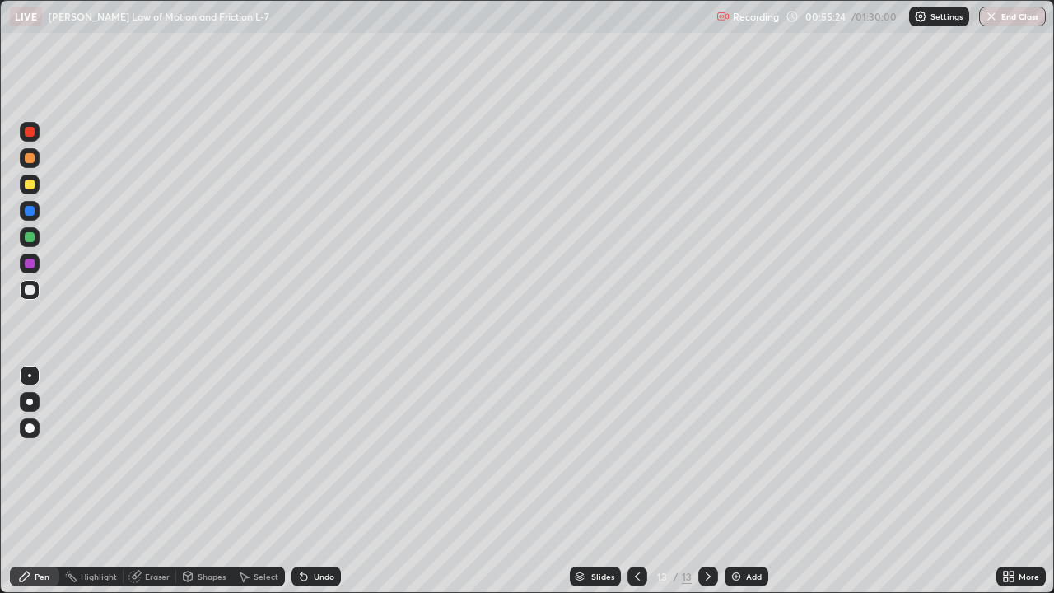
click at [37, 217] on div at bounding box center [30, 211] width 20 height 20
click at [314, 481] on div "Undo" at bounding box center [324, 576] width 21 height 8
click at [267, 481] on div "Select" at bounding box center [266, 576] width 25 height 8
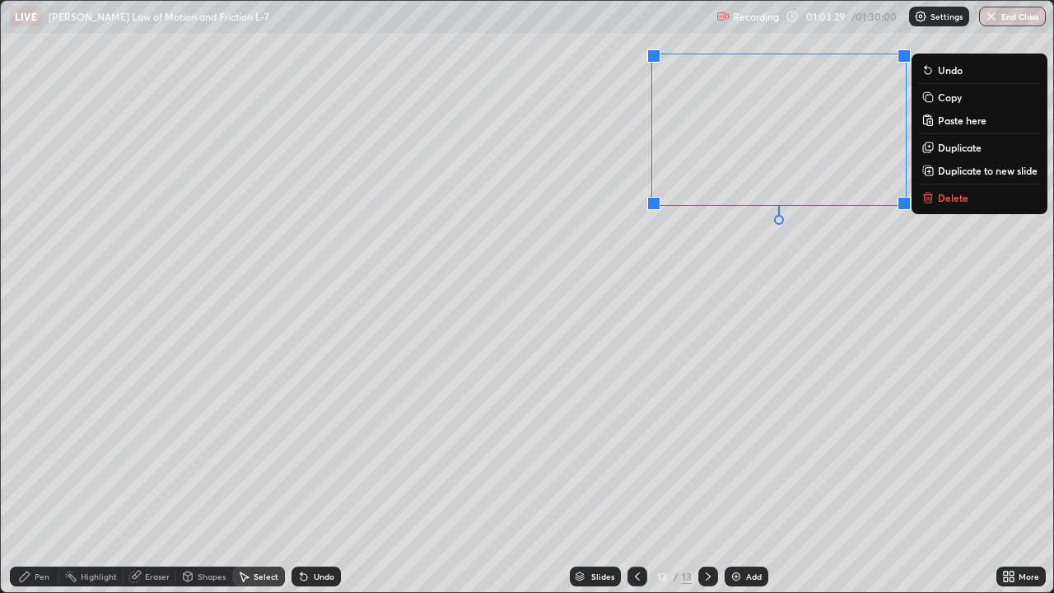
click at [957, 173] on p "Duplicate to new slide" at bounding box center [988, 170] width 100 height 13
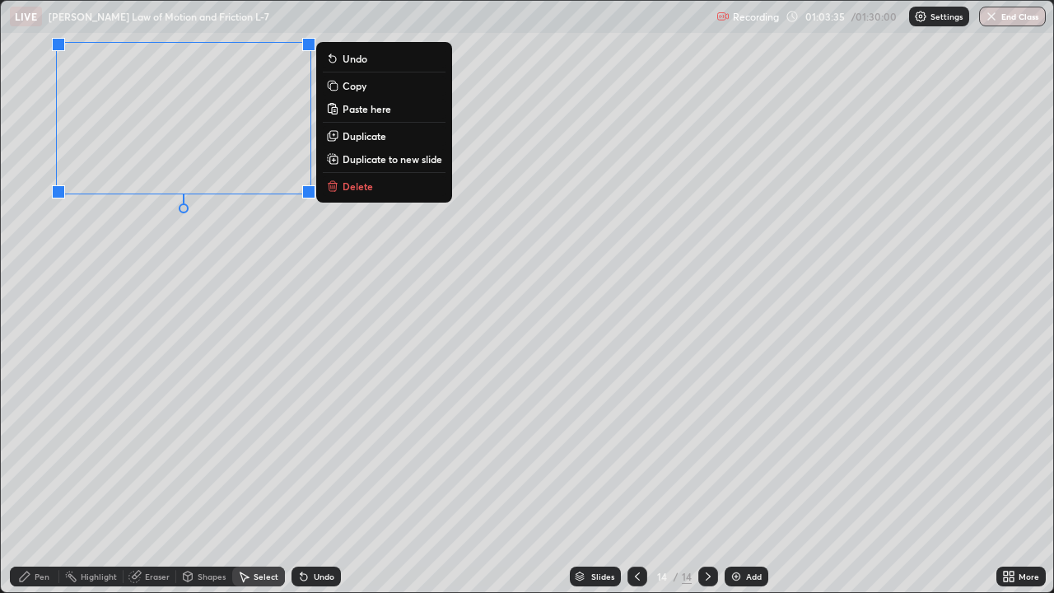
click at [229, 298] on div "0 ° Undo Copy Paste here Duplicate Duplicate to new slide Delete" at bounding box center [527, 296] width 1052 height 591
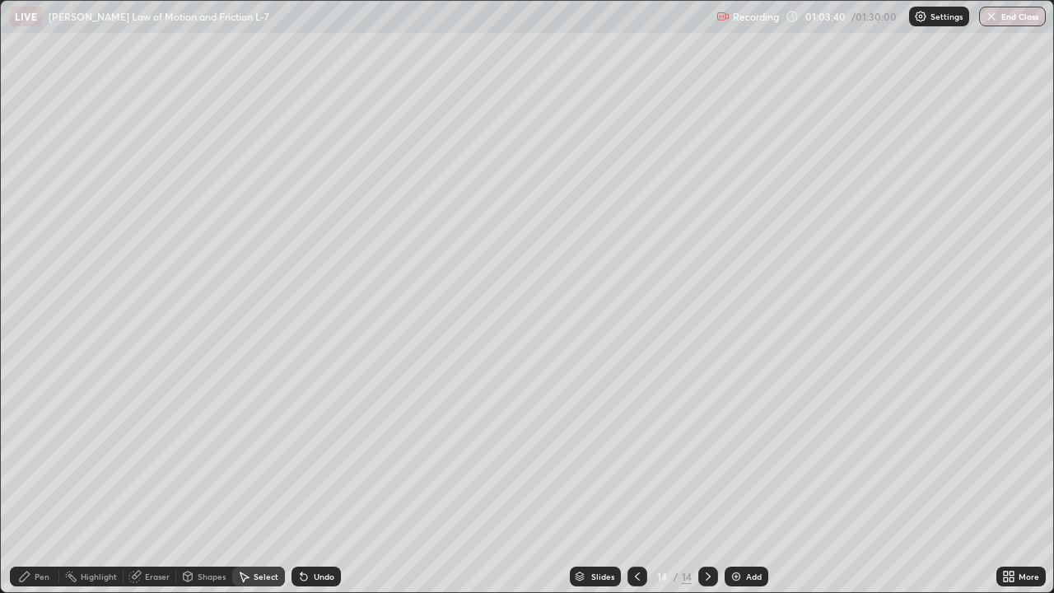
click at [156, 481] on div "Eraser" at bounding box center [157, 576] width 25 height 8
click at [37, 481] on div "Pen" at bounding box center [42, 576] width 15 height 8
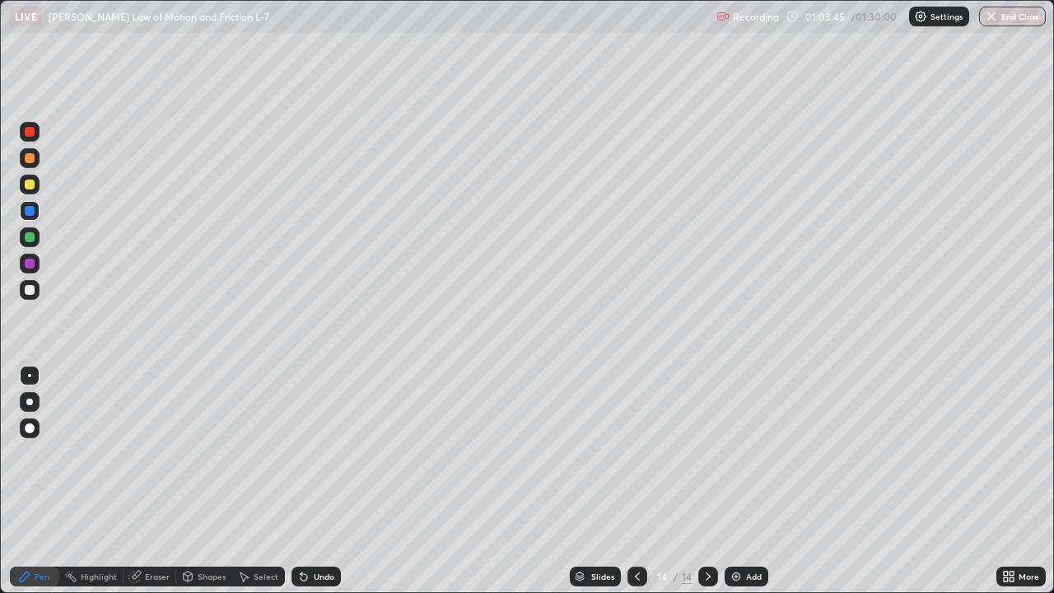
click at [25, 290] on div at bounding box center [30, 290] width 10 height 10
click at [152, 481] on div "Eraser" at bounding box center [157, 576] width 25 height 8
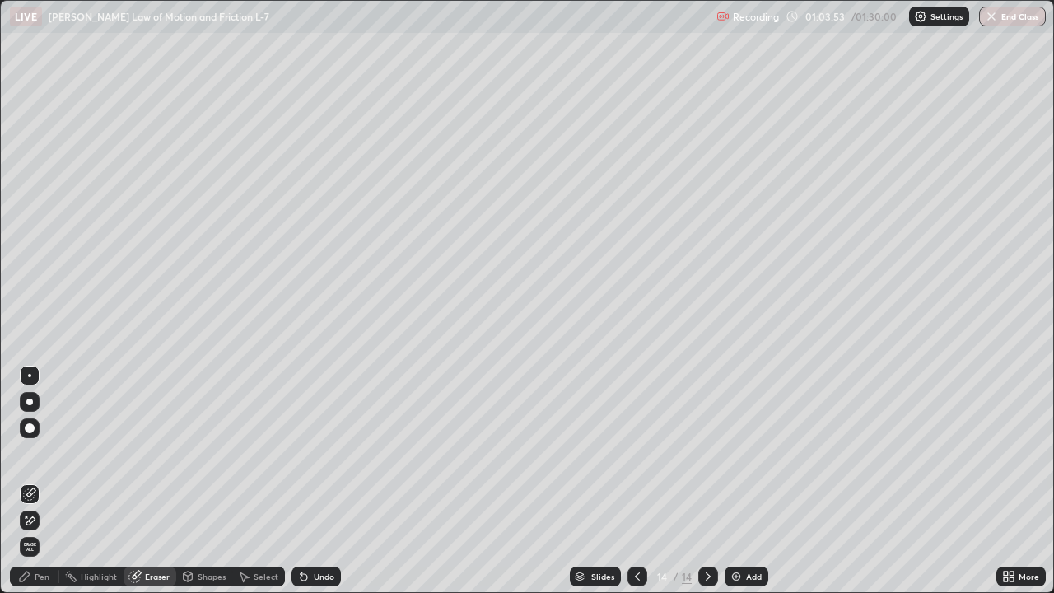
click at [35, 481] on div "Pen" at bounding box center [42, 576] width 15 height 8
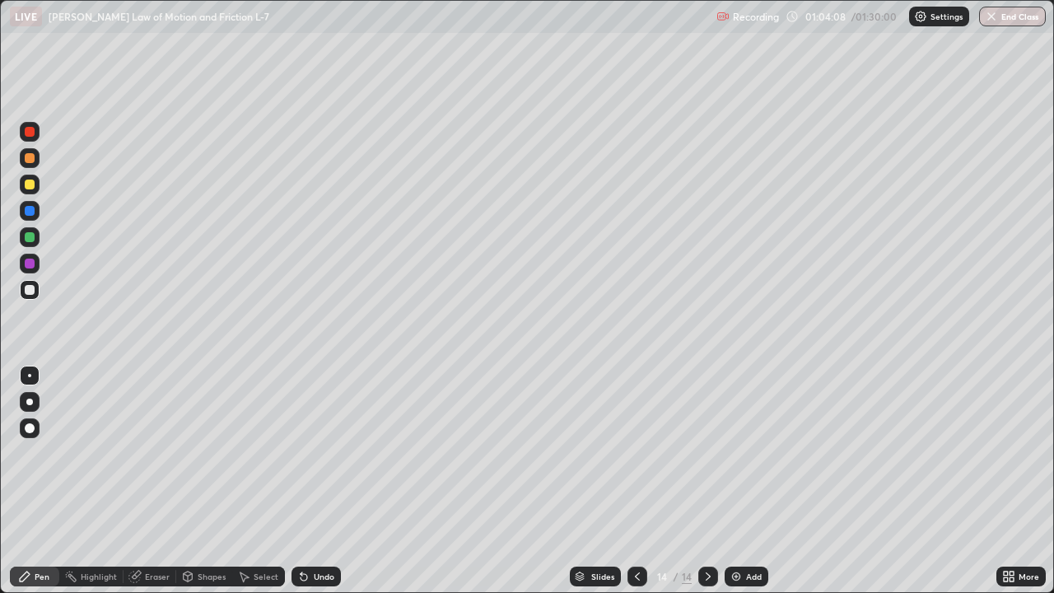
click at [34, 240] on div at bounding box center [30, 237] width 20 height 20
click at [322, 481] on div "Undo" at bounding box center [315, 576] width 49 height 20
click at [32, 185] on div at bounding box center [30, 184] width 10 height 10
click at [212, 481] on div "Shapes" at bounding box center [212, 576] width 28 height 8
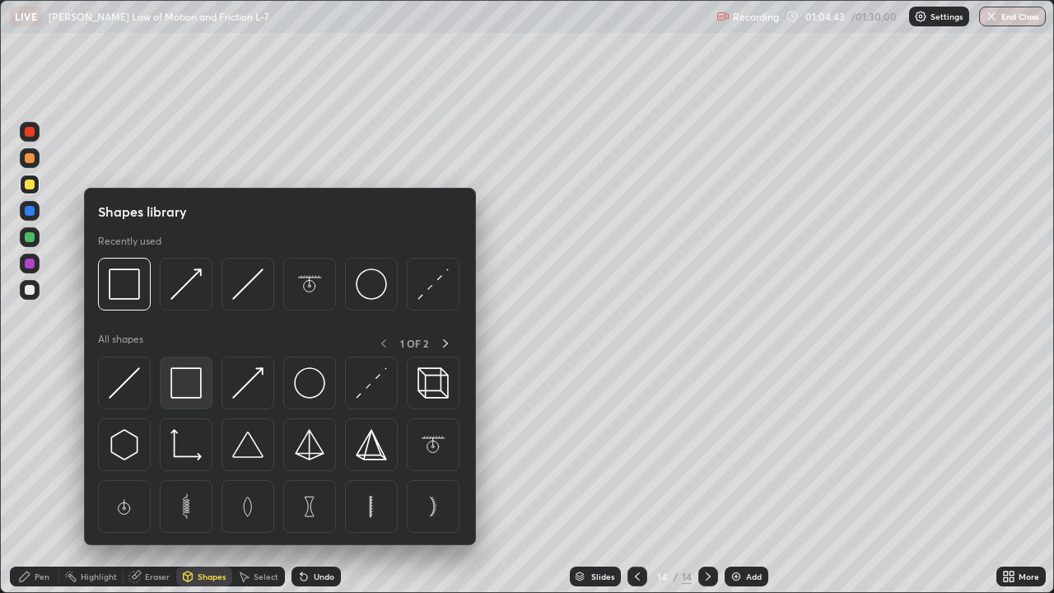
click at [197, 390] on img at bounding box center [185, 382] width 31 height 31
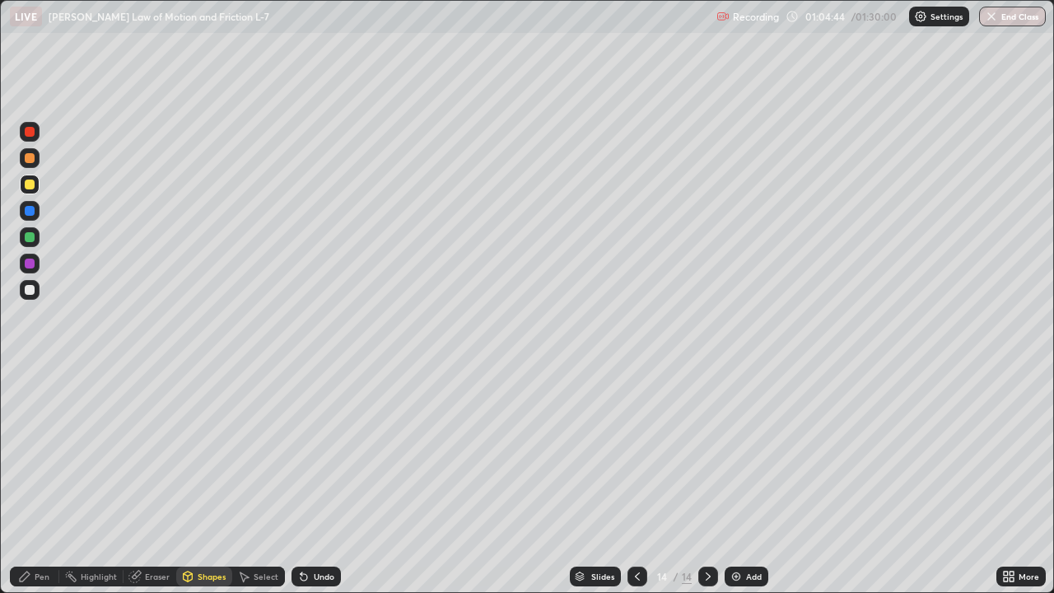
click at [32, 268] on div at bounding box center [30, 264] width 10 height 10
click at [29, 290] on div at bounding box center [30, 290] width 10 height 10
click at [32, 238] on div at bounding box center [30, 237] width 10 height 10
click at [31, 481] on div "Pen" at bounding box center [34, 576] width 49 height 20
click at [30, 291] on div at bounding box center [30, 290] width 10 height 10
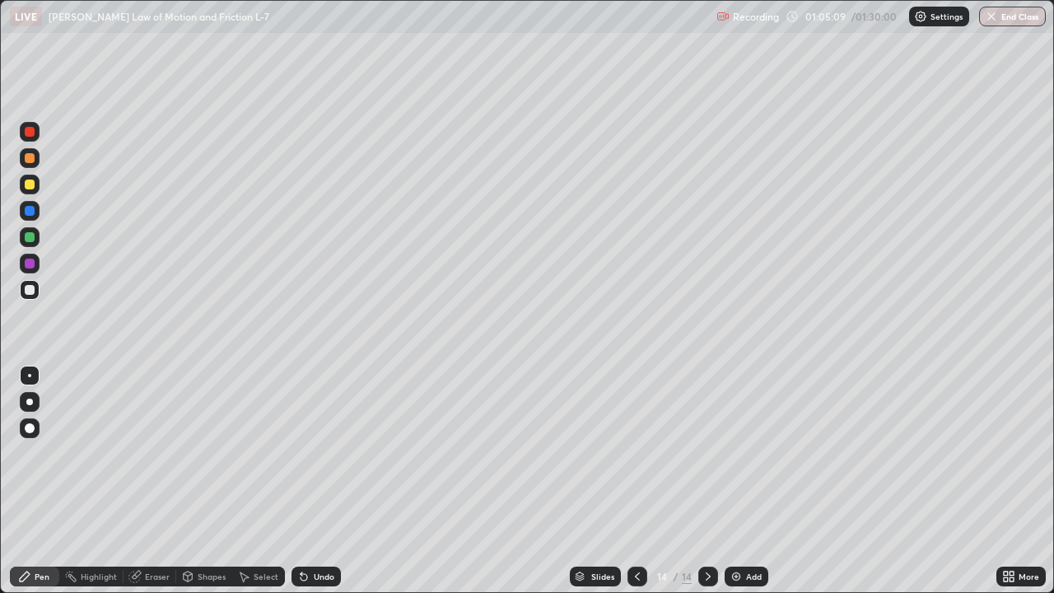
click at [29, 161] on div at bounding box center [30, 158] width 10 height 10
click at [32, 185] on div at bounding box center [30, 184] width 10 height 10
click at [30, 136] on div at bounding box center [30, 132] width 10 height 10
click at [321, 481] on div "Undo" at bounding box center [324, 576] width 21 height 8
click at [315, 481] on div "Undo" at bounding box center [324, 576] width 21 height 8
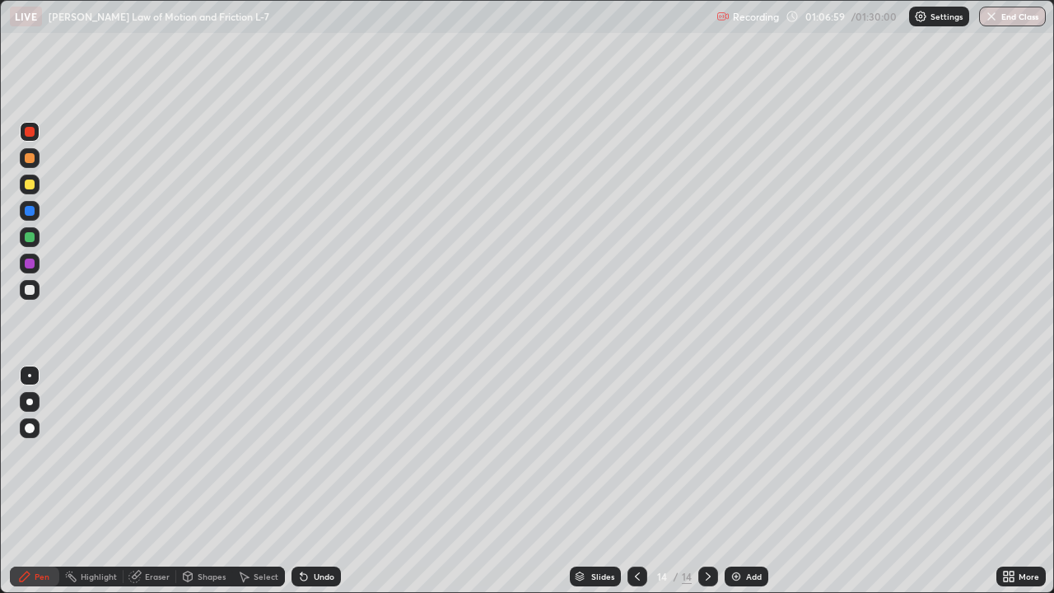
click at [319, 481] on div "Undo" at bounding box center [315, 576] width 49 height 20
click at [30, 263] on div at bounding box center [30, 264] width 10 height 10
click at [159, 481] on div "Eraser" at bounding box center [157, 576] width 25 height 8
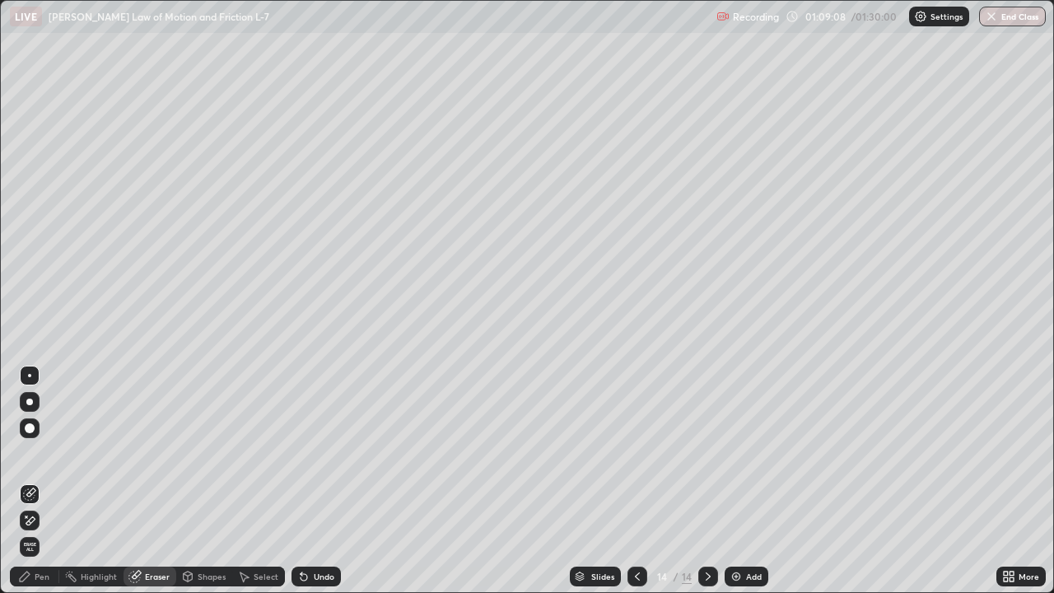
click at [211, 481] on div "Shapes" at bounding box center [212, 576] width 28 height 8
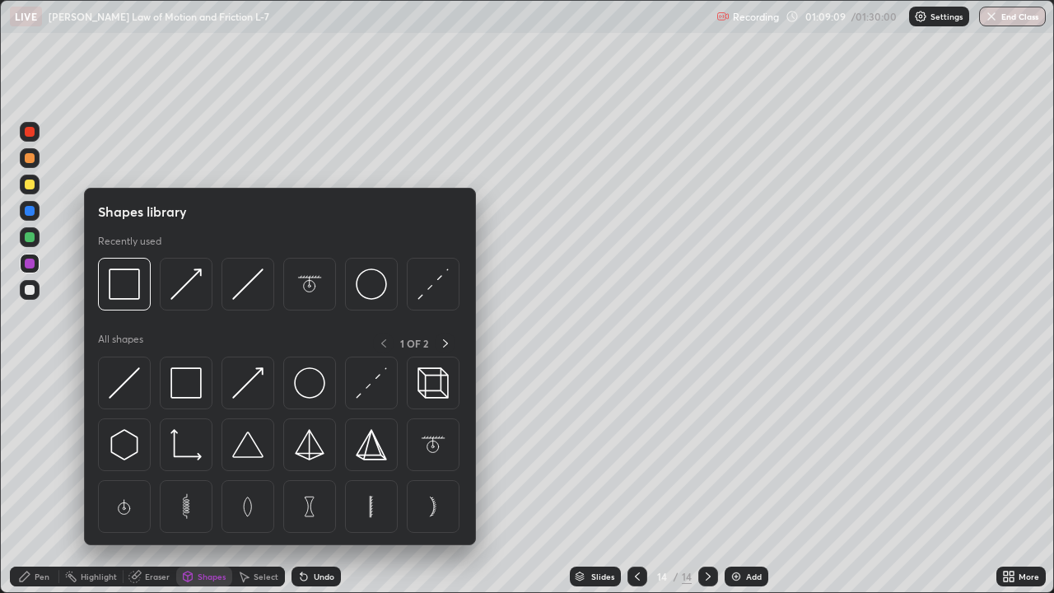
click at [261, 481] on div "Select" at bounding box center [266, 576] width 25 height 8
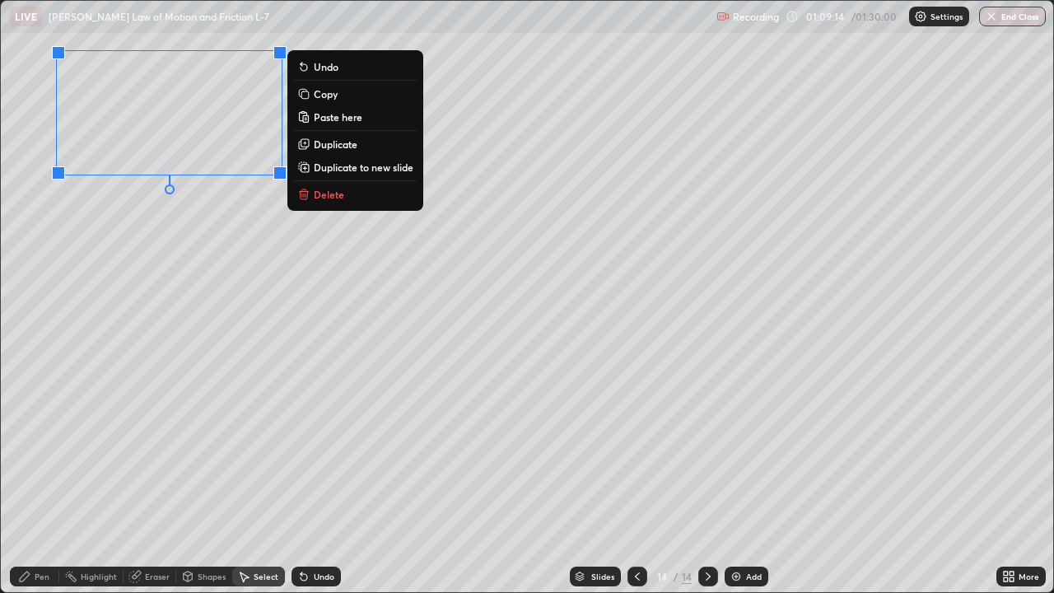
click at [337, 143] on p "Duplicate" at bounding box center [336, 144] width 44 height 13
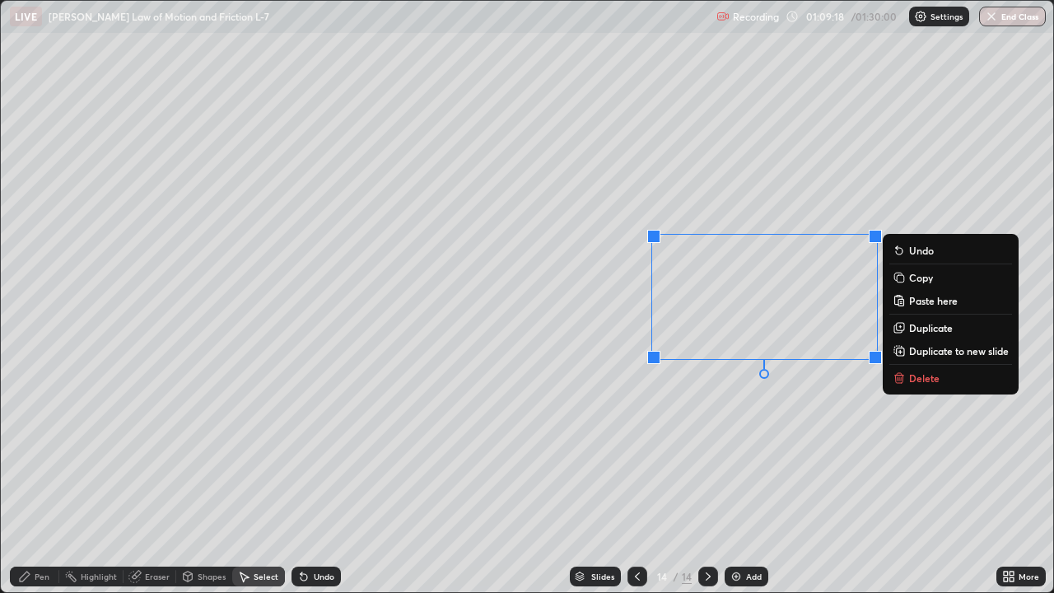
click at [747, 468] on div "0 ° Undo Copy Paste here Duplicate Duplicate to new slide Delete" at bounding box center [527, 296] width 1052 height 591
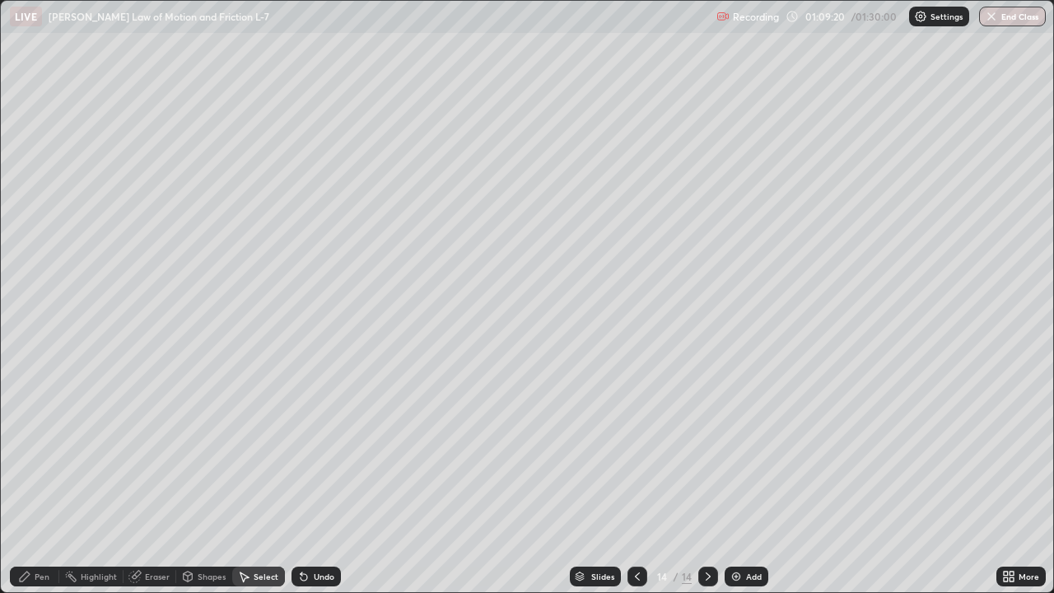
click at [147, 481] on div "Eraser" at bounding box center [157, 576] width 25 height 8
click at [44, 481] on div "Pen" at bounding box center [42, 576] width 15 height 8
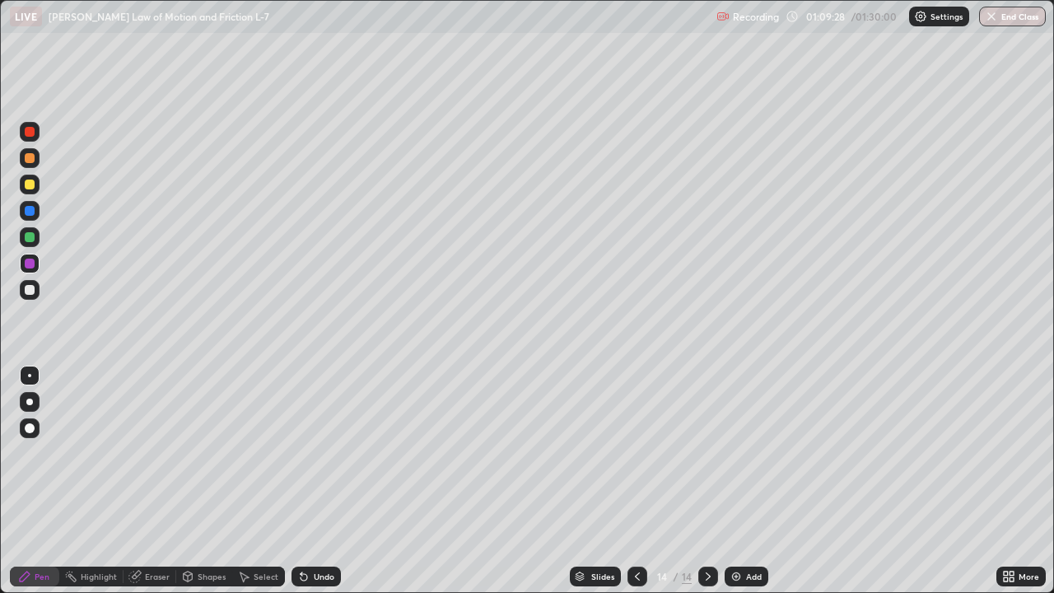
click at [30, 156] on div at bounding box center [30, 158] width 10 height 10
click at [38, 233] on div at bounding box center [30, 237] width 20 height 20
click at [33, 184] on div at bounding box center [30, 184] width 10 height 10
click at [753, 481] on div "Add" at bounding box center [754, 576] width 16 height 8
click at [32, 288] on div at bounding box center [30, 290] width 10 height 10
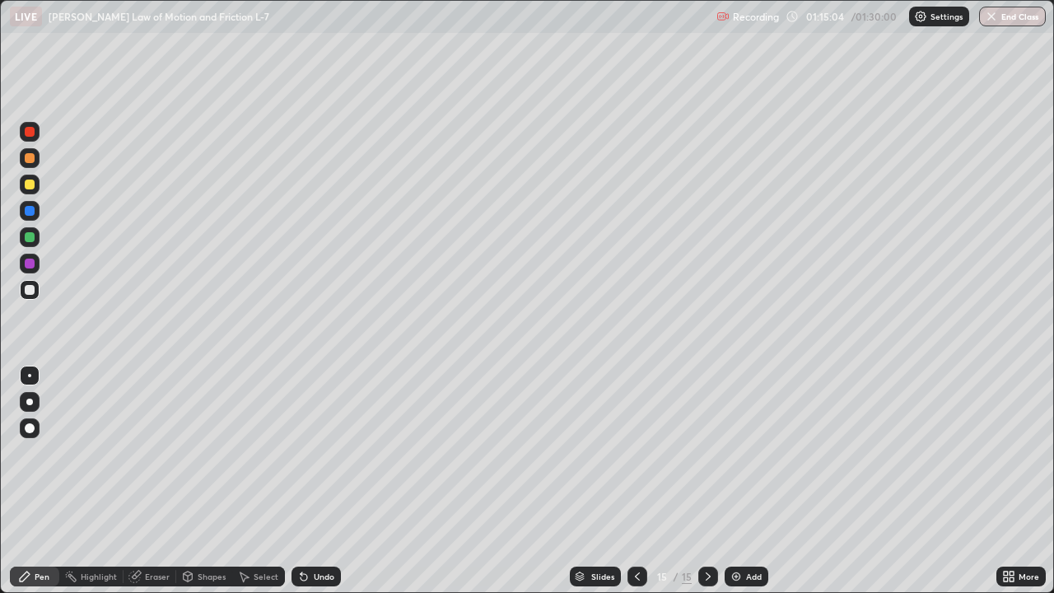
click at [30, 132] on div at bounding box center [30, 132] width 10 height 10
click at [35, 190] on div at bounding box center [30, 185] width 20 height 20
click at [1017, 25] on button "End Class" at bounding box center [1012, 17] width 67 height 20
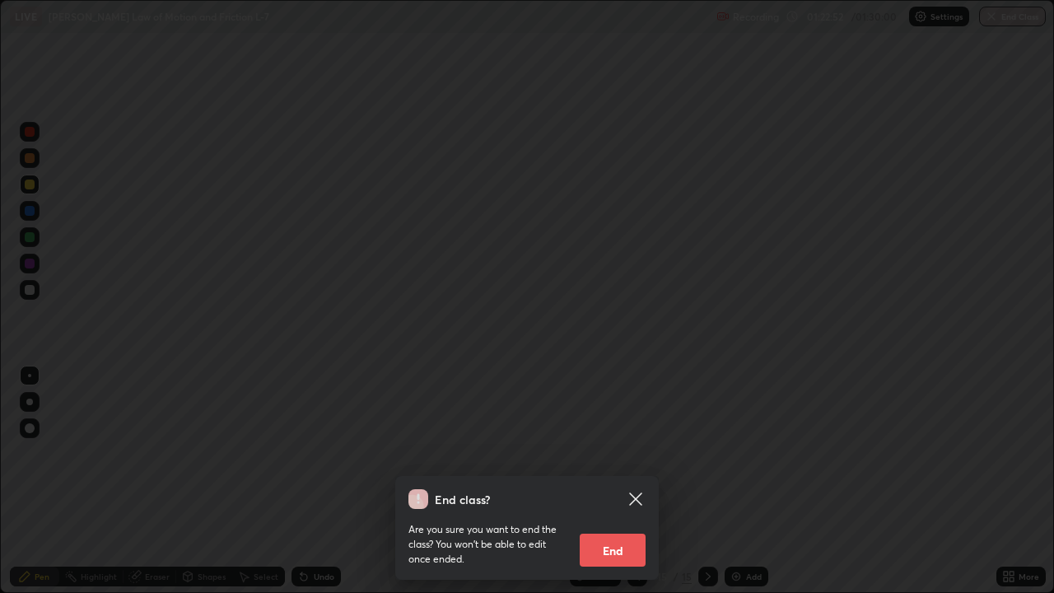
click at [610, 481] on button "End" at bounding box center [613, 550] width 66 height 33
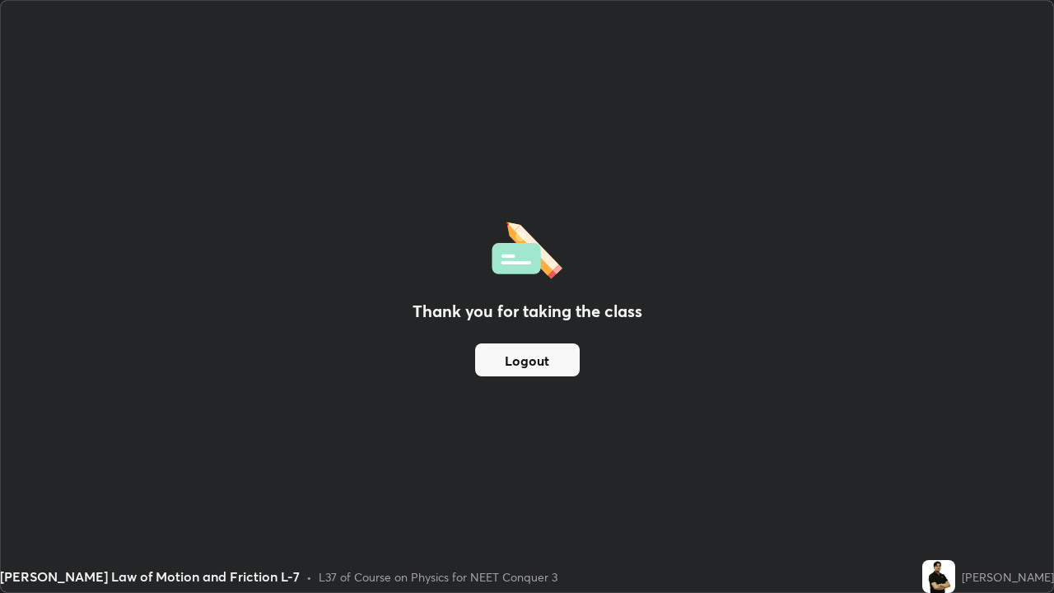
click at [506, 370] on button "Logout" at bounding box center [527, 359] width 105 height 33
click at [524, 355] on button "Logout" at bounding box center [527, 359] width 105 height 33
